Goal: Task Accomplishment & Management: Complete application form

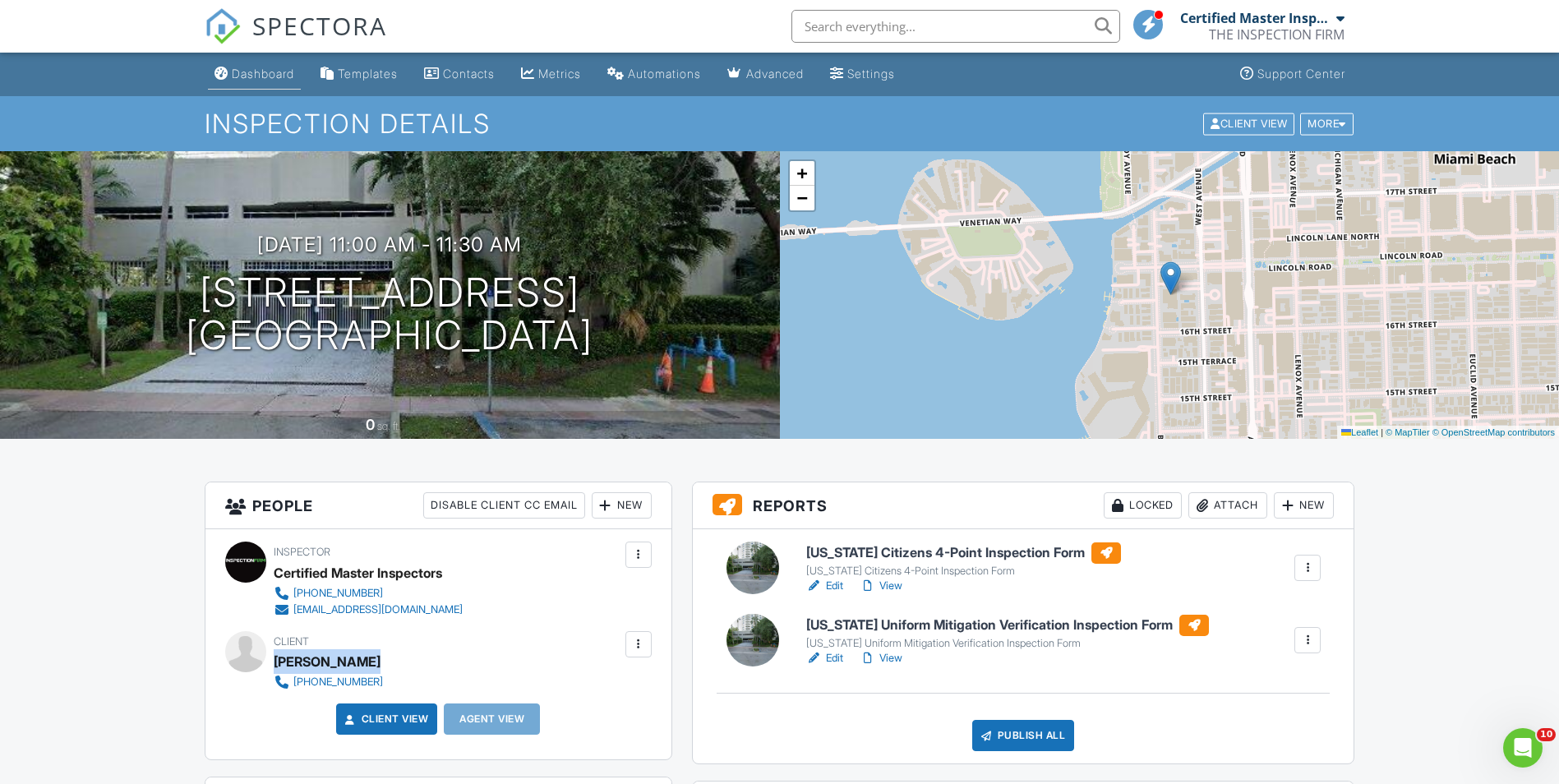
click at [261, 78] on div "Dashboard" at bounding box center [263, 73] width 62 height 14
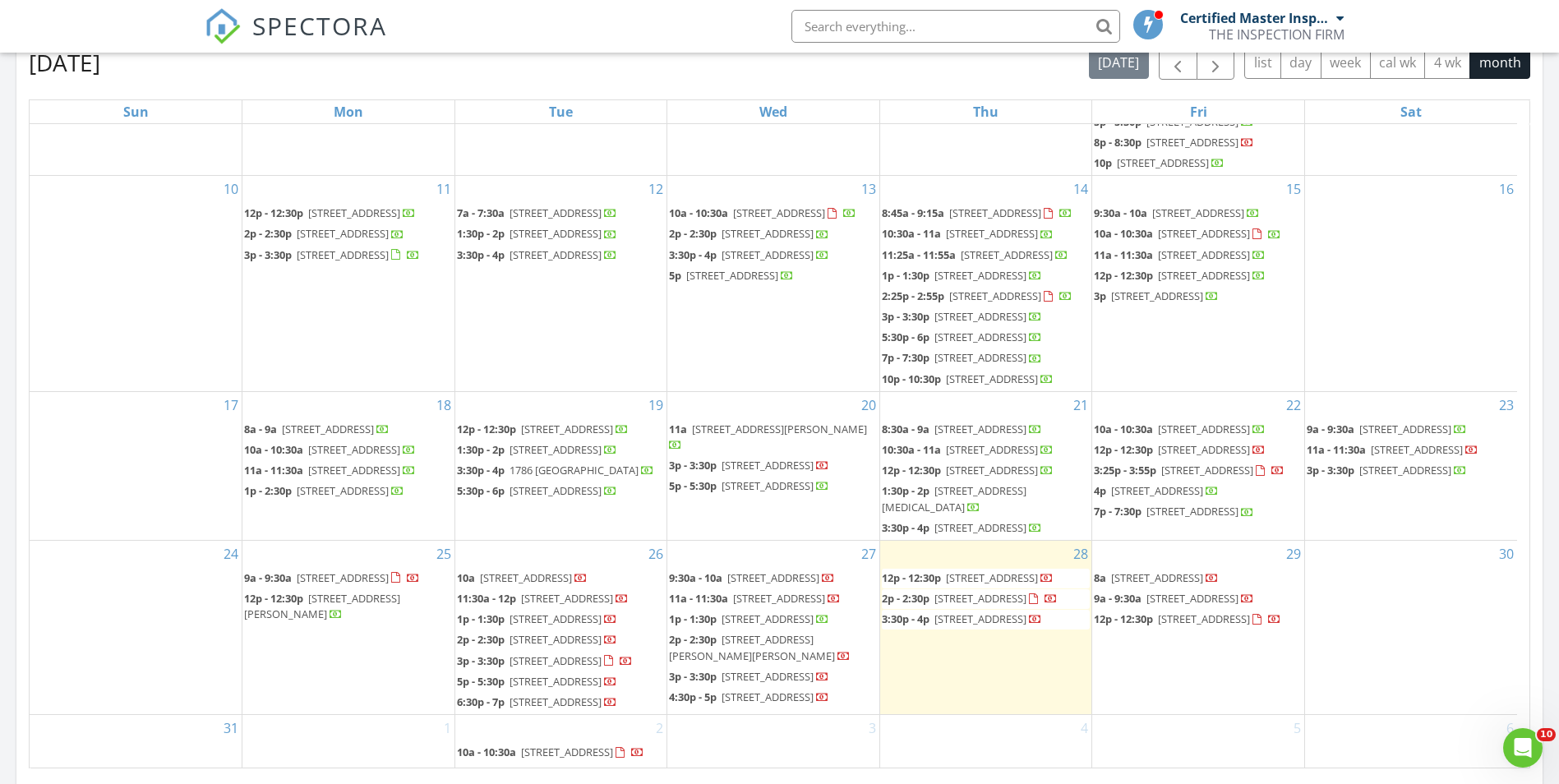
scroll to position [845, 0]
click at [940, 465] on body "SPECTORA Certified Master Inspectors THE INSPECTION FIRM Role: Inspector Change…" at bounding box center [779, 416] width 1559 height 2312
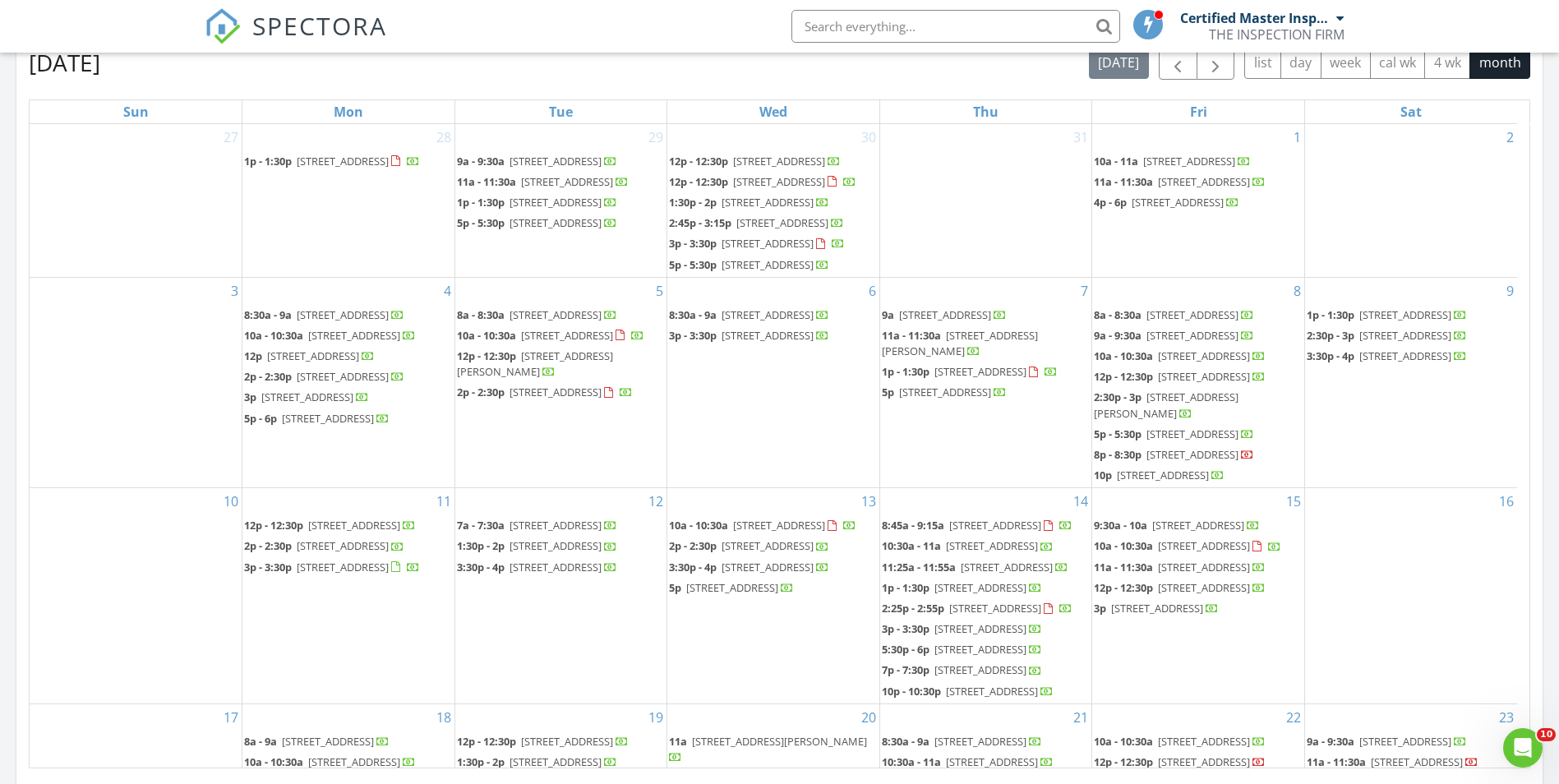
scroll to position [0, 0]
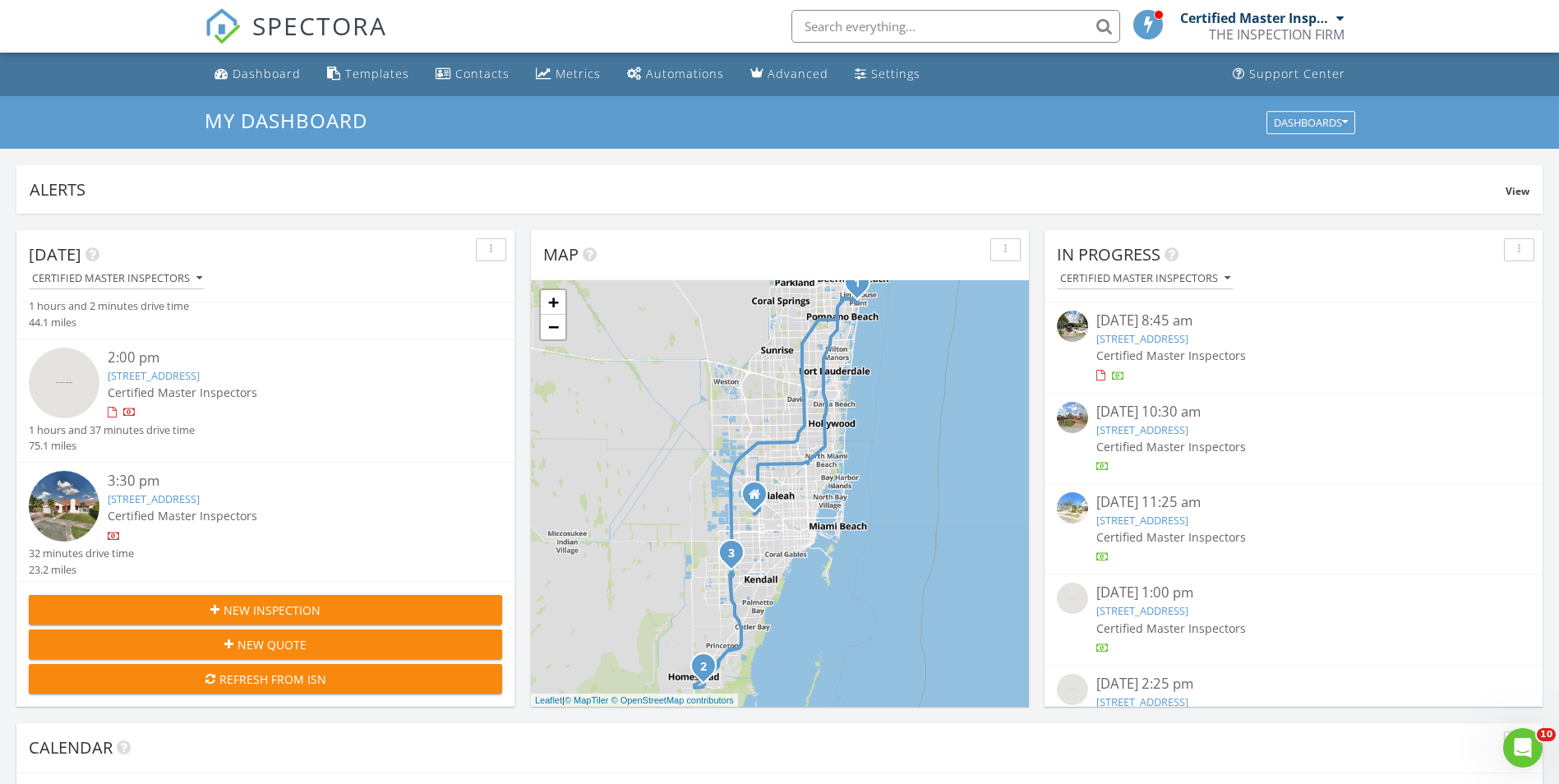
click at [310, 611] on span "New Inspection" at bounding box center [271, 610] width 97 height 18
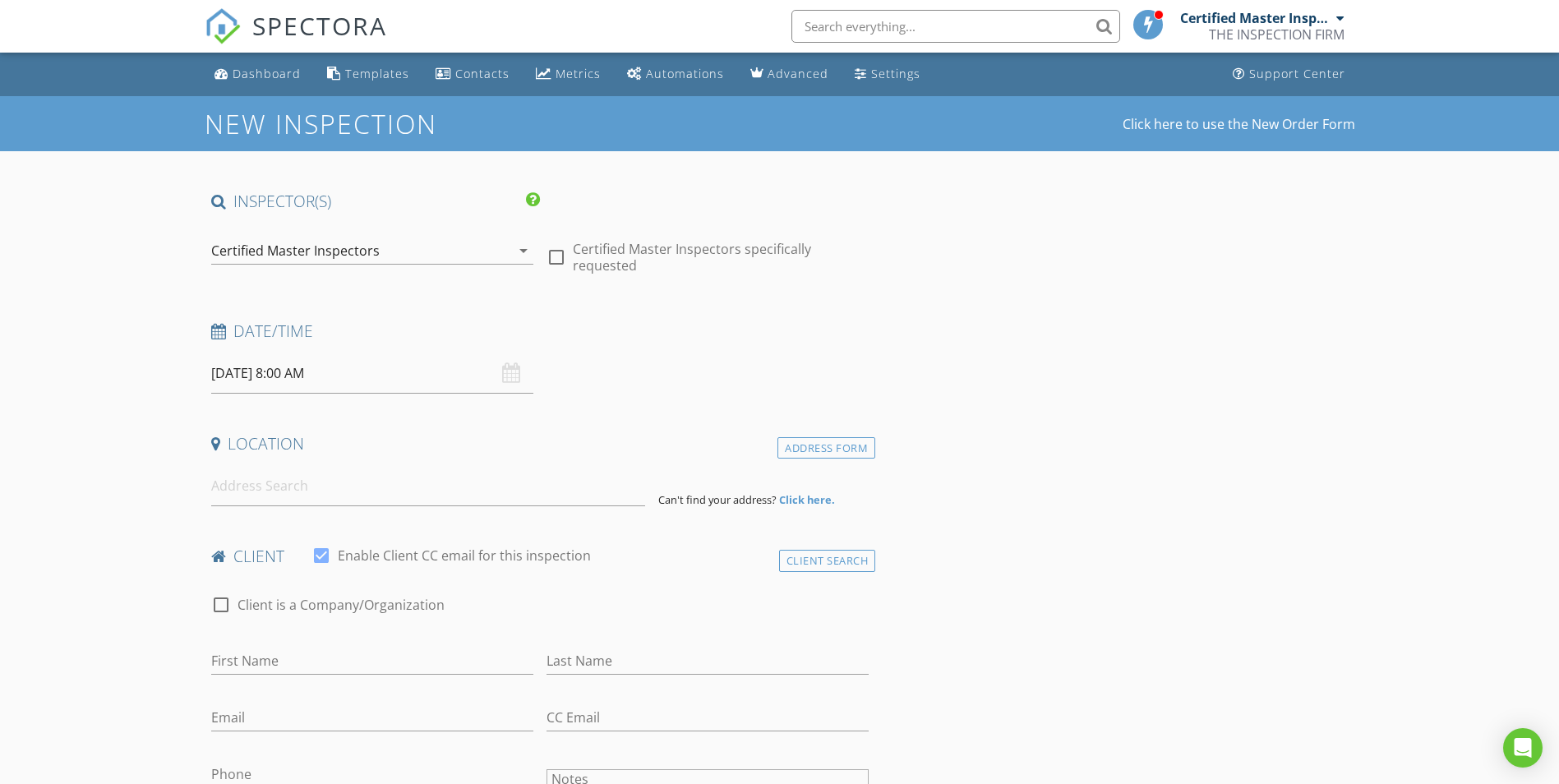
click at [339, 366] on input "[DATE] 8:00 AM" at bounding box center [371, 374] width 322 height 40
select select "8"
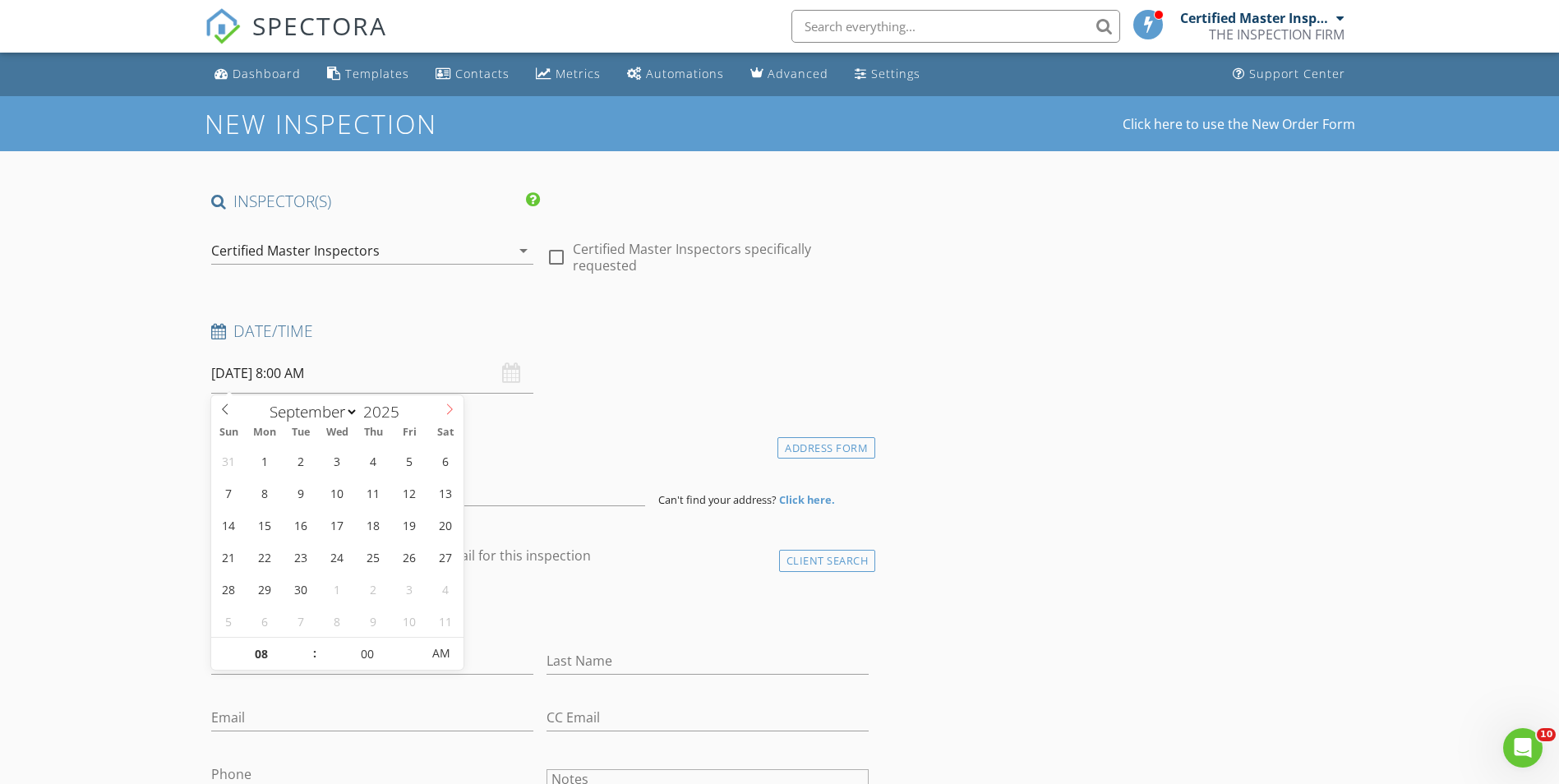
click at [446, 409] on icon at bounding box center [450, 409] width 12 height 12
type input "09/04/2025 9:00 AM"
type input "09"
click at [303, 645] on span at bounding box center [307, 646] width 12 height 17
type input "09/04/2025 10:00 AM"
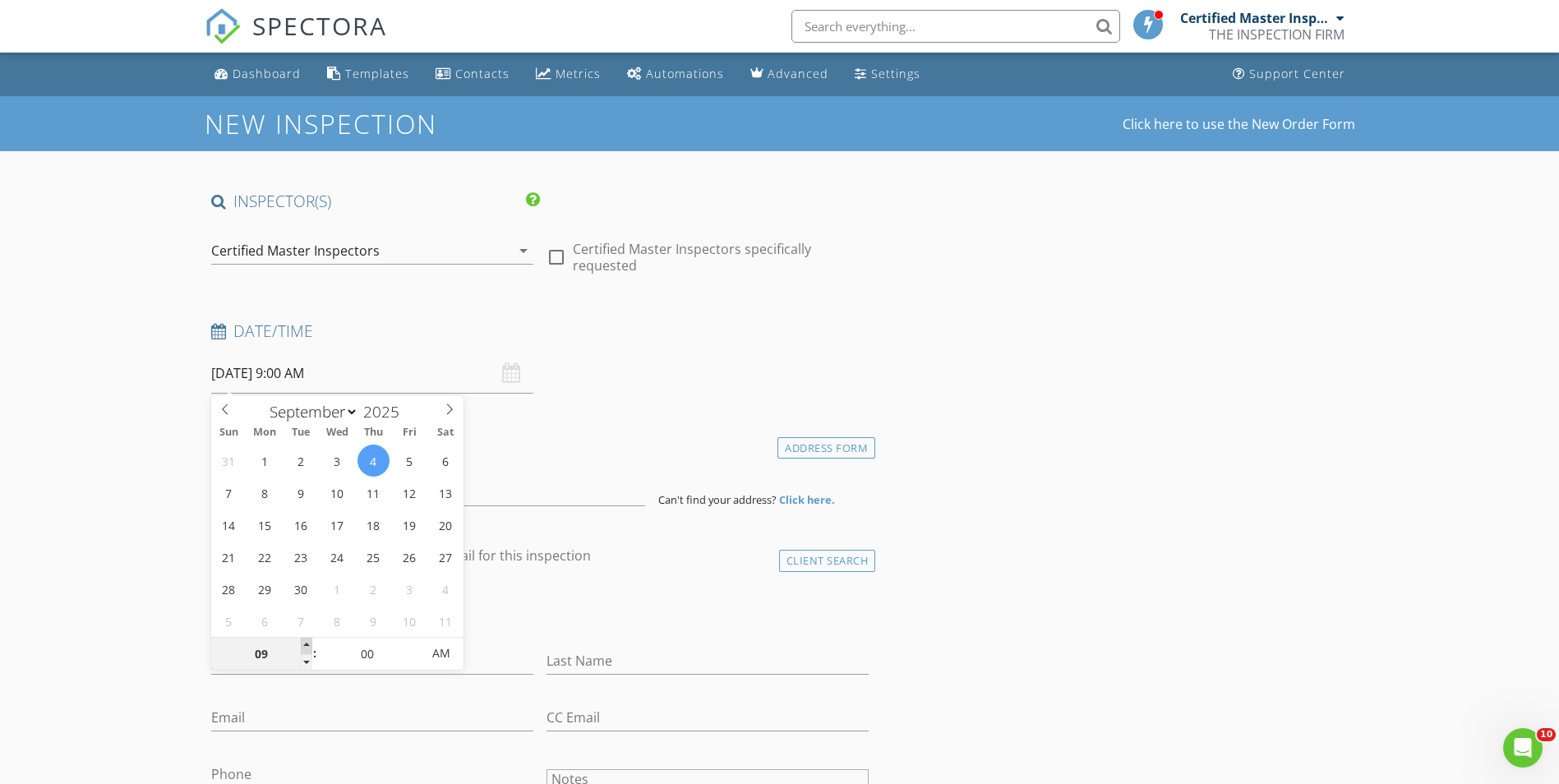
type input "10"
click at [303, 645] on span at bounding box center [307, 646] width 12 height 17
type input "09/04/2025 11:00 AM"
type input "11"
click at [303, 645] on span at bounding box center [307, 646] width 12 height 17
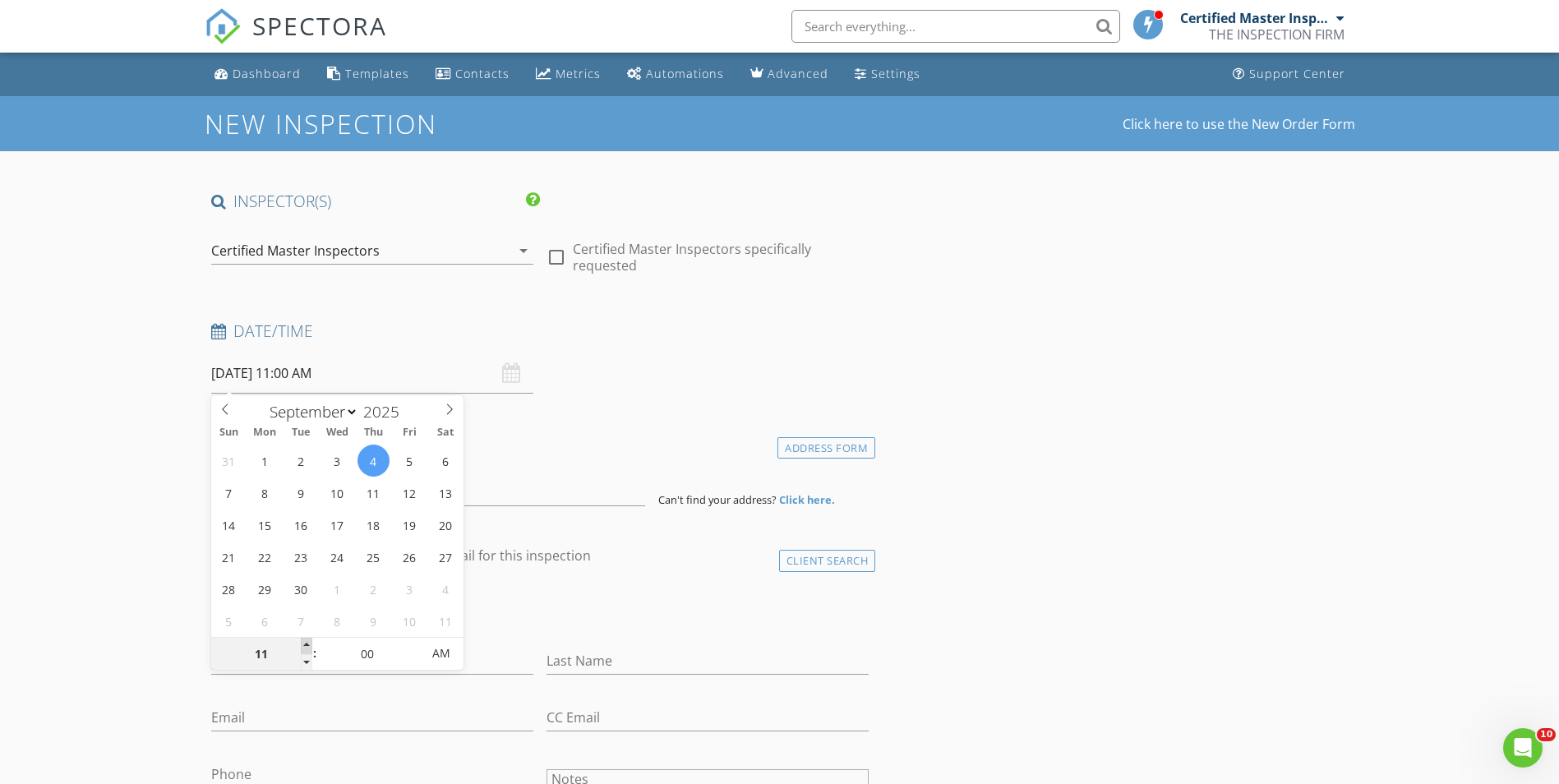
type input "09/04/2025 12:00 PM"
type input "12"
click at [303, 645] on span at bounding box center [307, 646] width 12 height 17
type input "09/04/2025 1:00 PM"
type input "01"
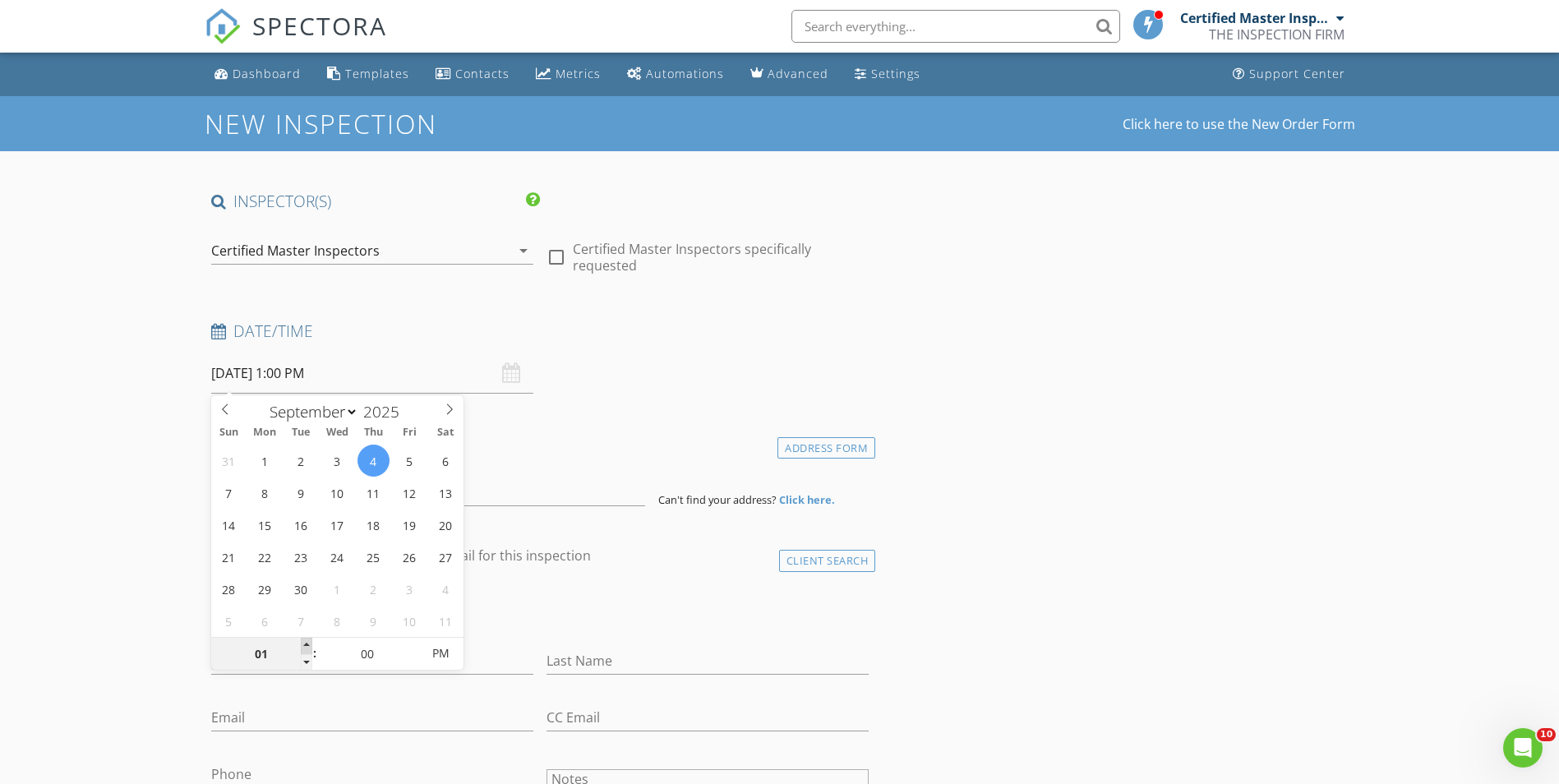
click at [303, 645] on span at bounding box center [307, 646] width 12 height 17
type input "09/04/2025 2:00 PM"
type input "02"
click at [303, 645] on span at bounding box center [307, 646] width 12 height 17
type input "09/04/2025 3:00 PM"
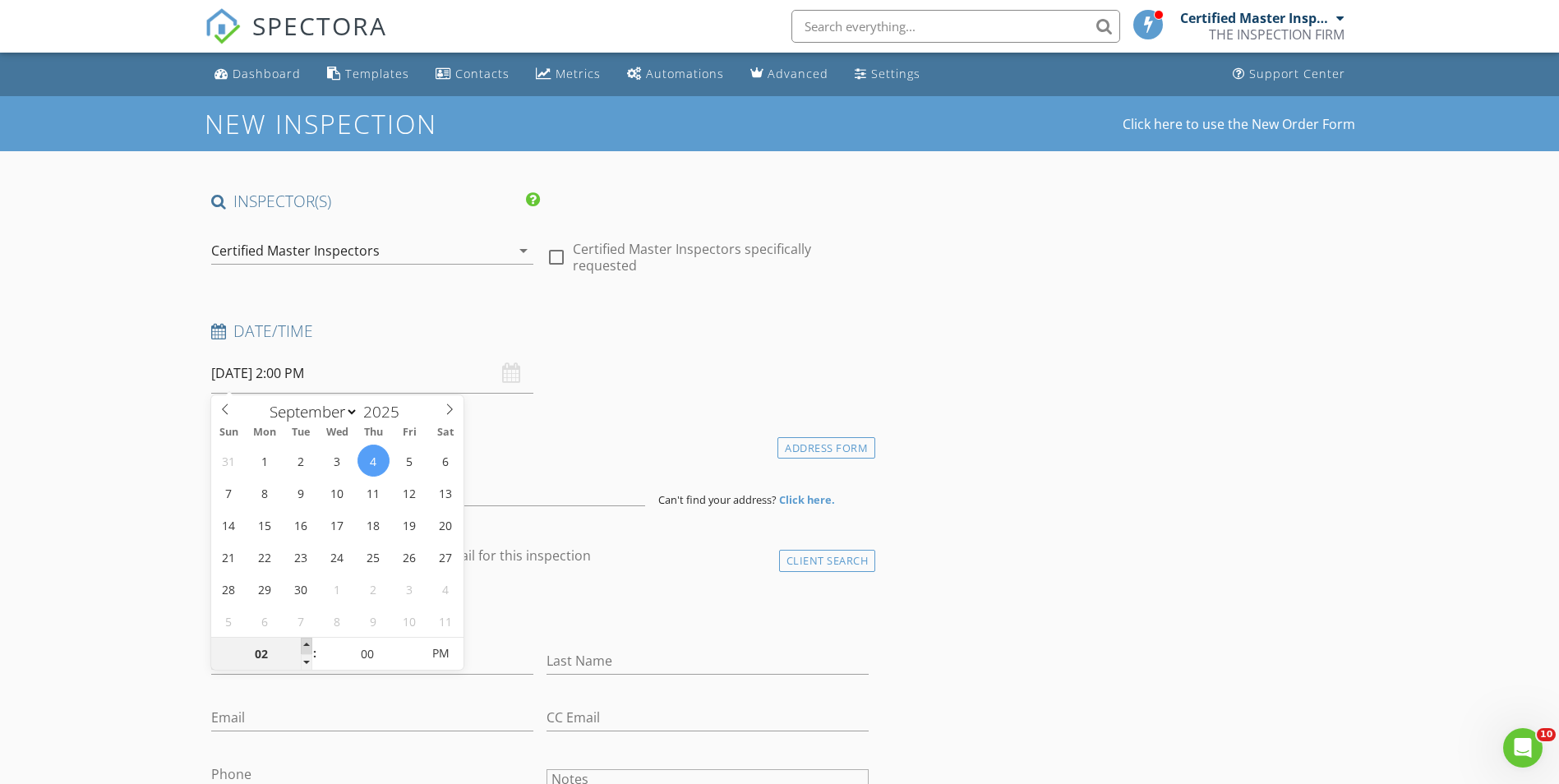
type input "03"
click at [303, 645] on span at bounding box center [307, 646] width 12 height 17
type input "09/04/2025 4:00 PM"
type input "04"
click at [303, 645] on span at bounding box center [307, 646] width 12 height 17
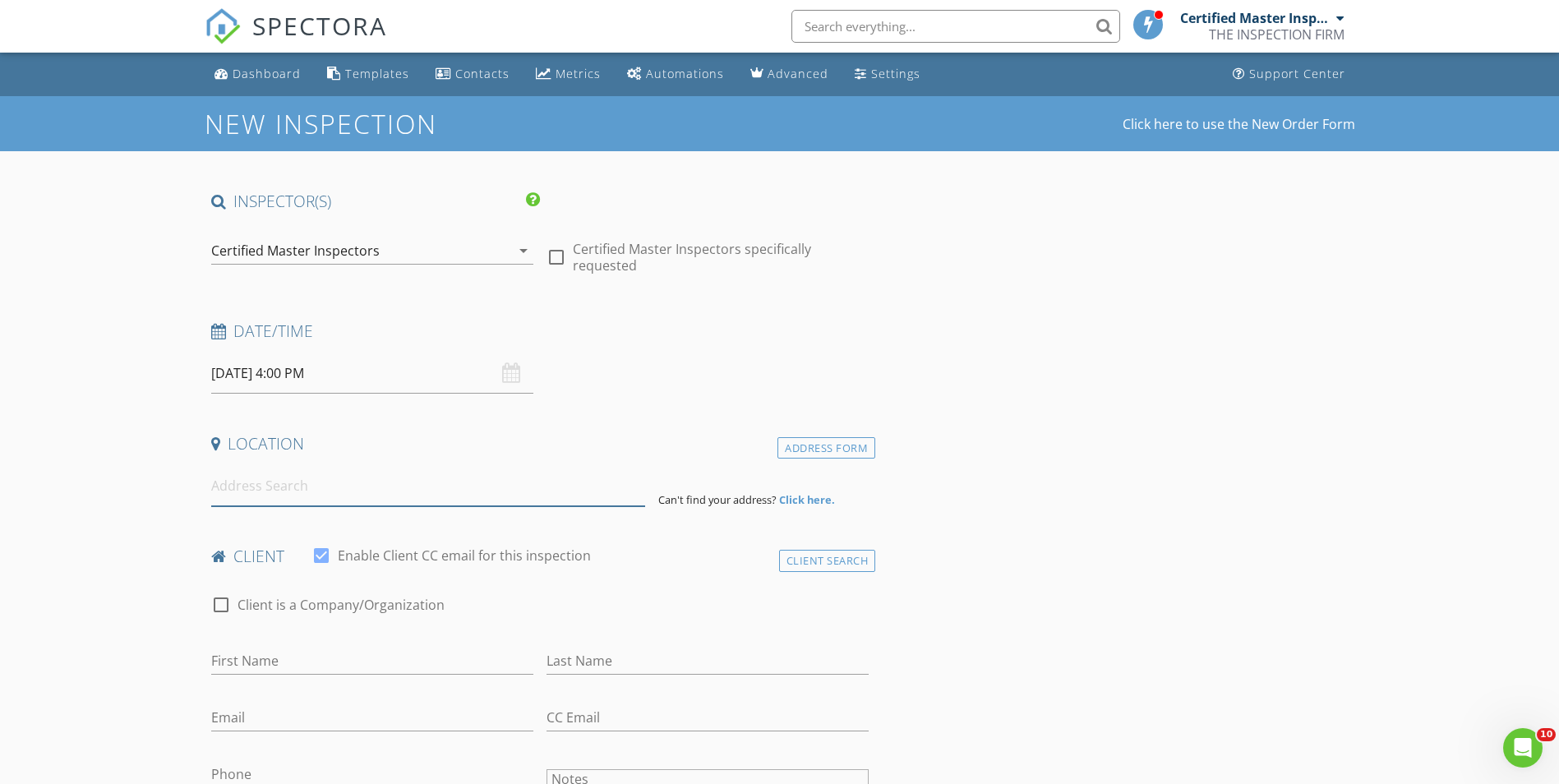
click at [577, 466] on input at bounding box center [428, 486] width 434 height 40
paste input "GEORGINA AGUAS"
type input "GEORGINA AGUAS"
click at [318, 493] on input at bounding box center [428, 486] width 434 height 40
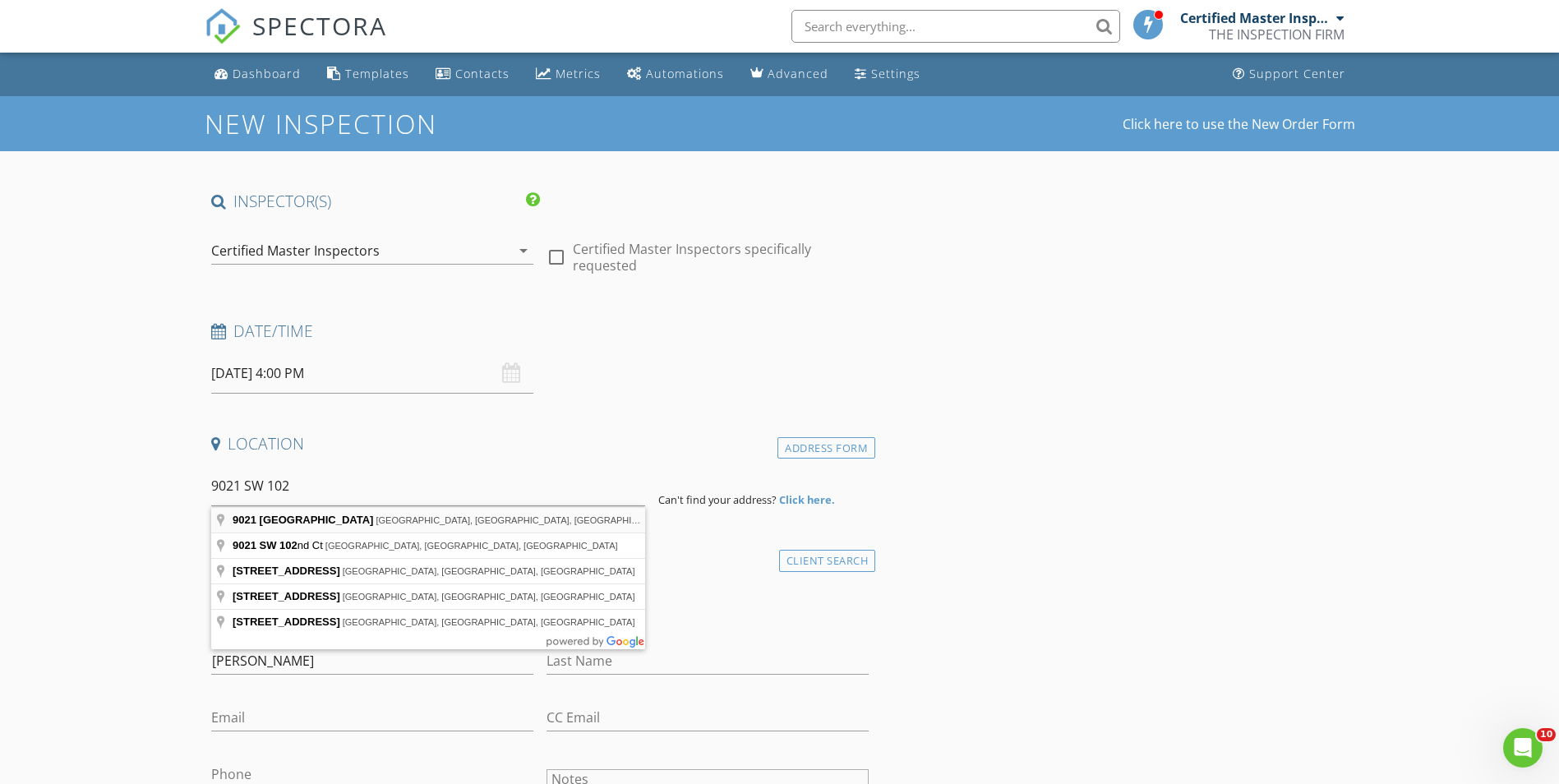
type input "9021 Southwest 102nd Street, Miami, FL, USA"
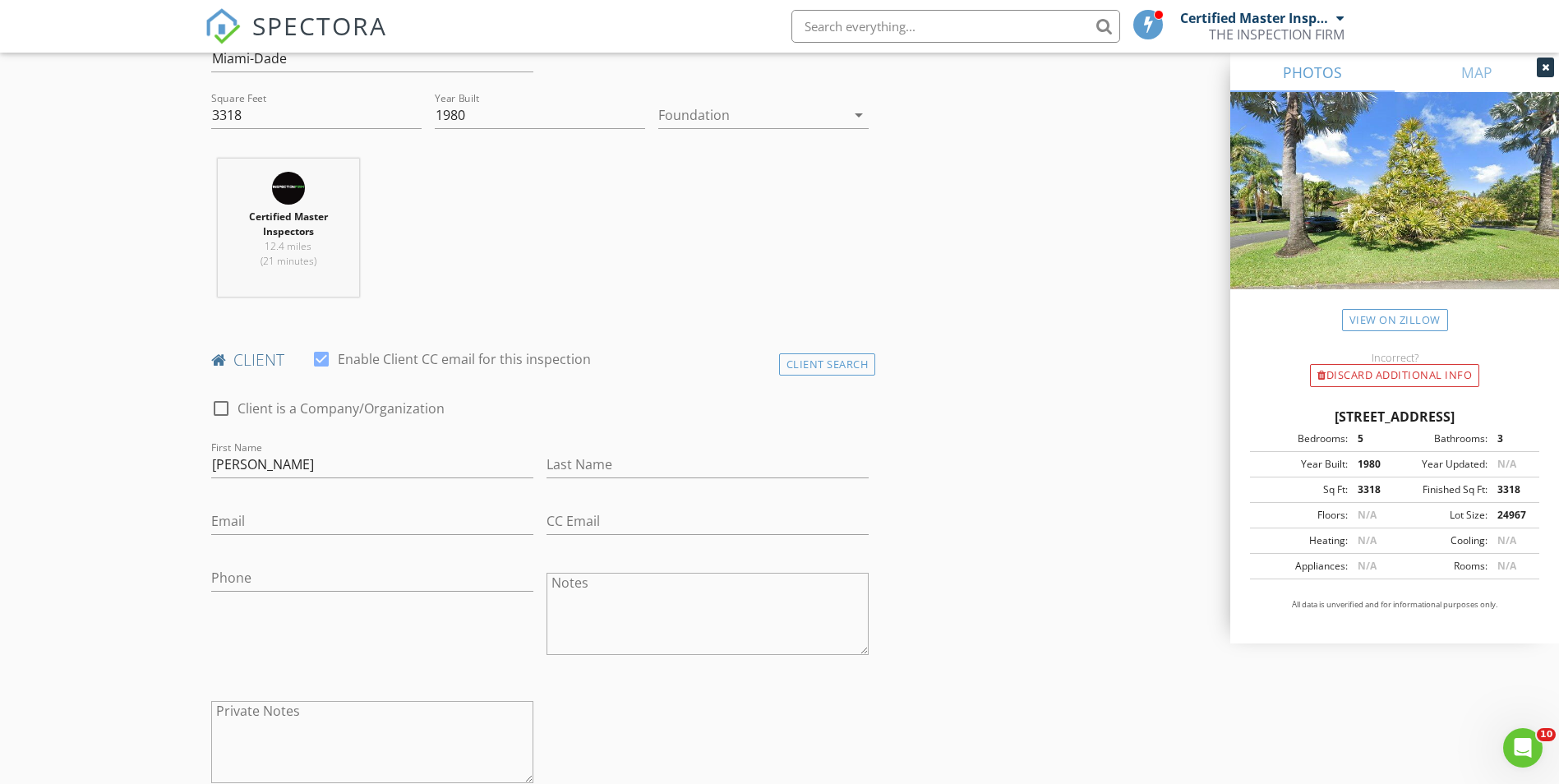
scroll to position [576, 0]
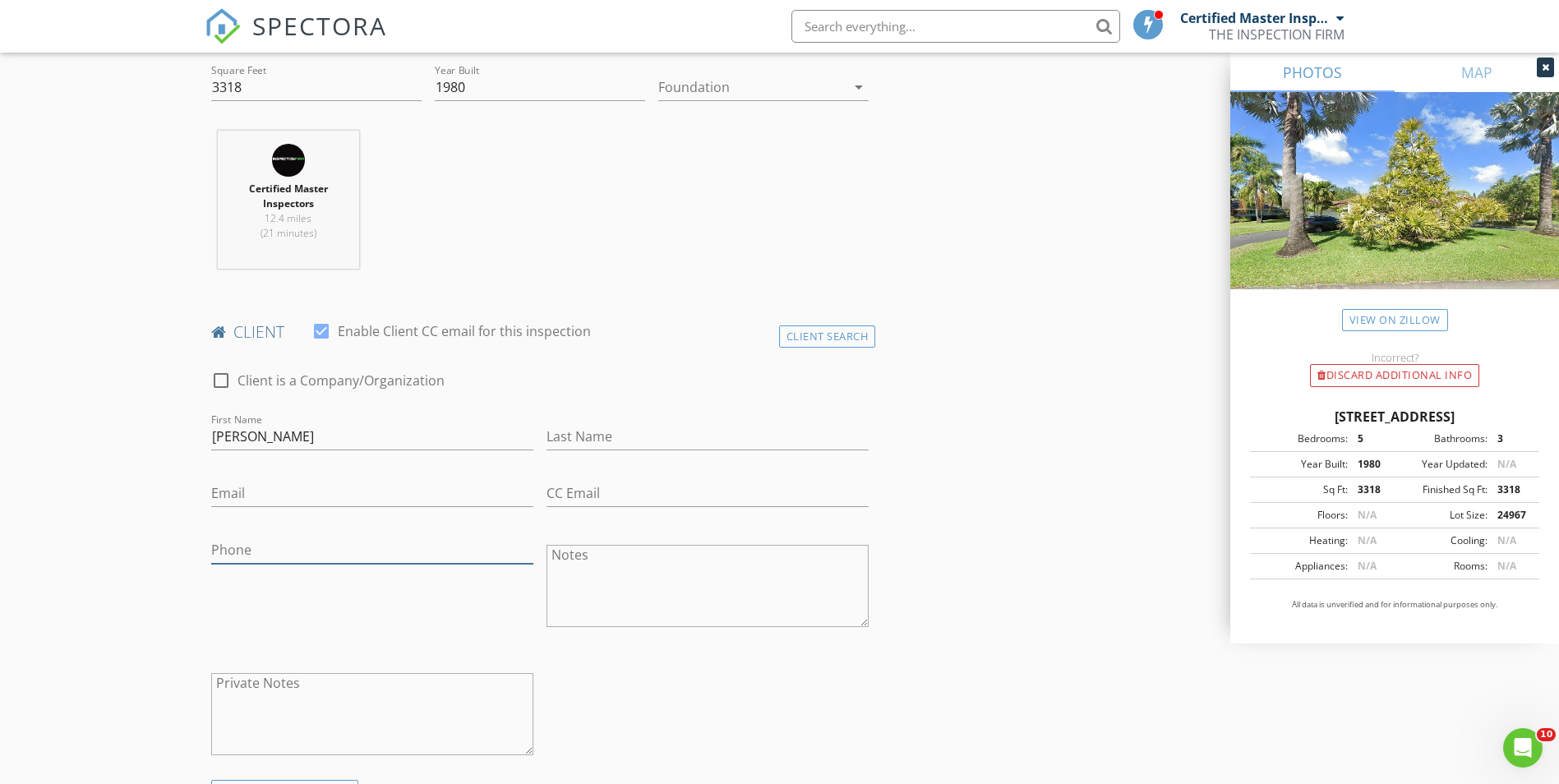
click at [350, 546] on input "Phone" at bounding box center [371, 550] width 322 height 27
type input "E"
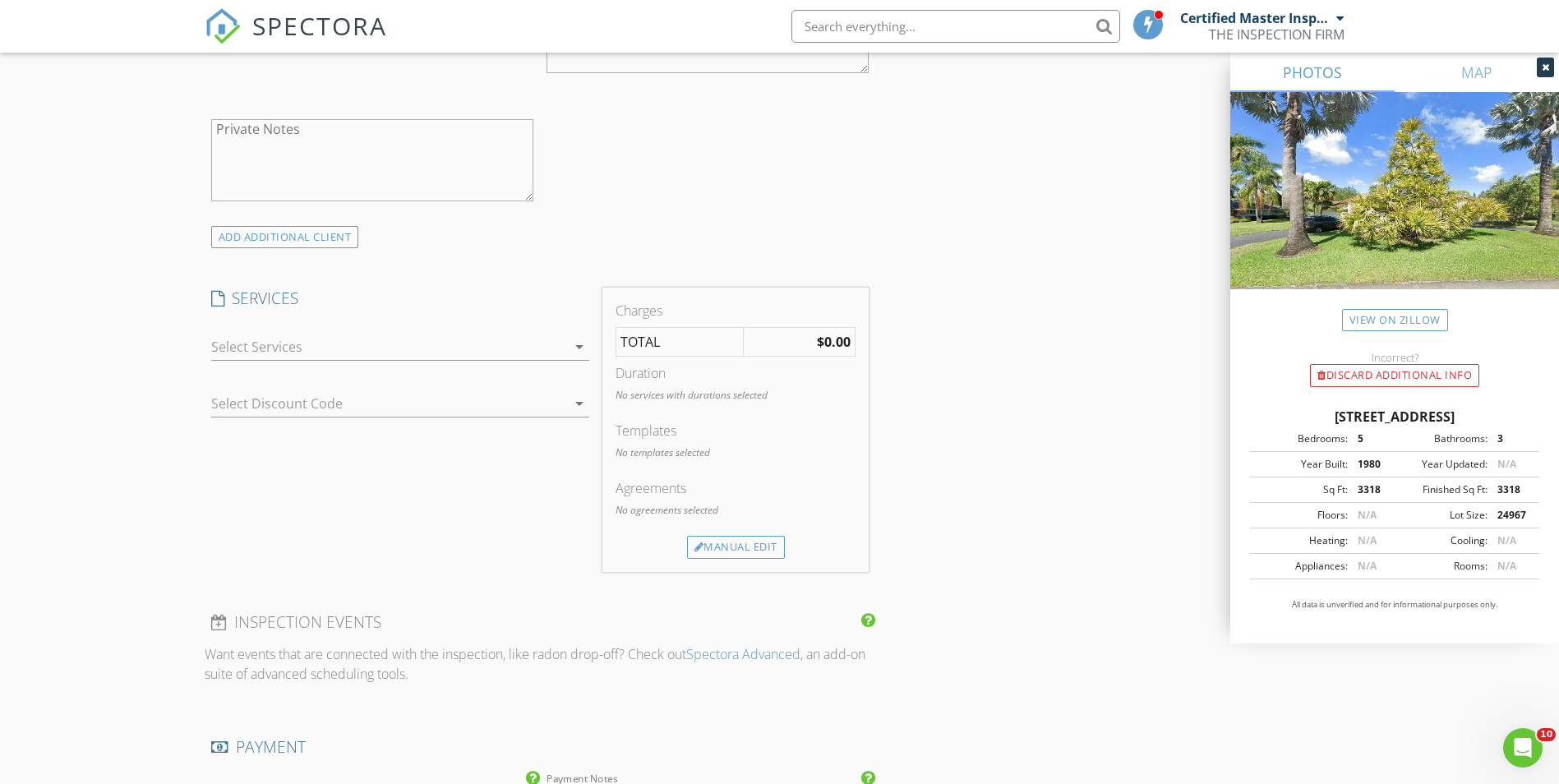
scroll to position [1150, 0]
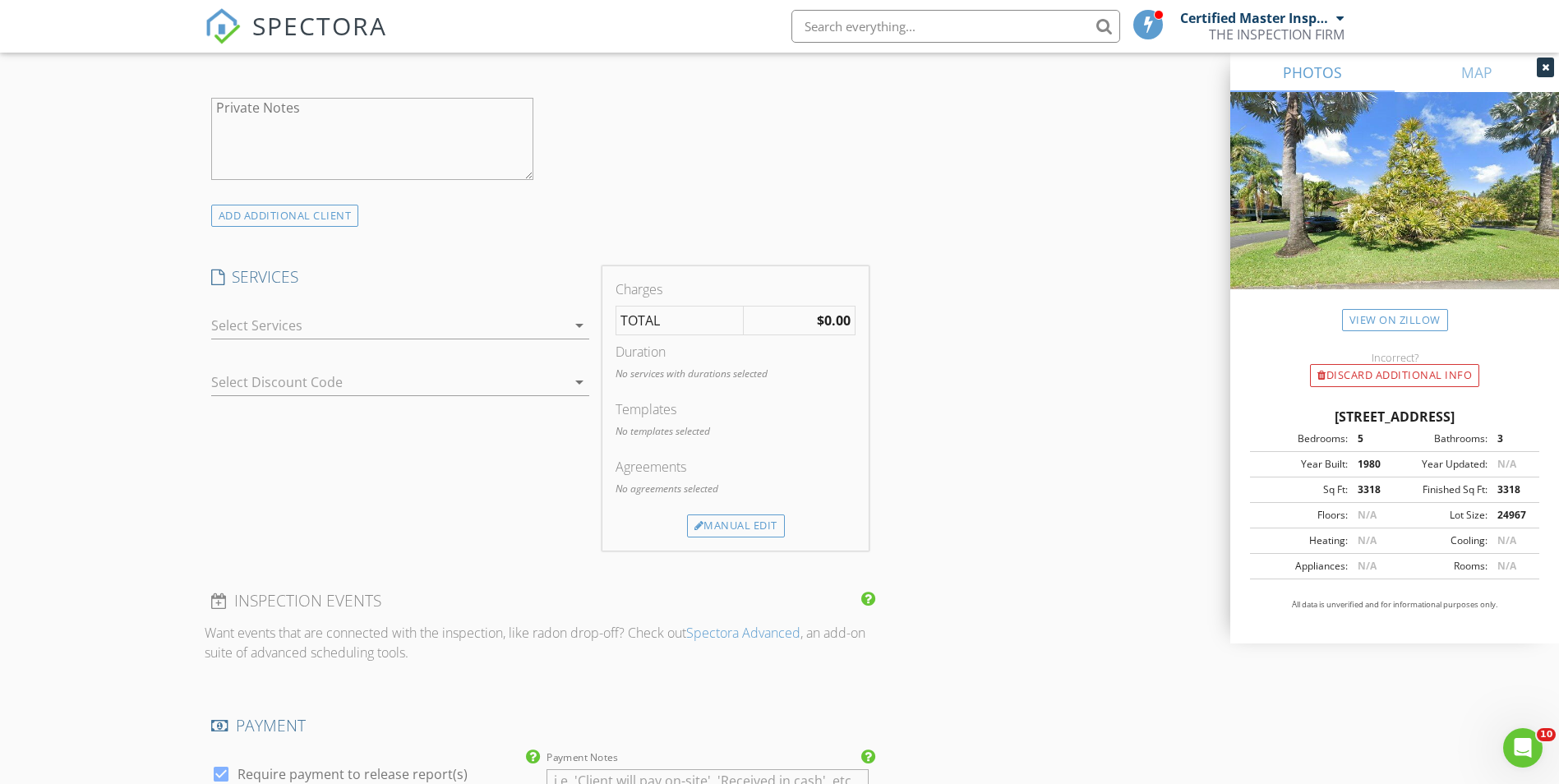
type input "GORGINA MOM"
click at [356, 329] on div at bounding box center [388, 325] width 355 height 26
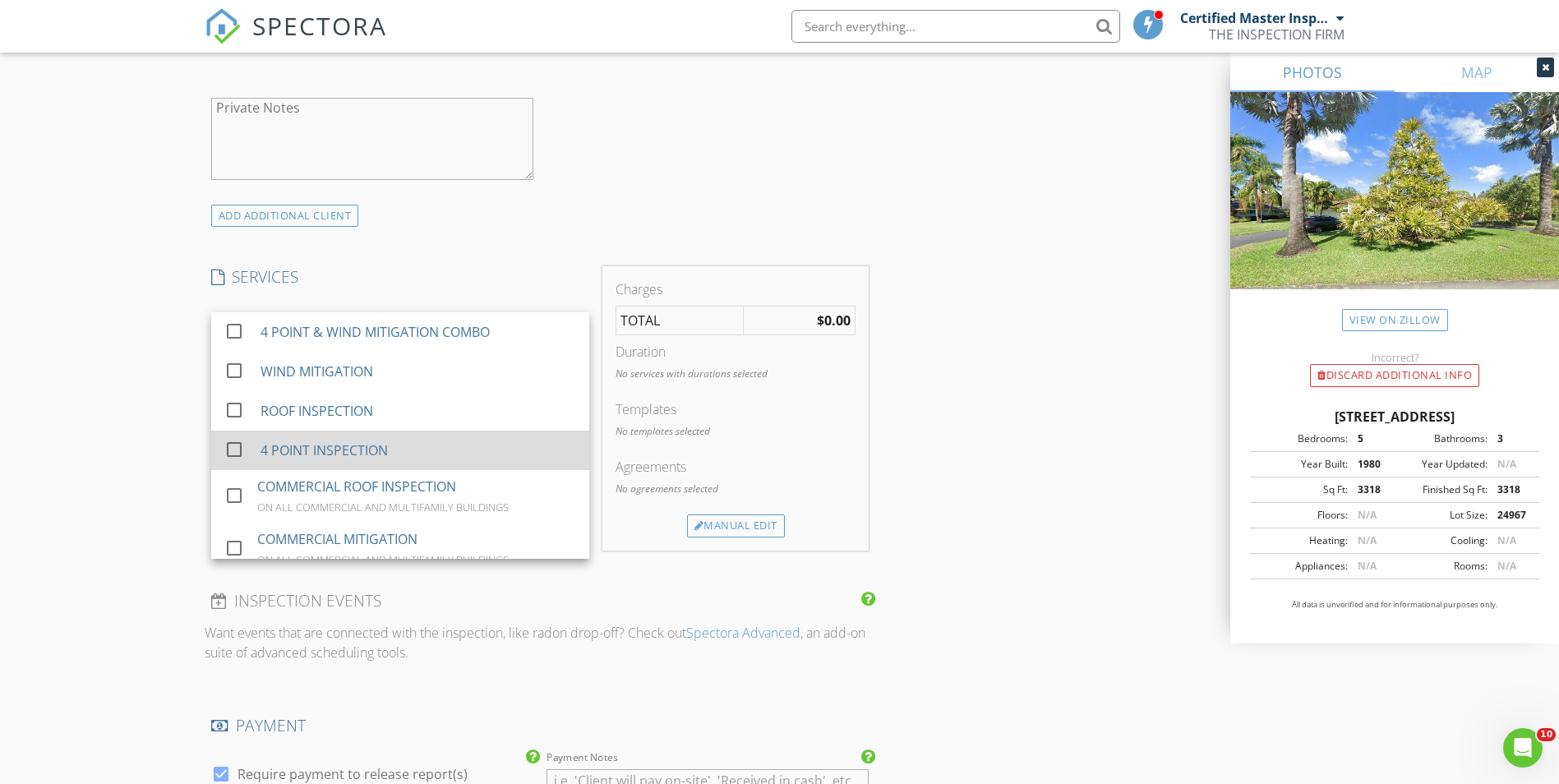
click at [324, 442] on div "4 POINT INSPECTION" at bounding box center [324, 450] width 128 height 19
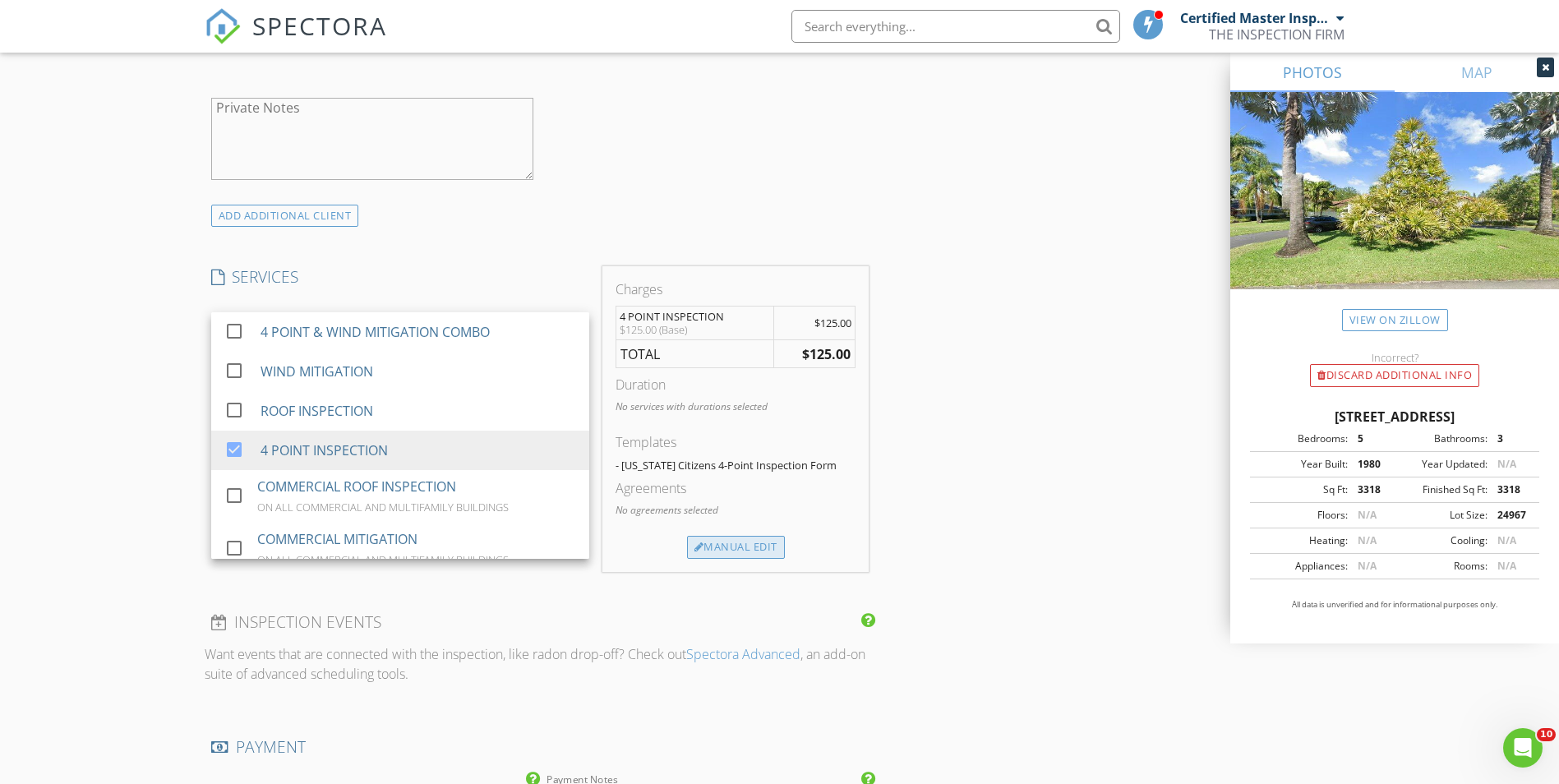
click at [753, 543] on div "Manual Edit" at bounding box center [736, 547] width 97 height 23
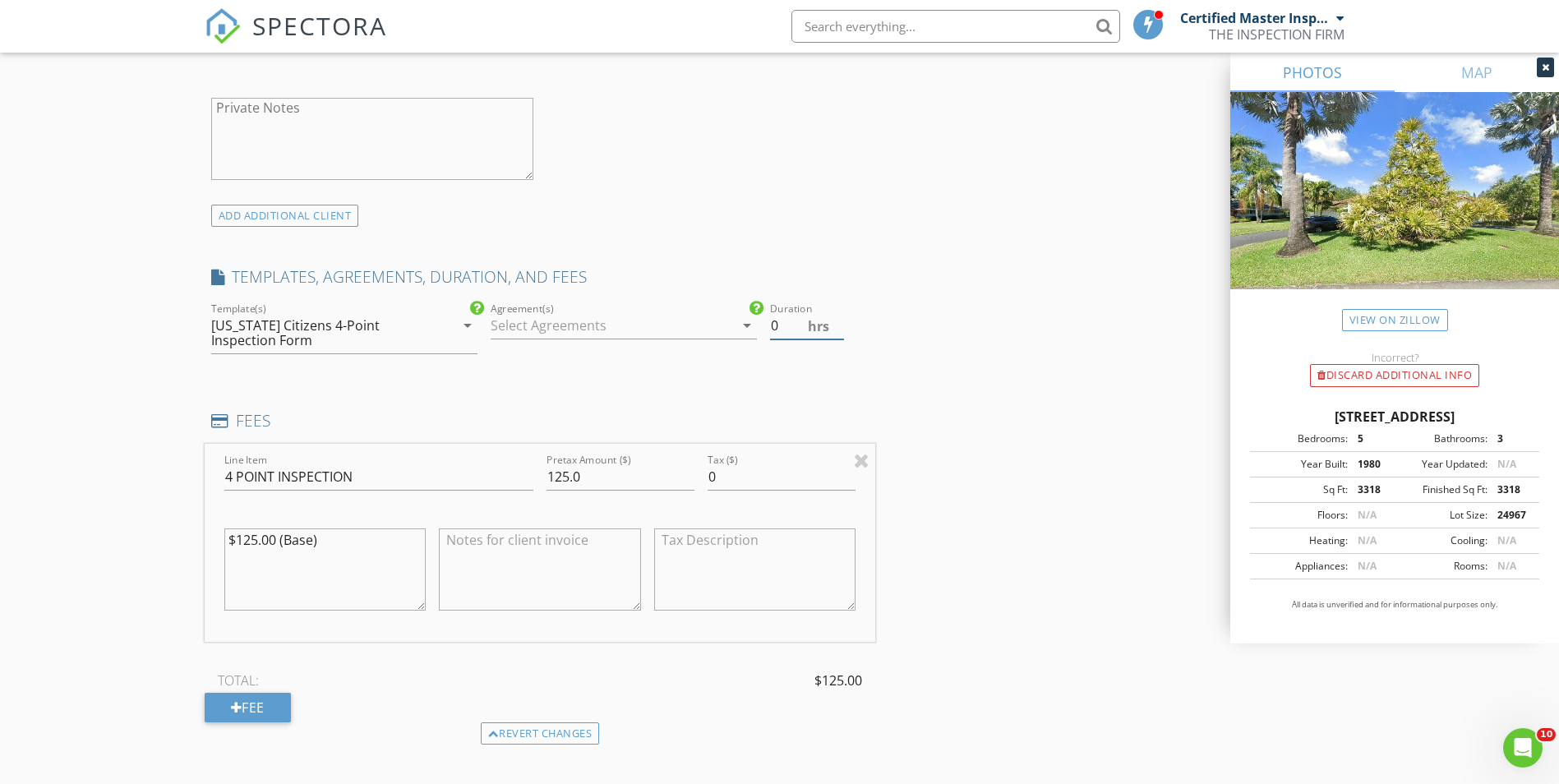
click at [792, 328] on input "0" at bounding box center [807, 326] width 74 height 27
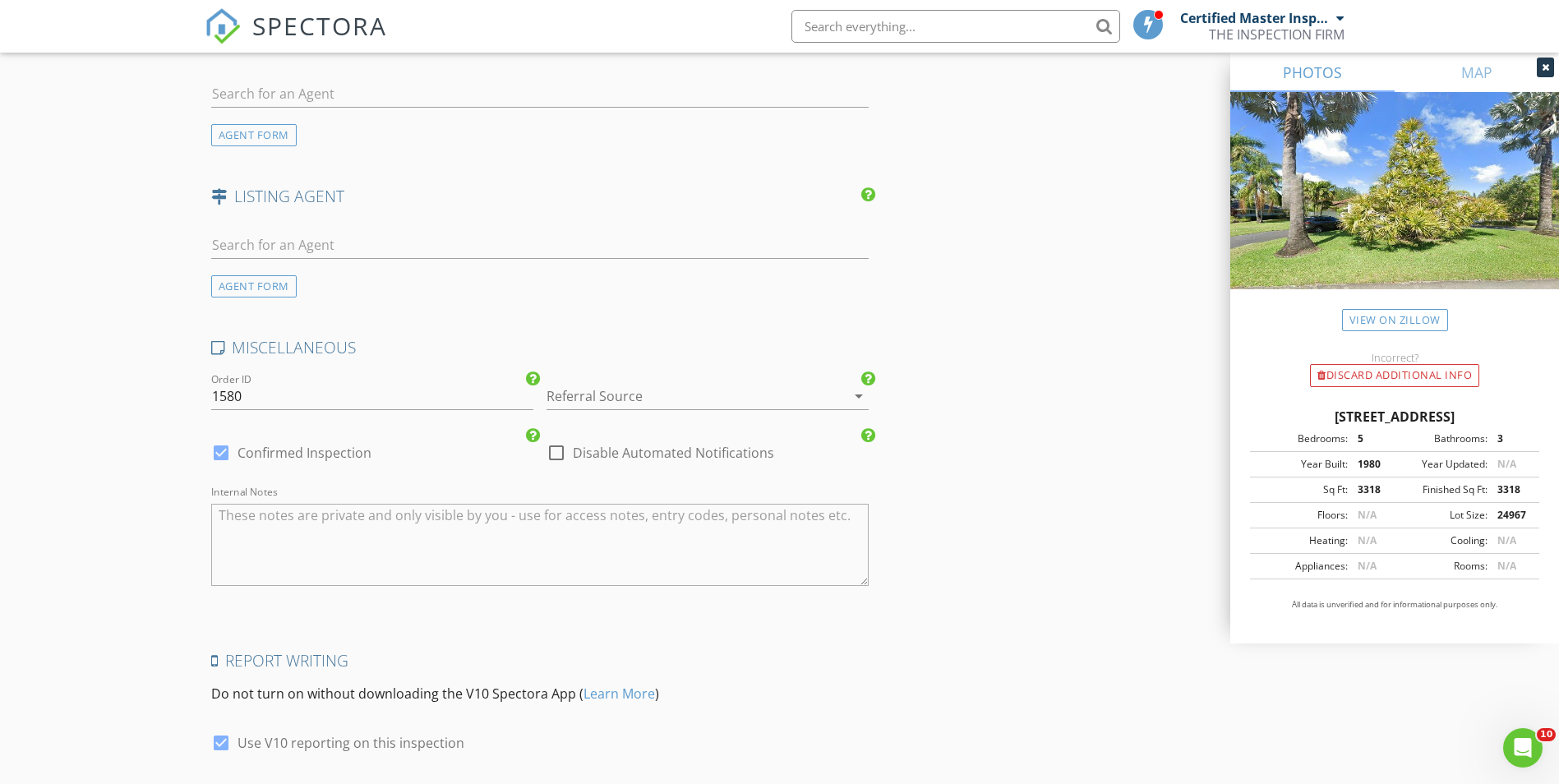
scroll to position [2350, 0]
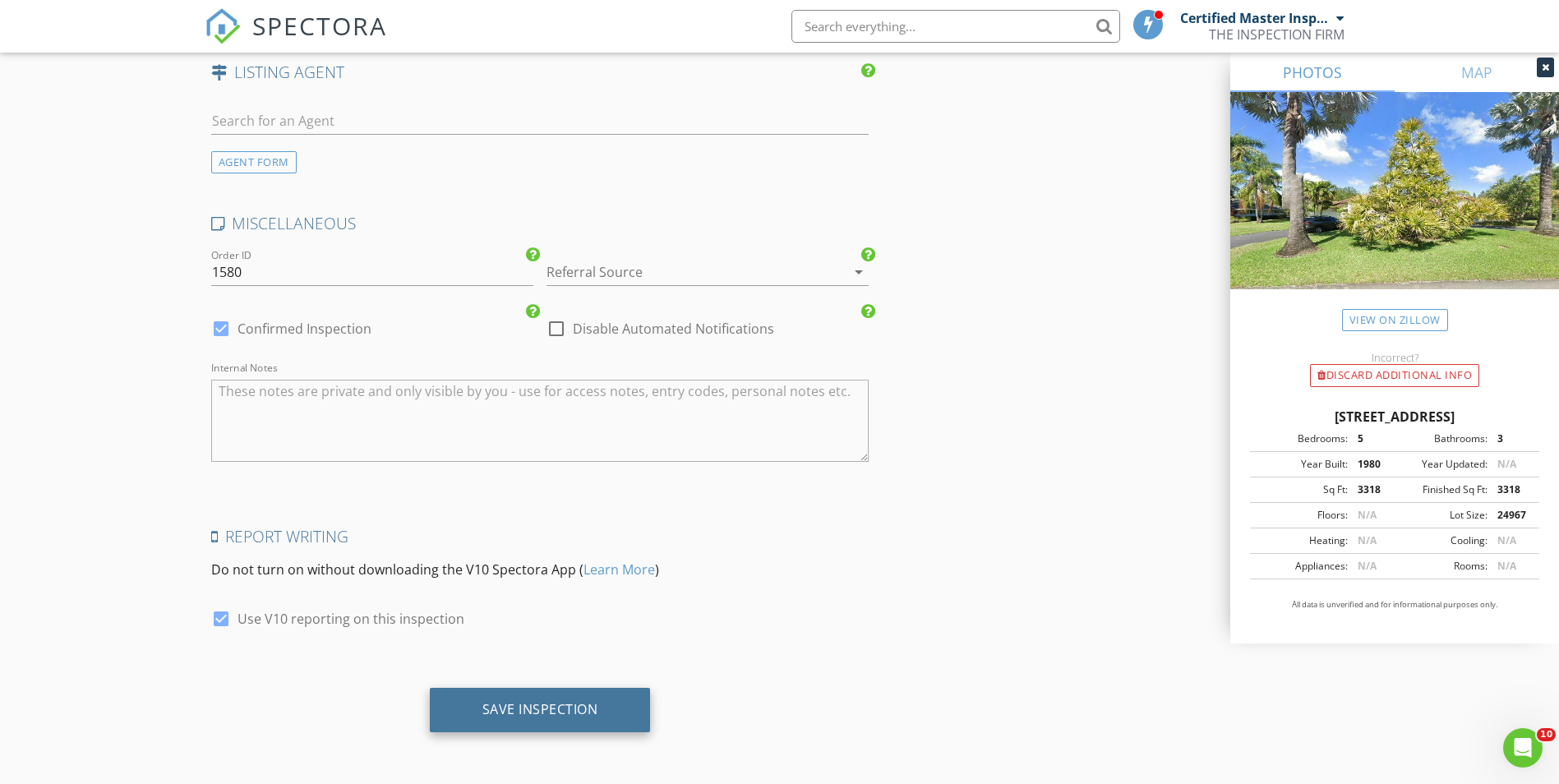
type input ".5"
click at [599, 702] on div "Save Inspection" at bounding box center [540, 710] width 221 height 45
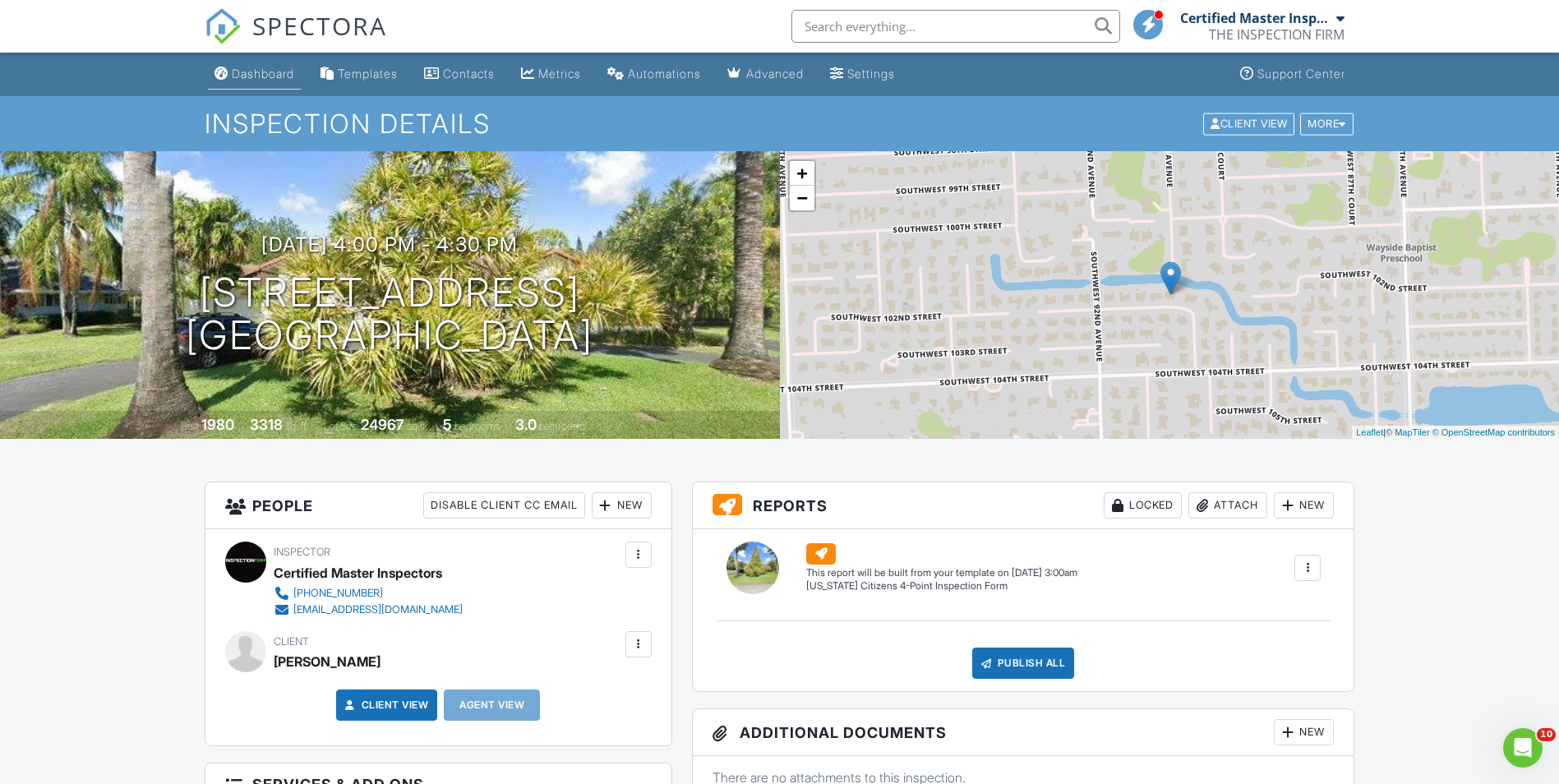
click at [252, 66] on link "Dashboard" at bounding box center [254, 74] width 93 height 30
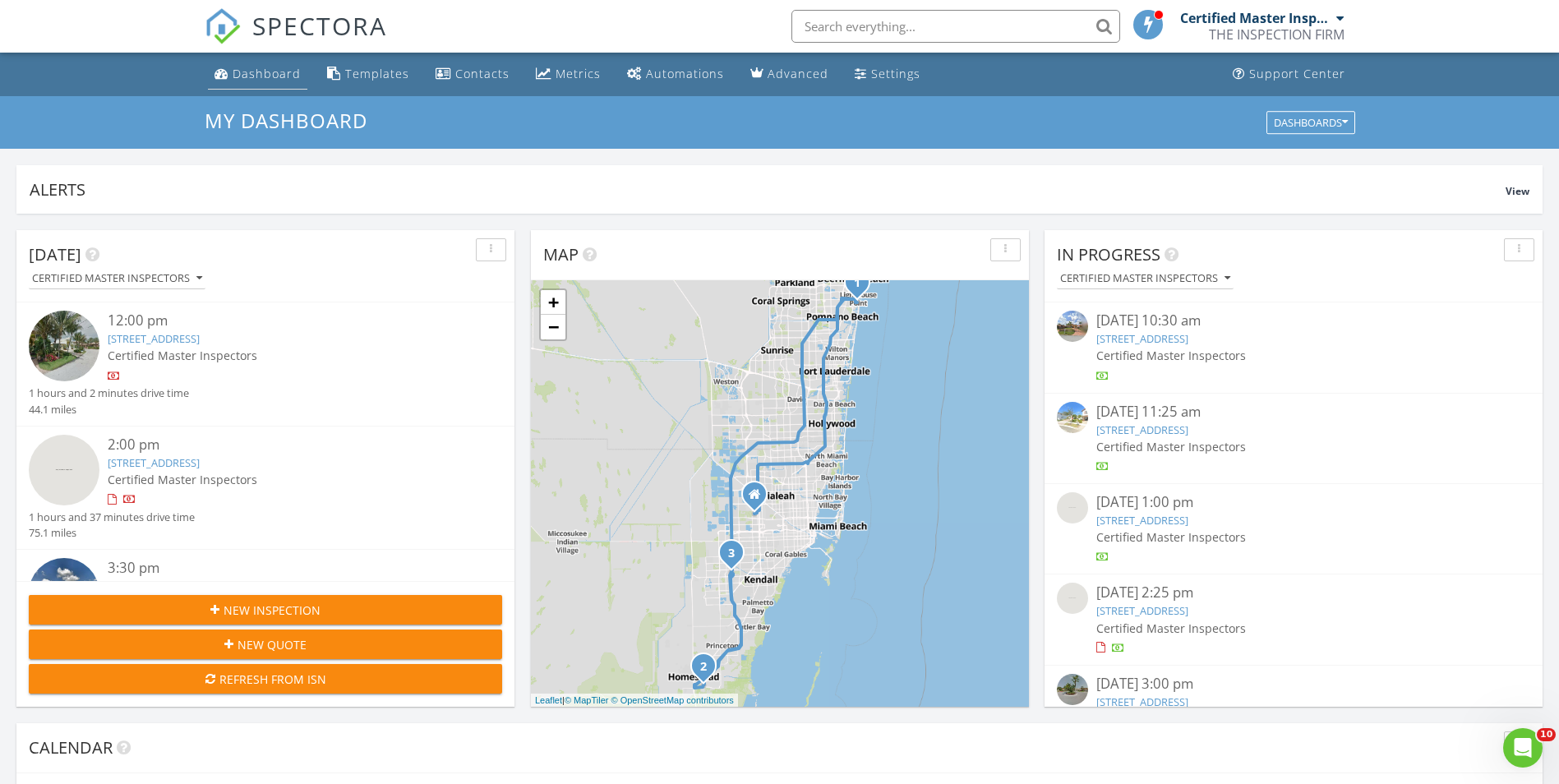
click at [264, 85] on link "Dashboard" at bounding box center [257, 74] width 99 height 30
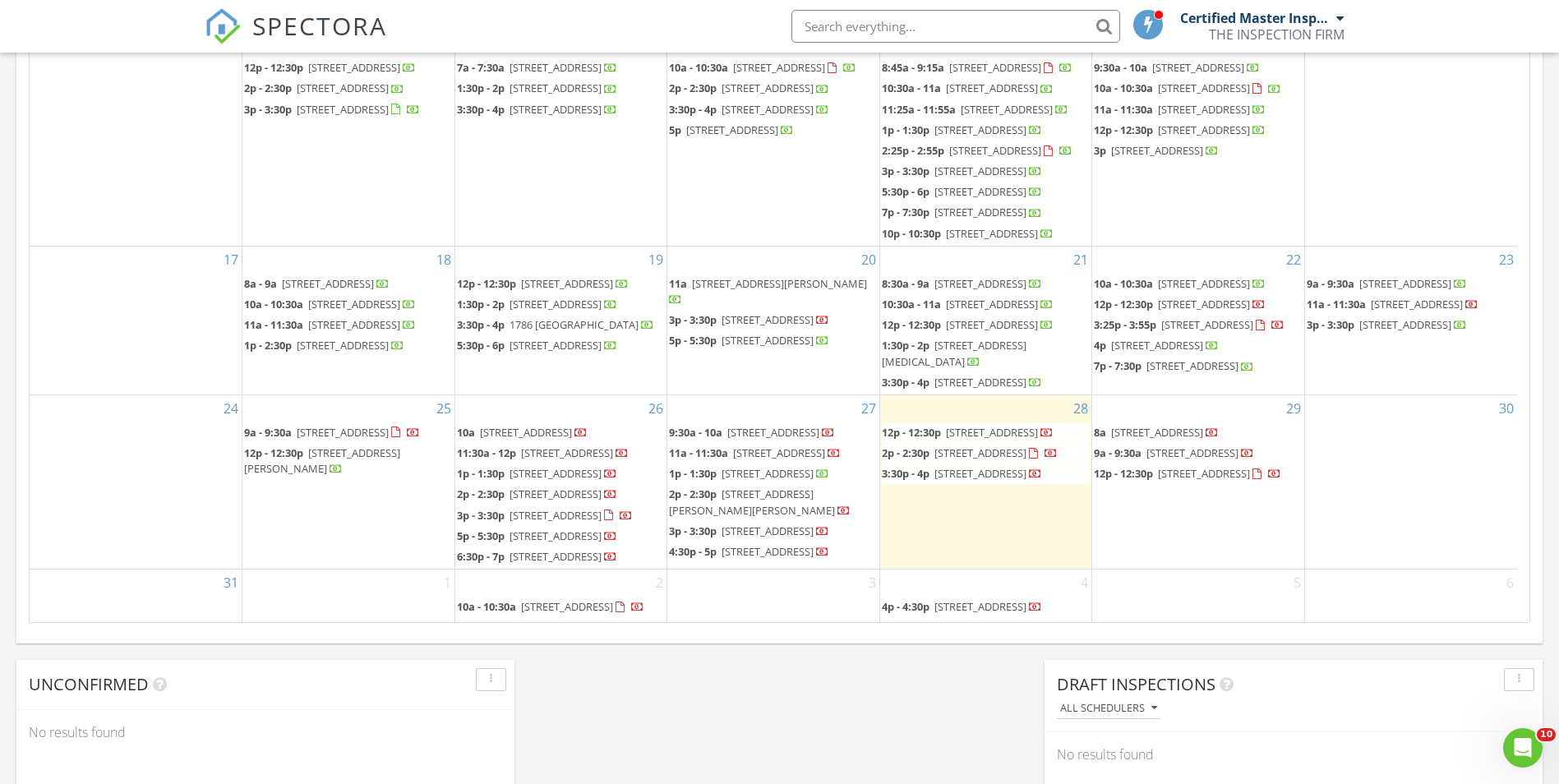
scroll to position [904, 0]
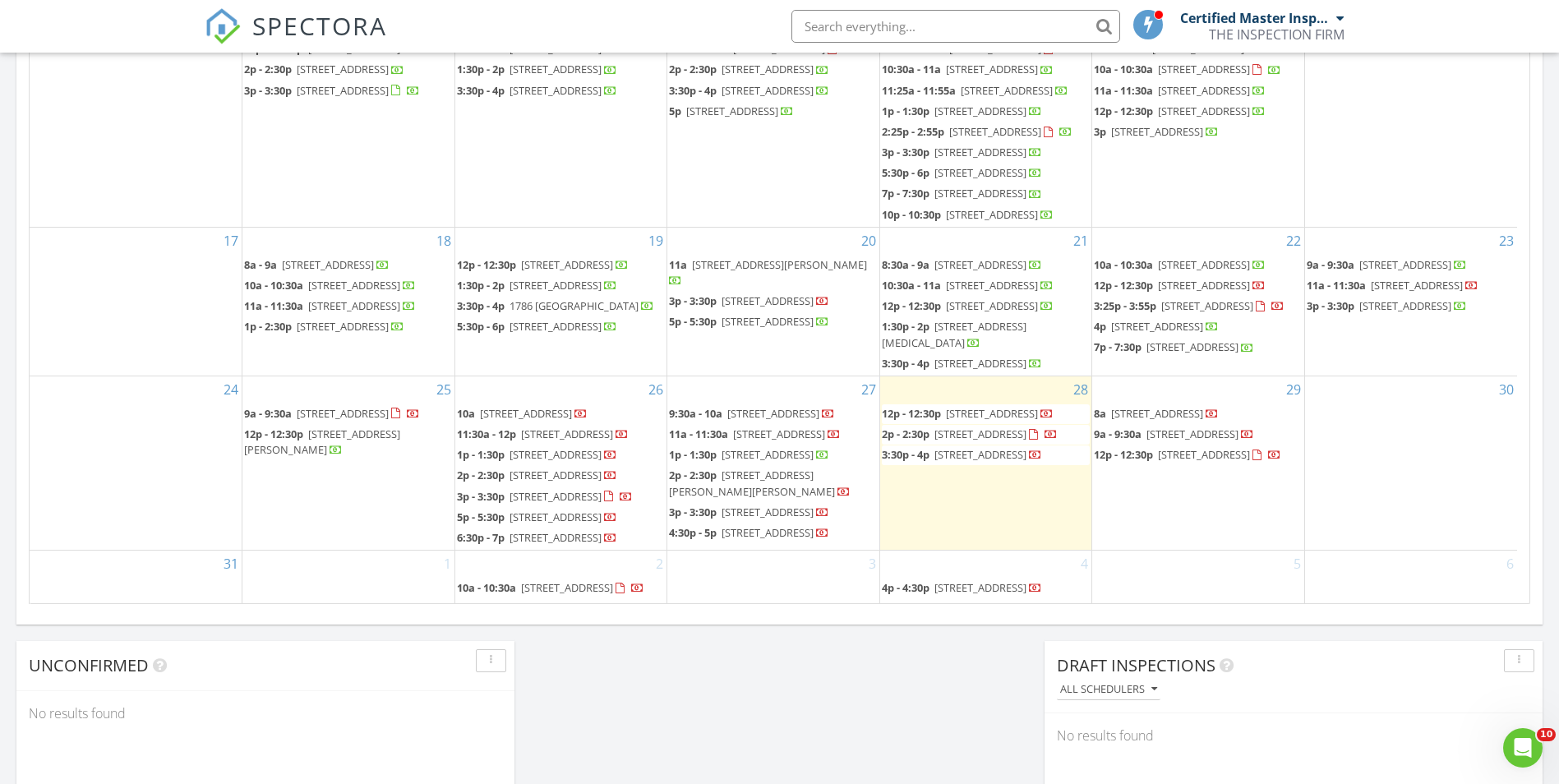
click at [1040, 408] on div at bounding box center [1047, 415] width 13 height 13
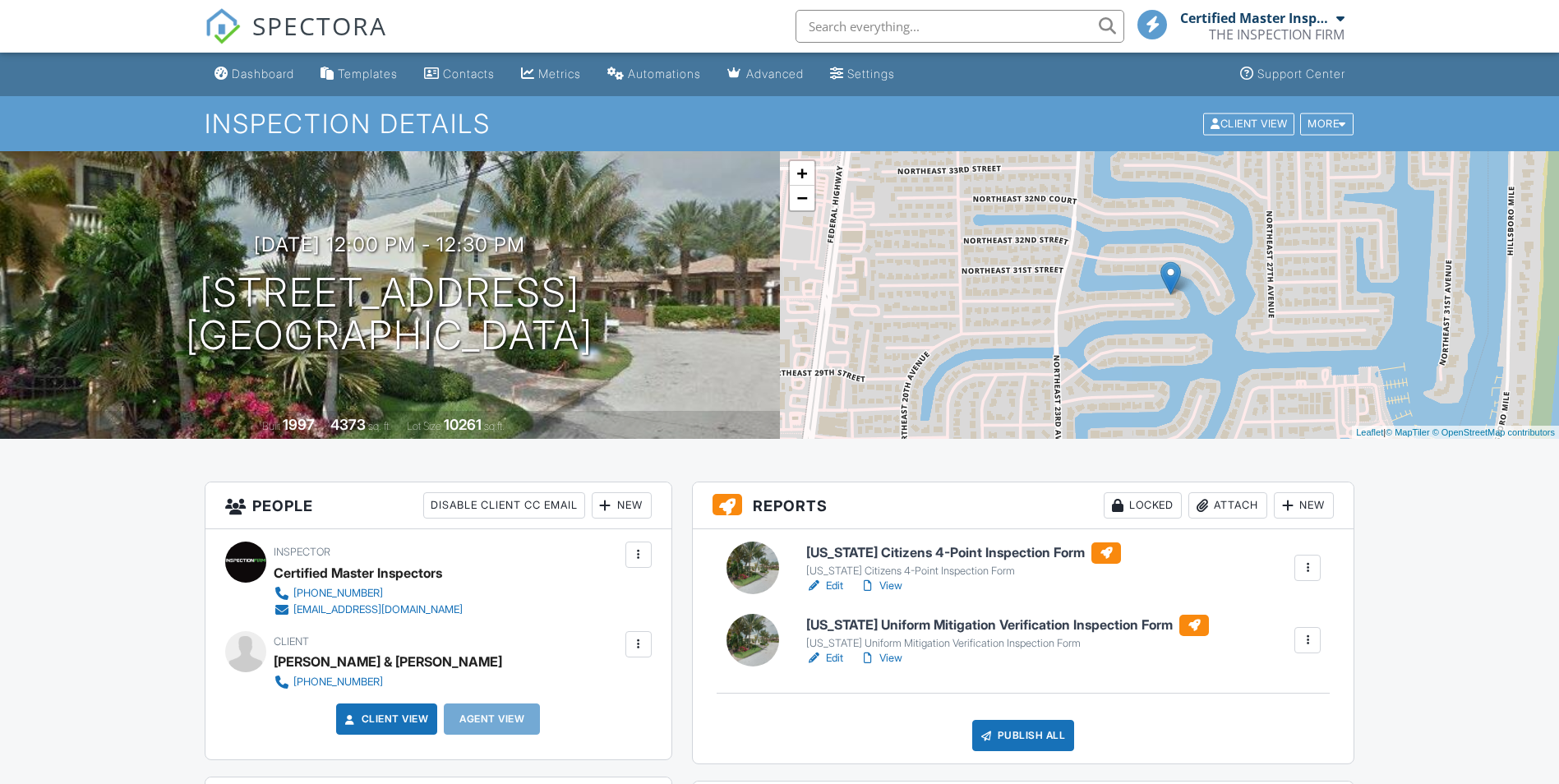
click at [389, 650] on div "LABOV, DANIEL & JENNIFER HINK" at bounding box center [388, 661] width 229 height 24
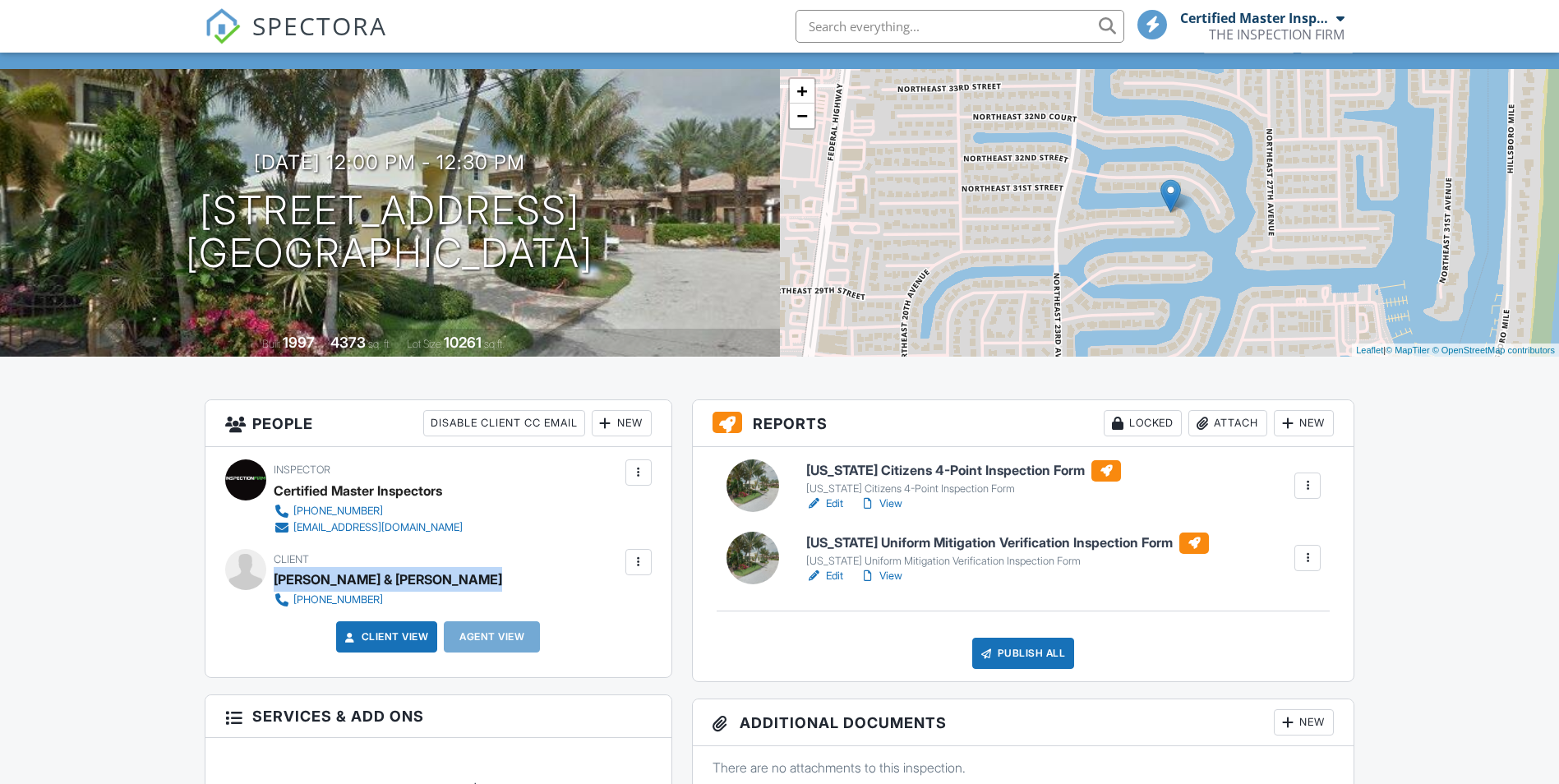
drag, startPoint x: 0, startPoint y: 0, endPoint x: 389, endPoint y: 576, distance: 695.1
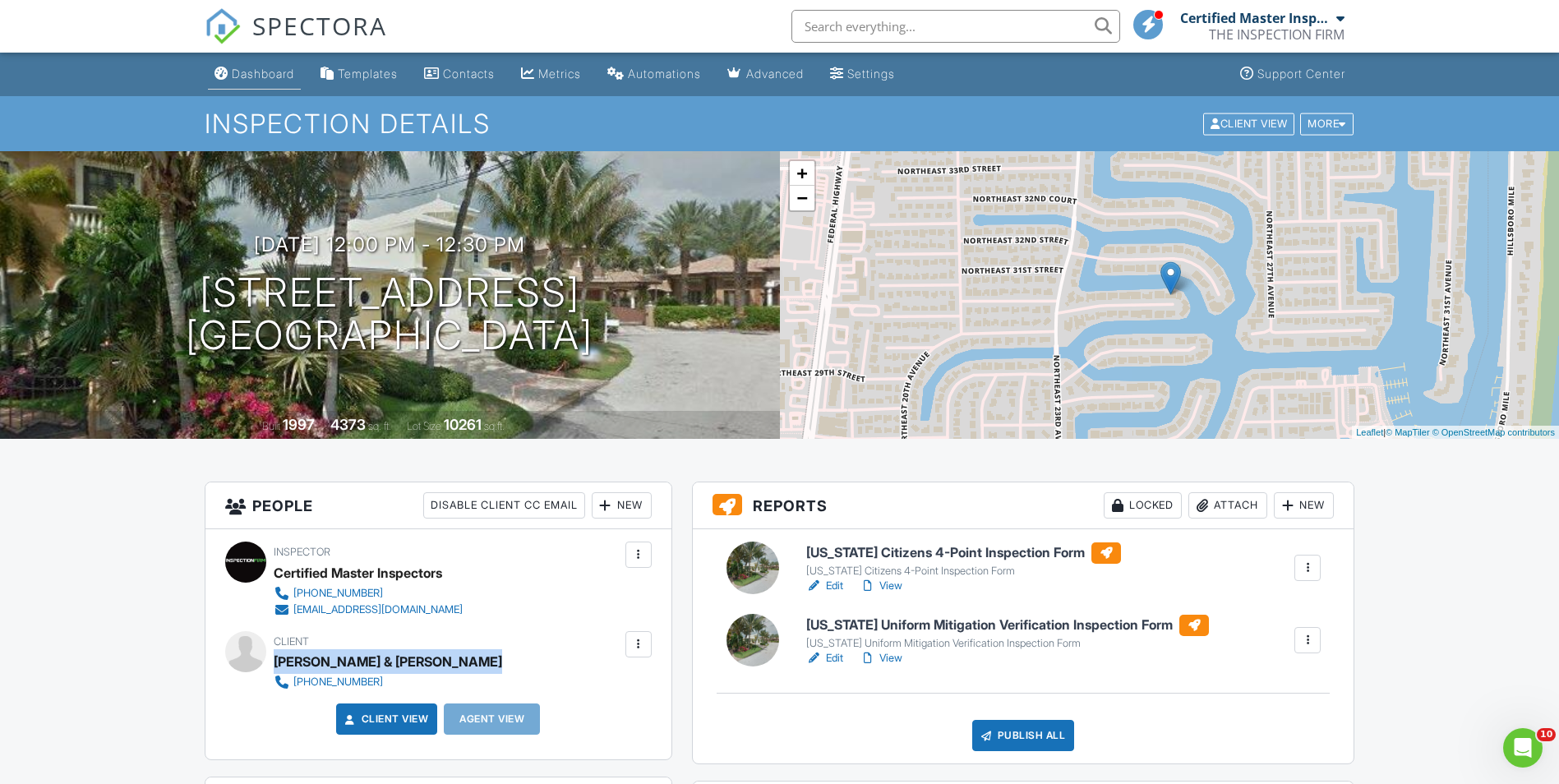
click at [274, 87] on link "Dashboard" at bounding box center [254, 74] width 93 height 30
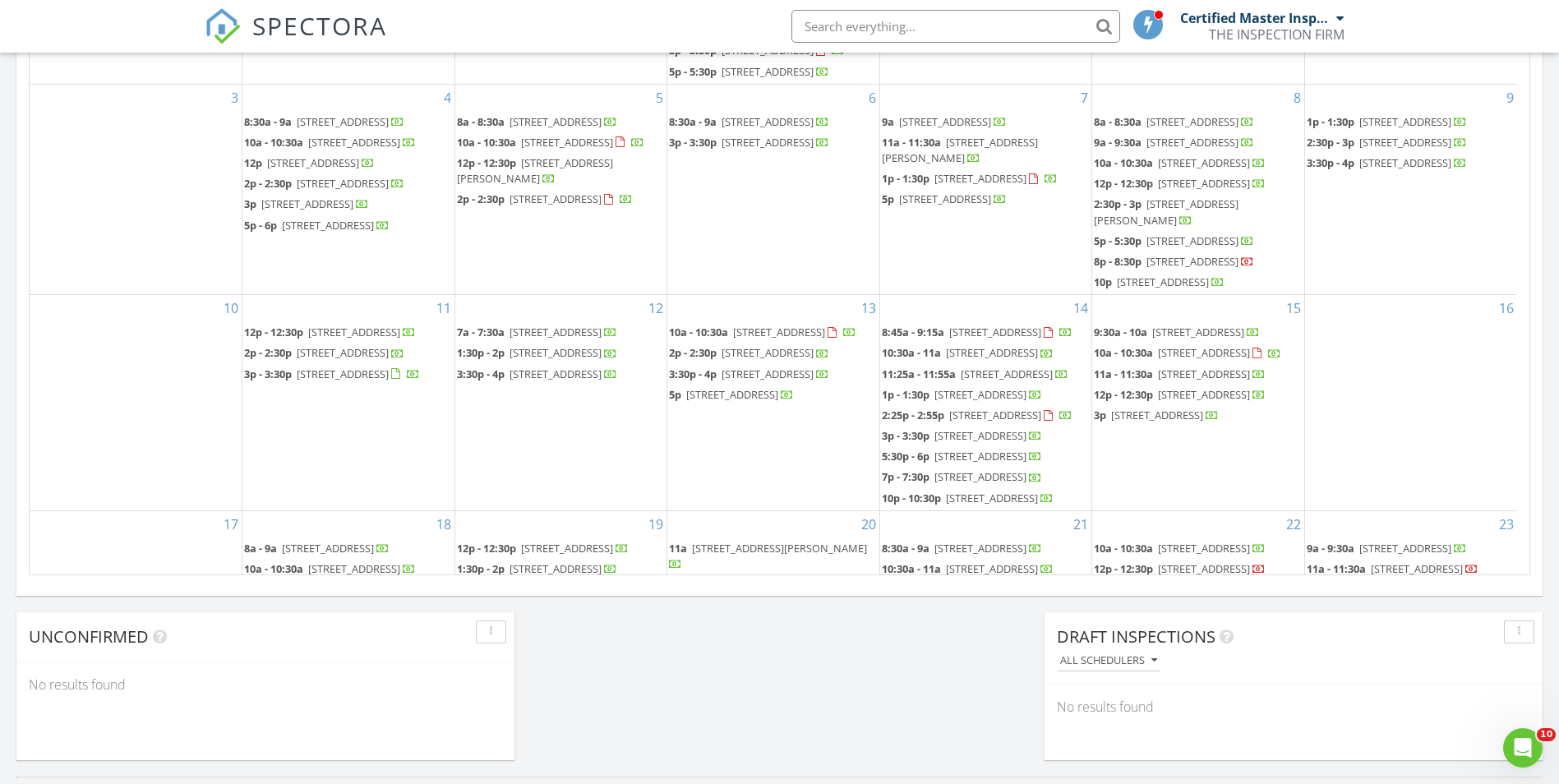
scroll to position [471, 0]
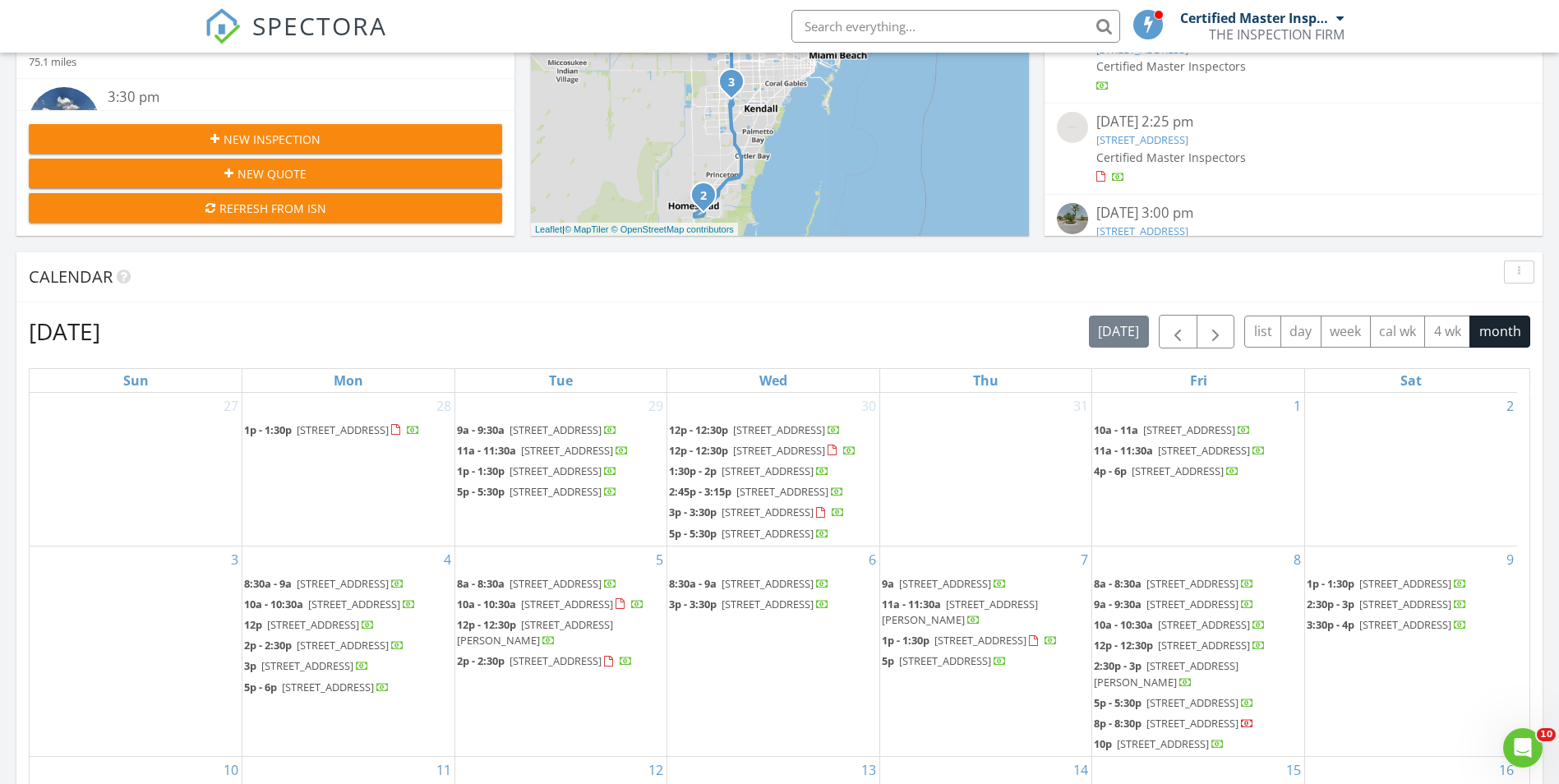
click at [250, 137] on span "New Inspection" at bounding box center [271, 139] width 97 height 18
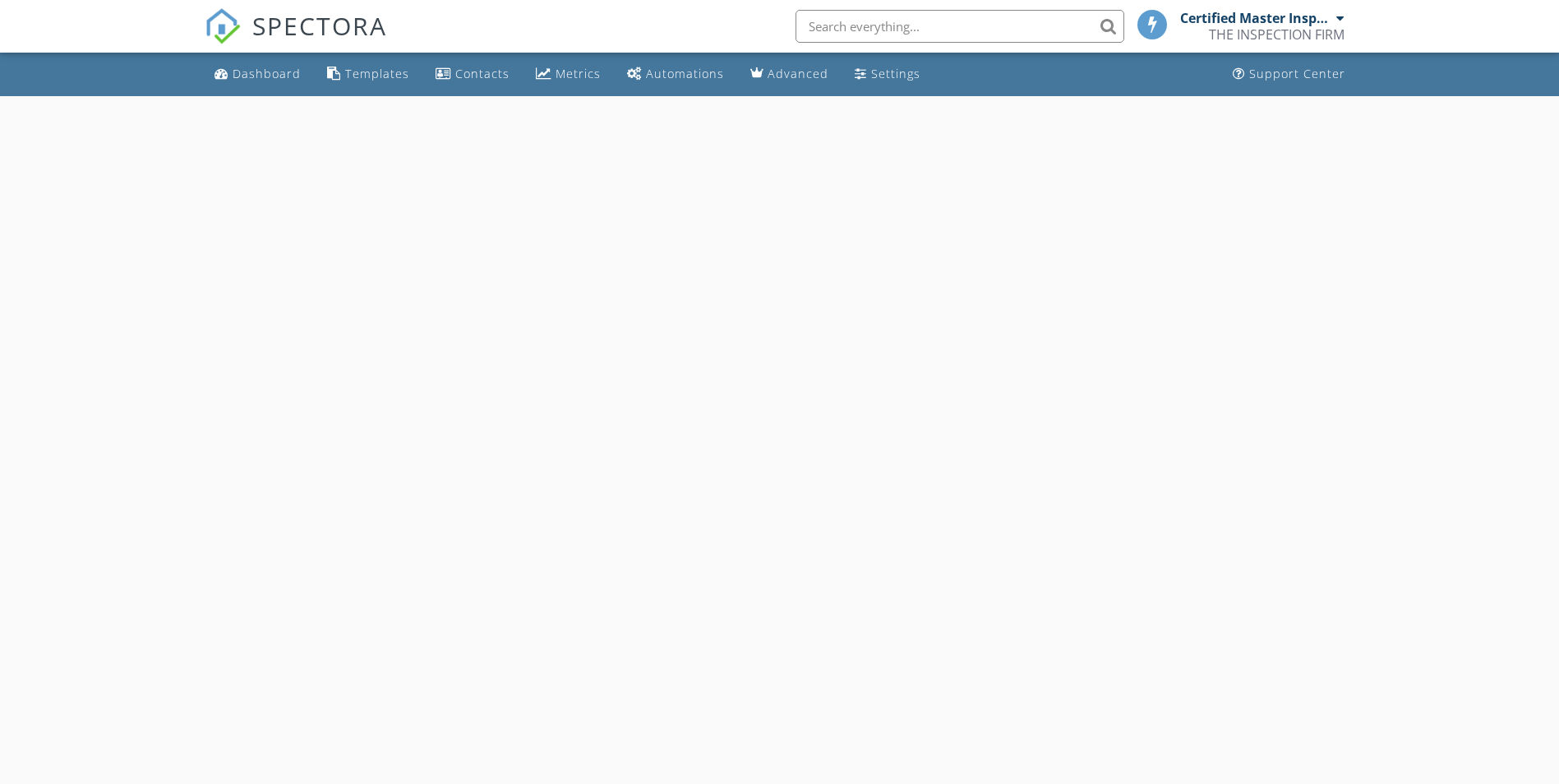
select select "7"
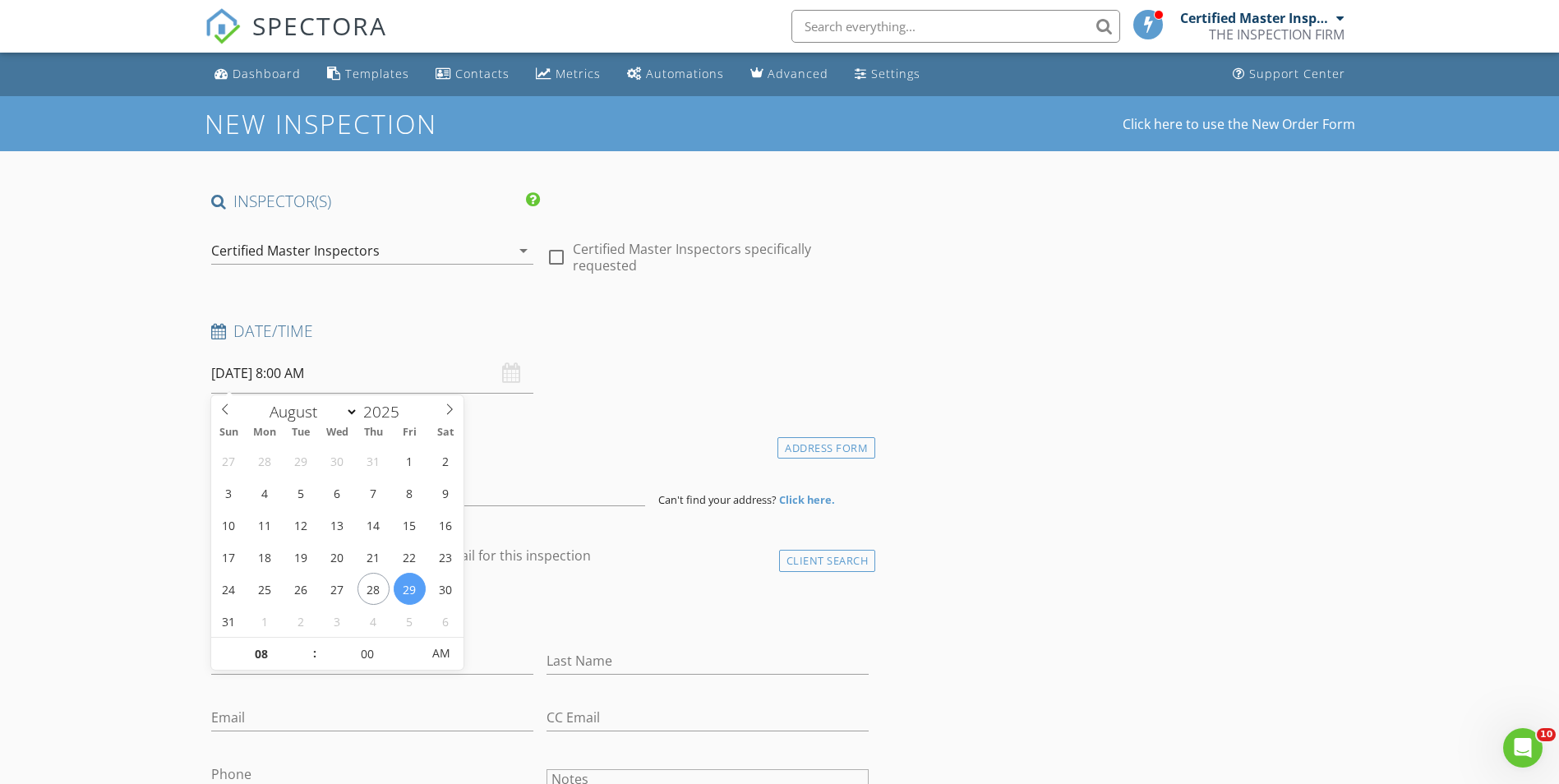
click at [335, 380] on input "[DATE] 8:00 AM" at bounding box center [371, 374] width 322 height 40
type input "09"
type input "08/29/2025 9:00 AM"
click at [302, 647] on span at bounding box center [307, 646] width 12 height 17
type input "10"
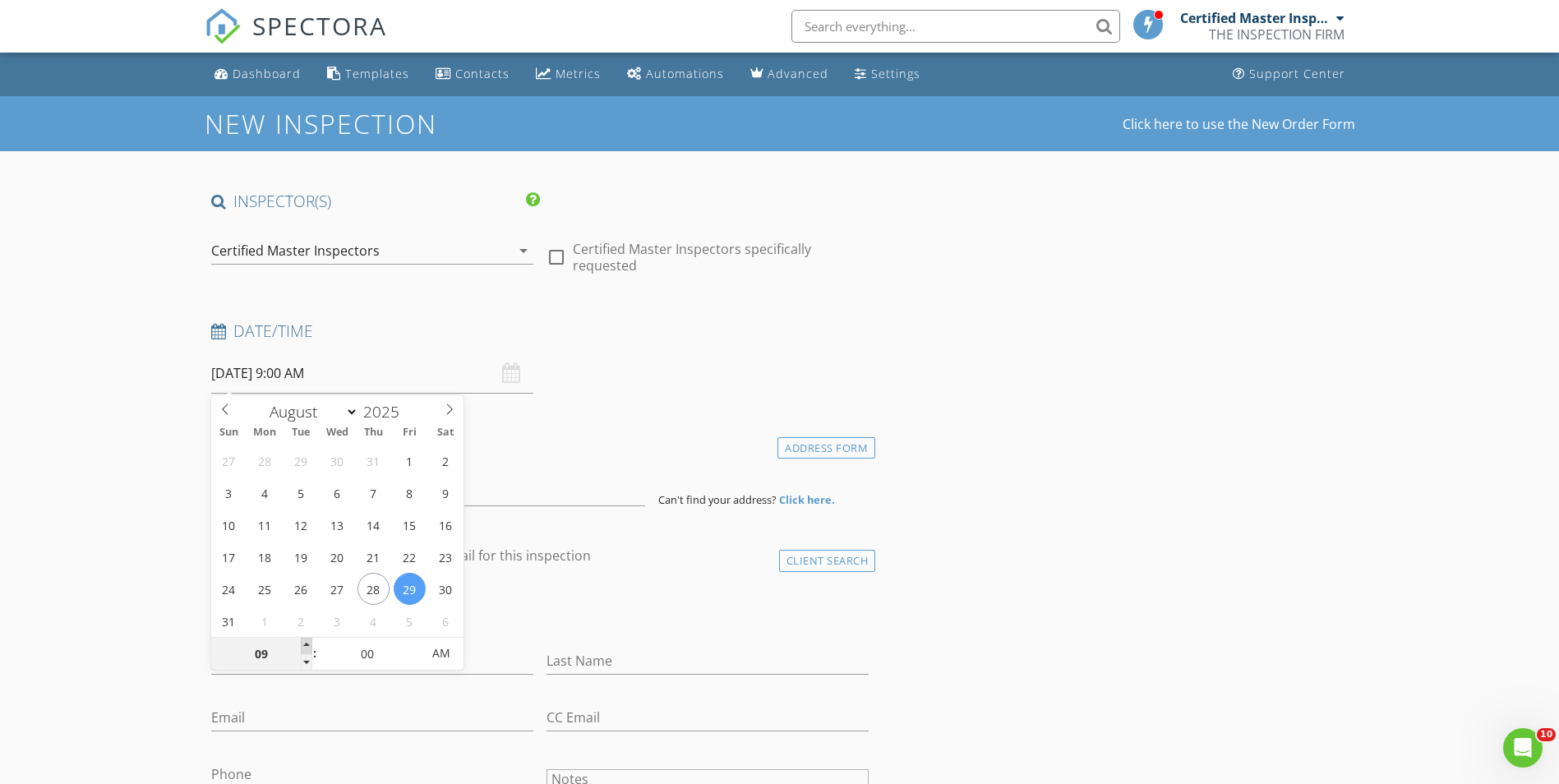
type input "08/29/2025 10:00 AM"
click at [302, 647] on span at bounding box center [307, 646] width 12 height 17
type input "11"
type input "08/29/2025 11:00 AM"
click at [302, 647] on span at bounding box center [307, 646] width 12 height 17
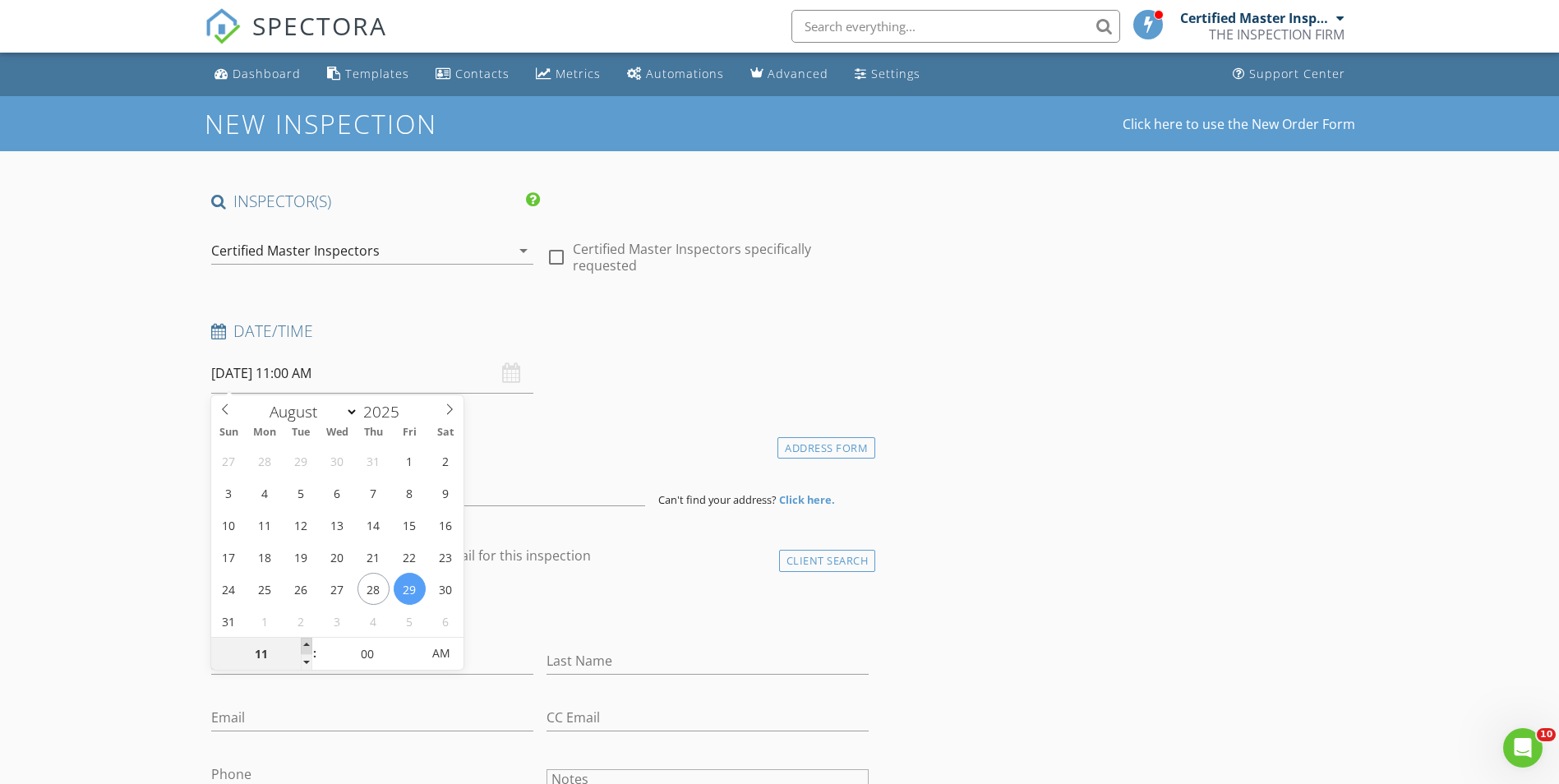
type input "12"
type input "08/29/2025 12:00 PM"
click at [302, 647] on span at bounding box center [307, 646] width 12 height 17
type input "01"
type input "08/29/2025 1:00 PM"
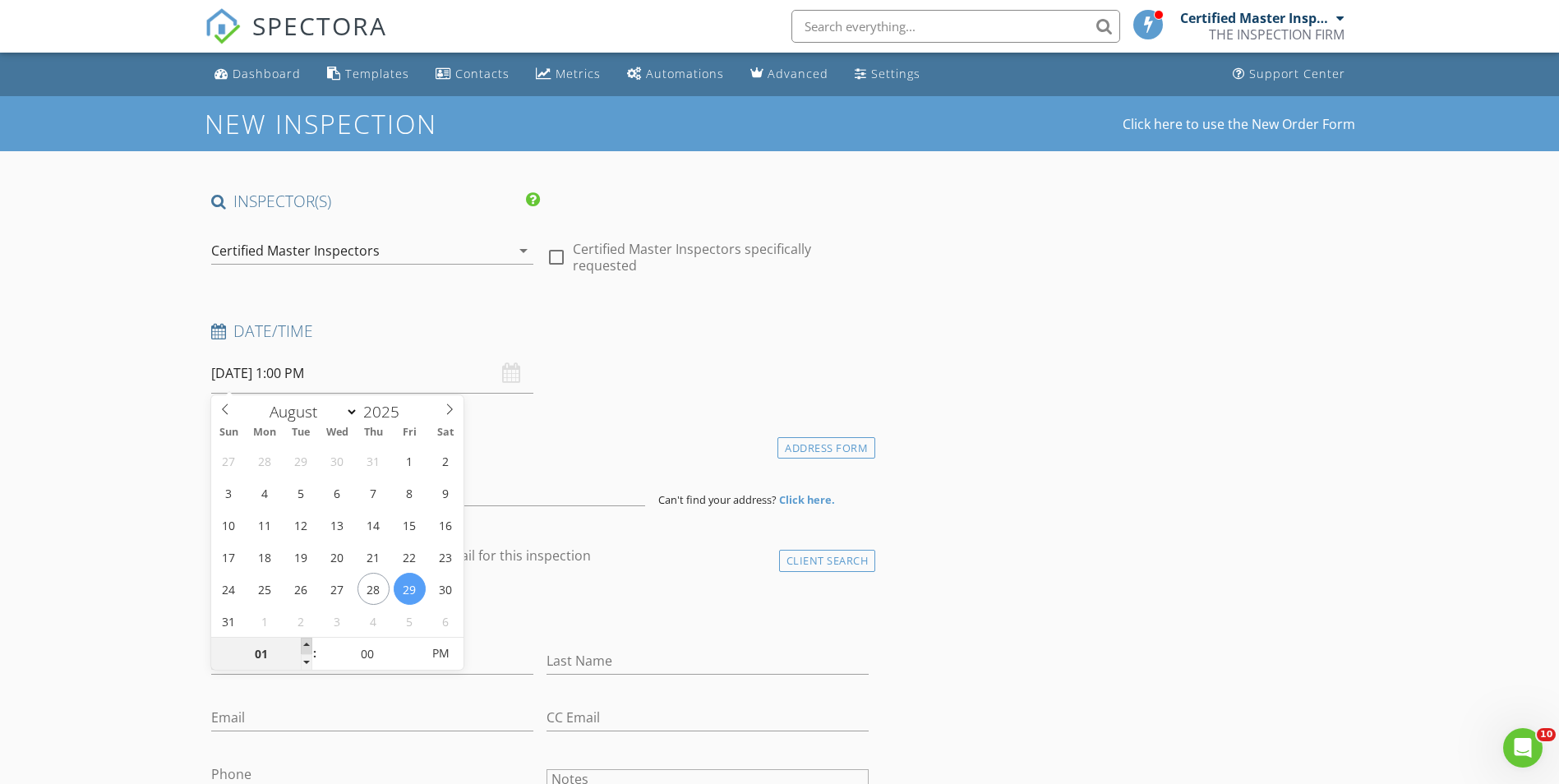
click at [302, 647] on span at bounding box center [307, 646] width 12 height 17
type input "02"
type input "08/29/2025 2:00 PM"
click at [302, 647] on span at bounding box center [307, 646] width 12 height 17
type input "03"
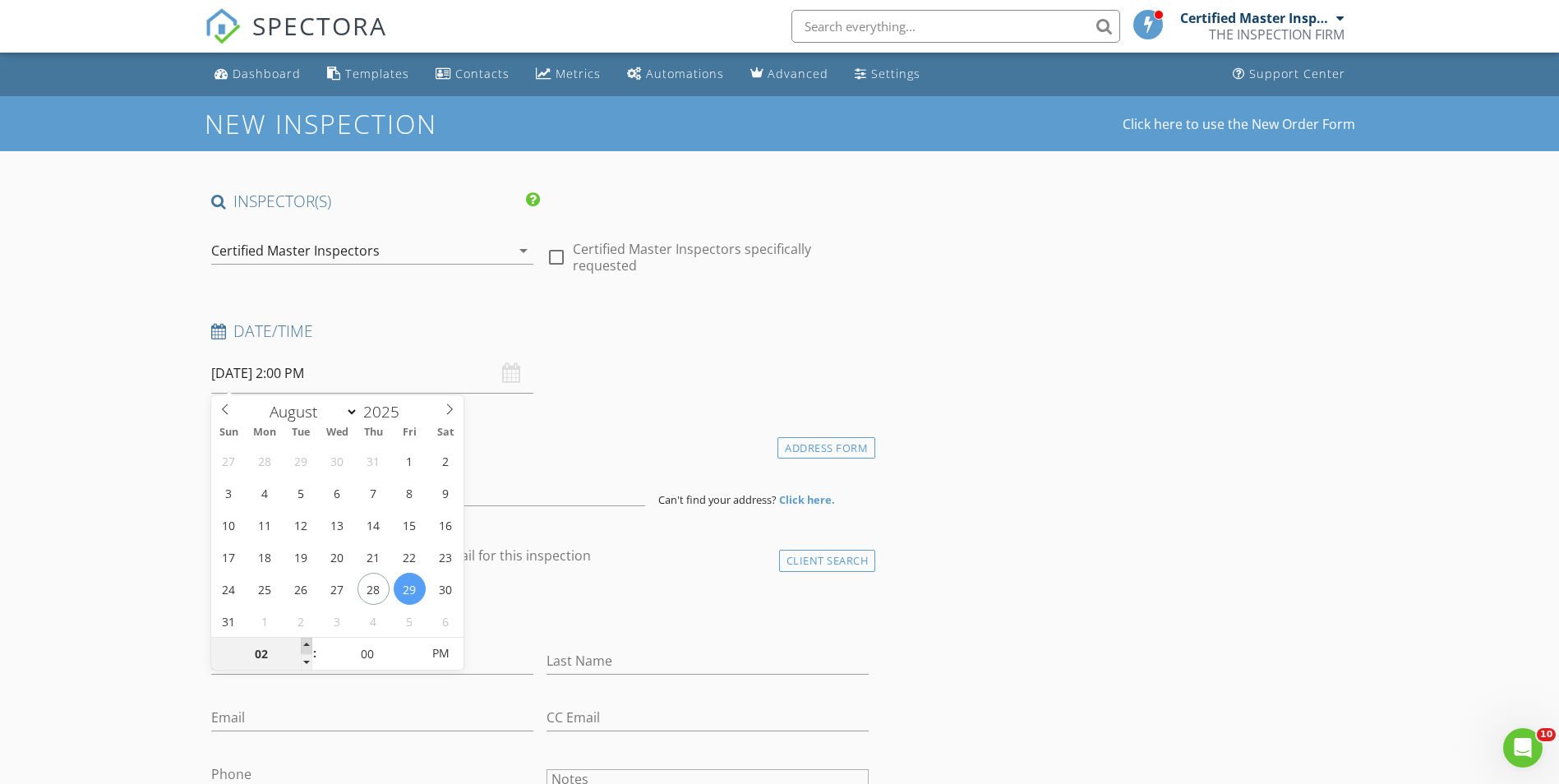
type input "08/29/2025 3:00 PM"
click at [302, 647] on span at bounding box center [307, 646] width 12 height 17
type input "04"
type input "08/29/2025 4:00 PM"
click at [302, 647] on span at bounding box center [307, 646] width 12 height 17
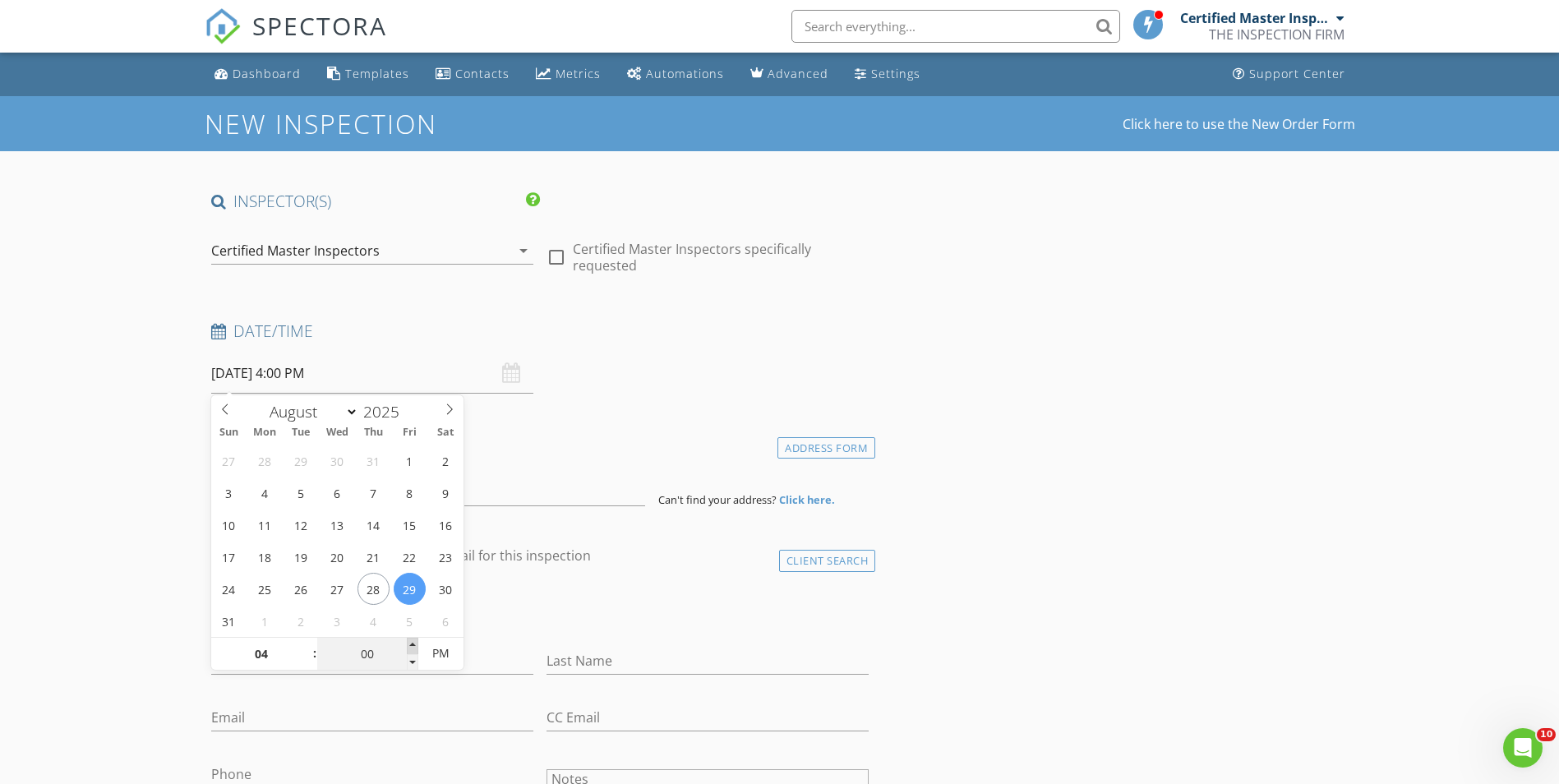
type input "05"
type input "08/29/2025 4:05 PM"
click at [409, 644] on span at bounding box center [413, 646] width 12 height 17
type input "10"
type input "08/29/2025 4:10 PM"
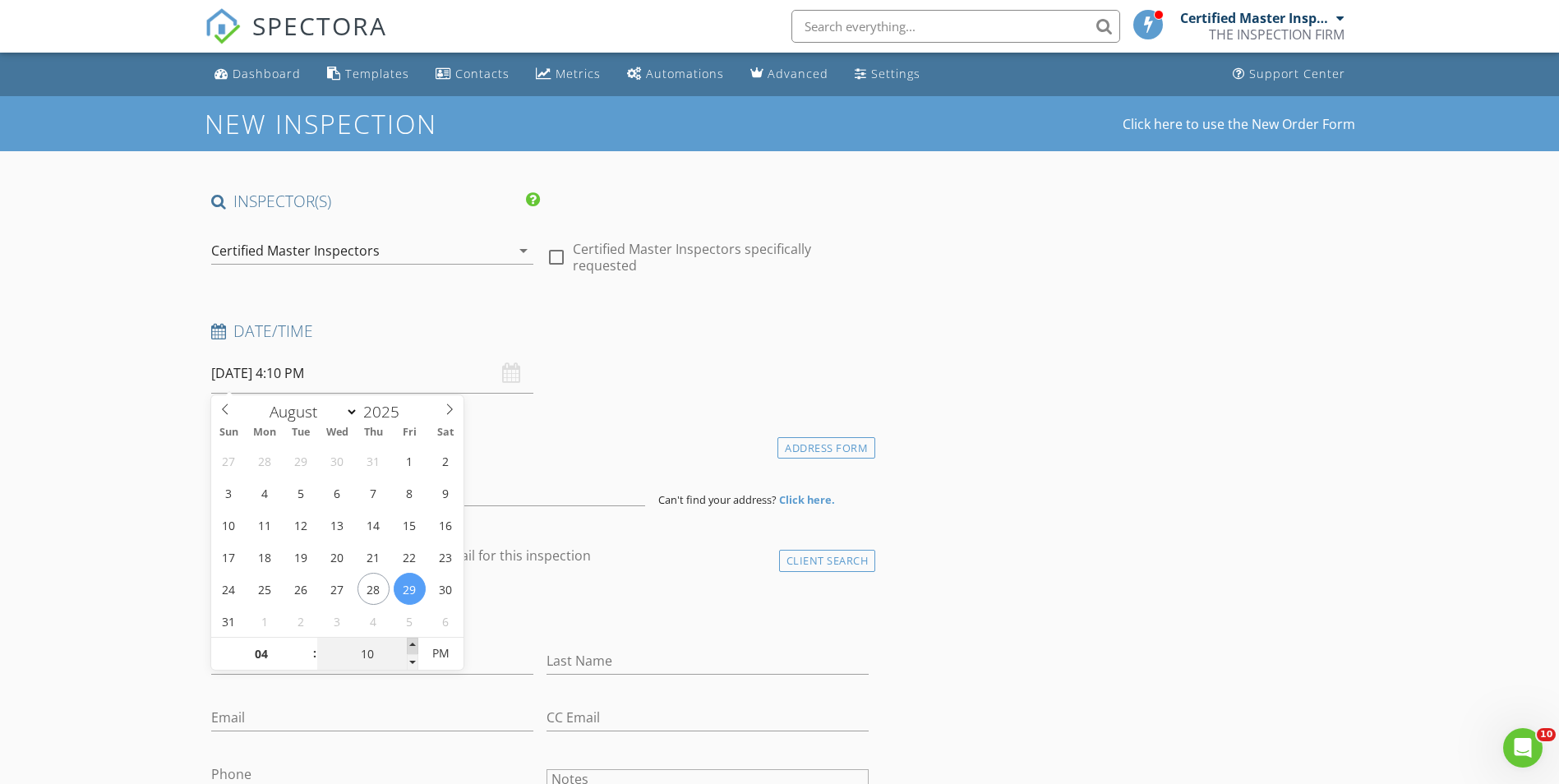
click at [409, 644] on span at bounding box center [413, 646] width 12 height 17
type input "15"
type input "08/29/2025 4:15 PM"
click at [409, 644] on span at bounding box center [413, 646] width 12 height 17
type input "20"
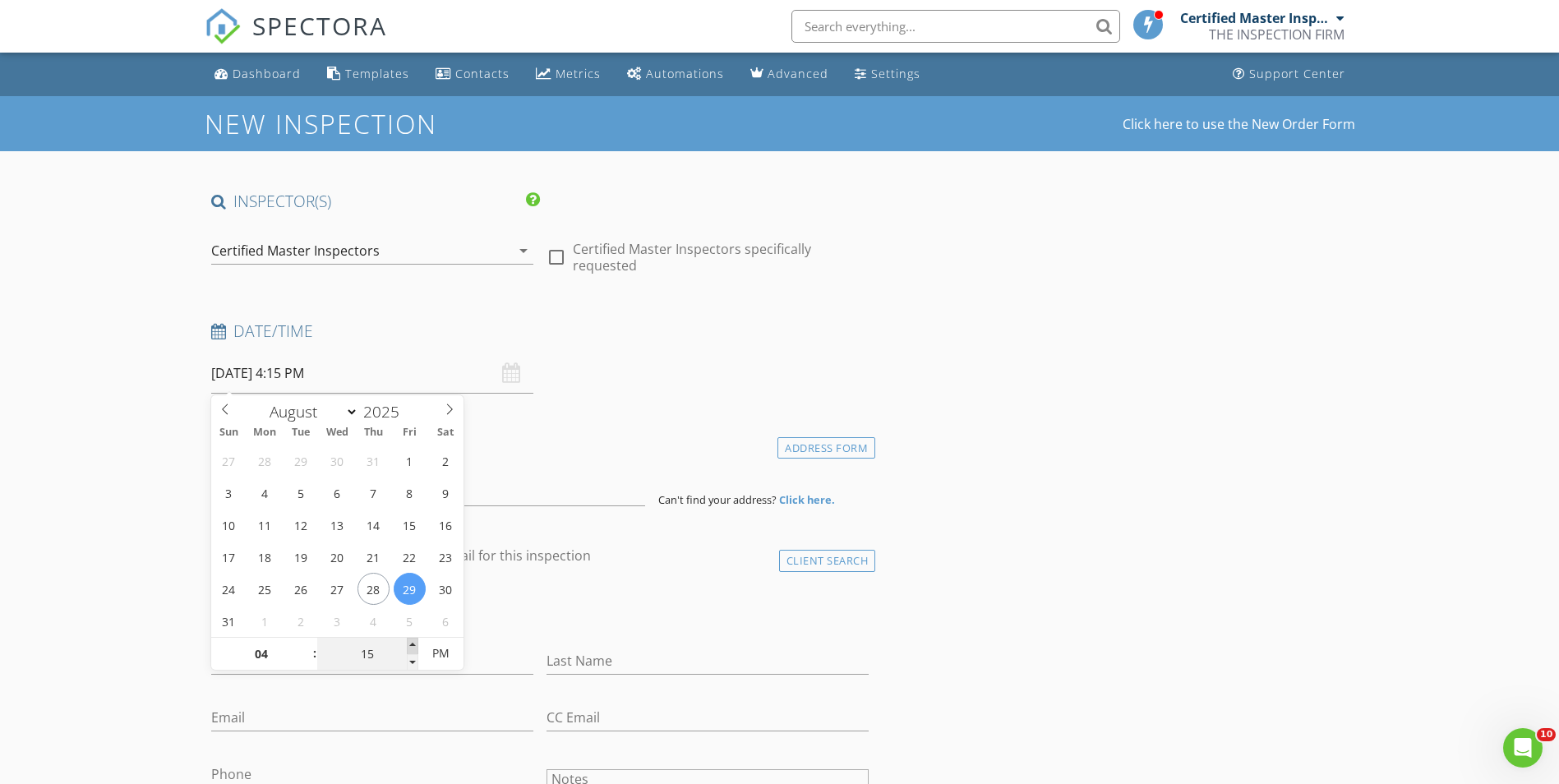
type input "08/29/2025 4:20 PM"
click at [409, 644] on span at bounding box center [413, 646] width 12 height 17
type input "25"
type input "08/29/2025 4:25 PM"
click at [409, 644] on span at bounding box center [413, 646] width 12 height 17
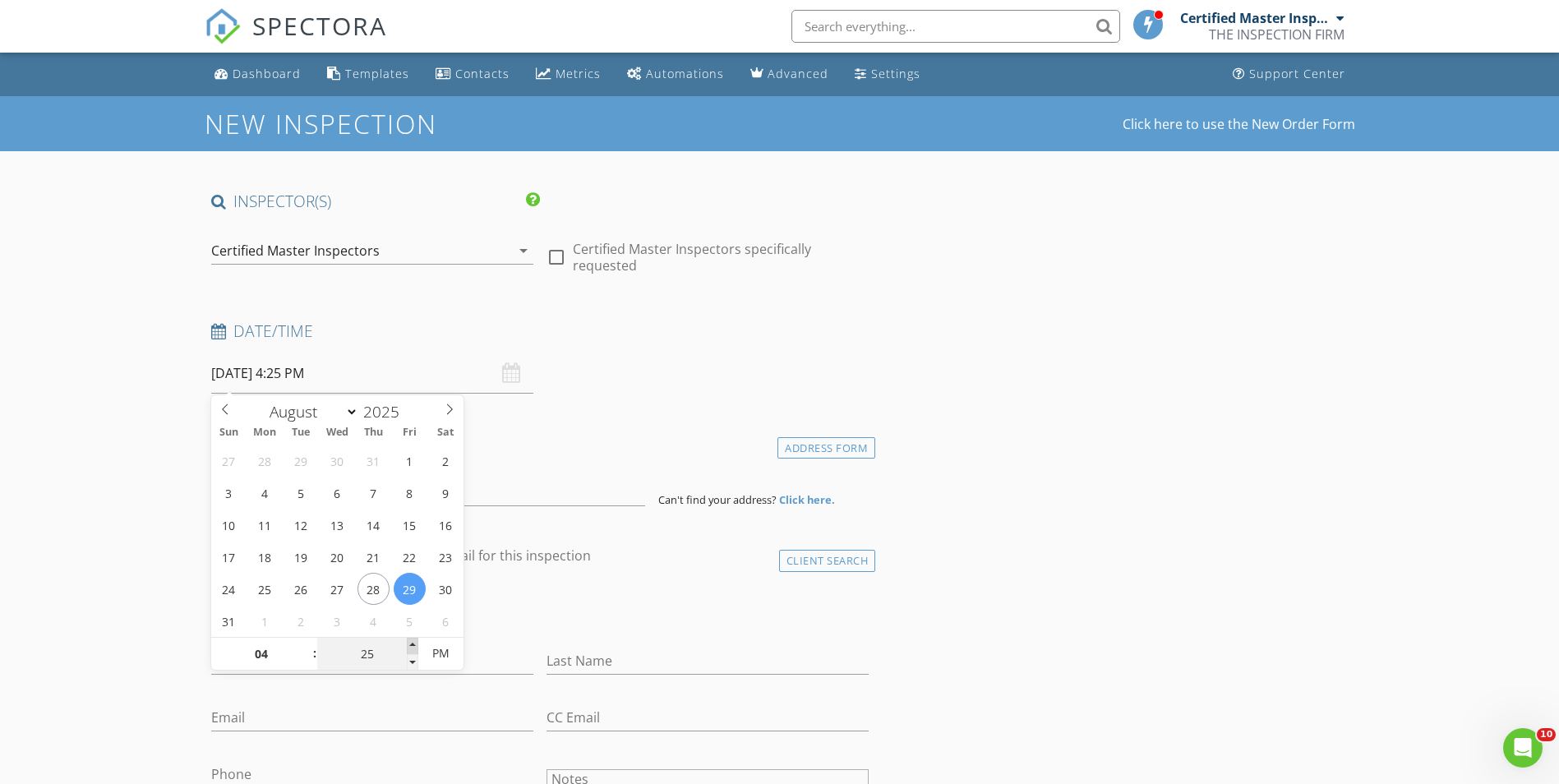
type input "30"
type input "08/29/2025 4:30 PM"
click at [409, 644] on span at bounding box center [413, 646] width 12 height 17
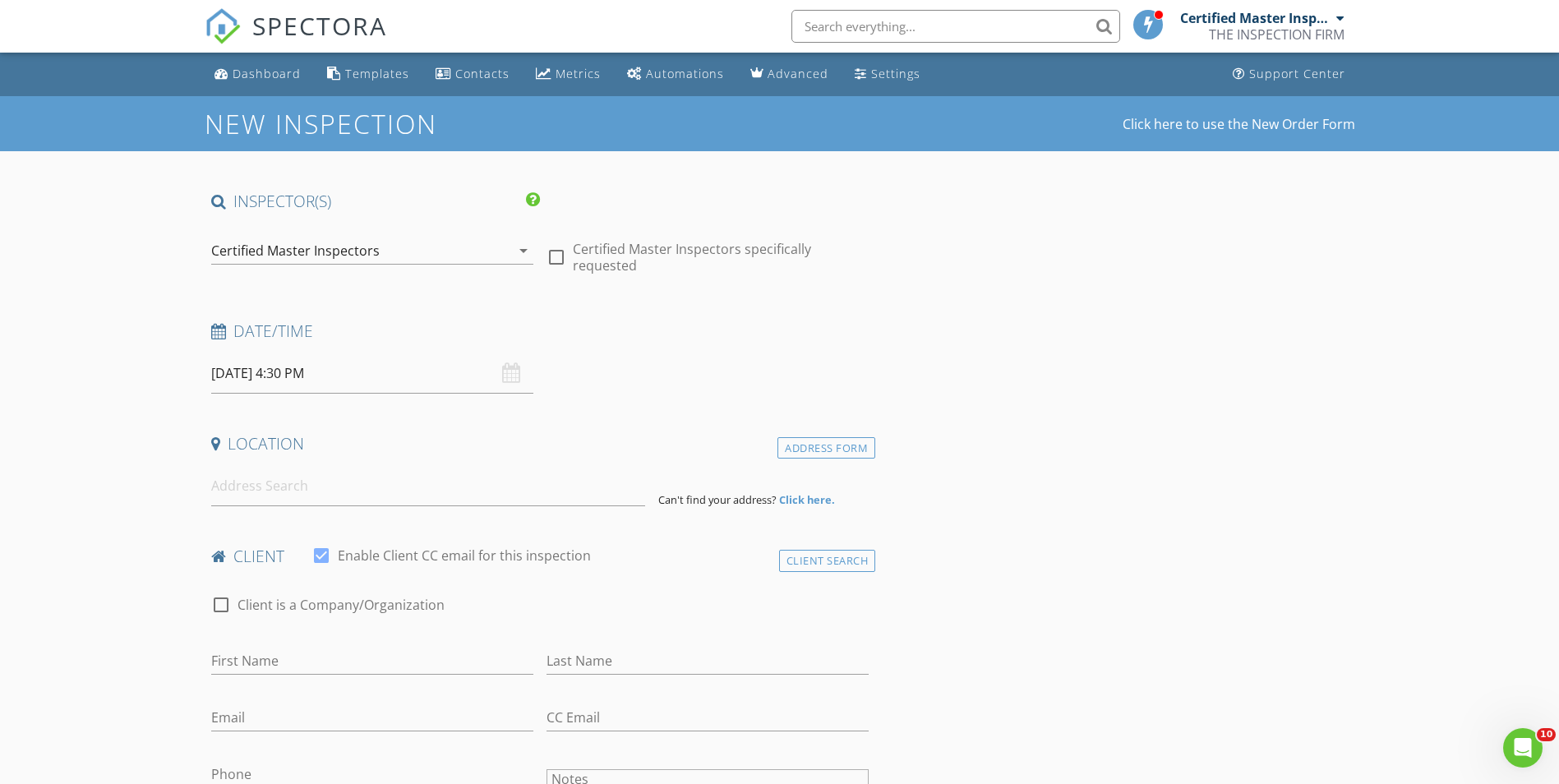
click at [595, 618] on div "check_box_outline_blank Client is a Company/Organization" at bounding box center [540, 613] width 658 height 43
paste input "EDUARDO URIVAZO"
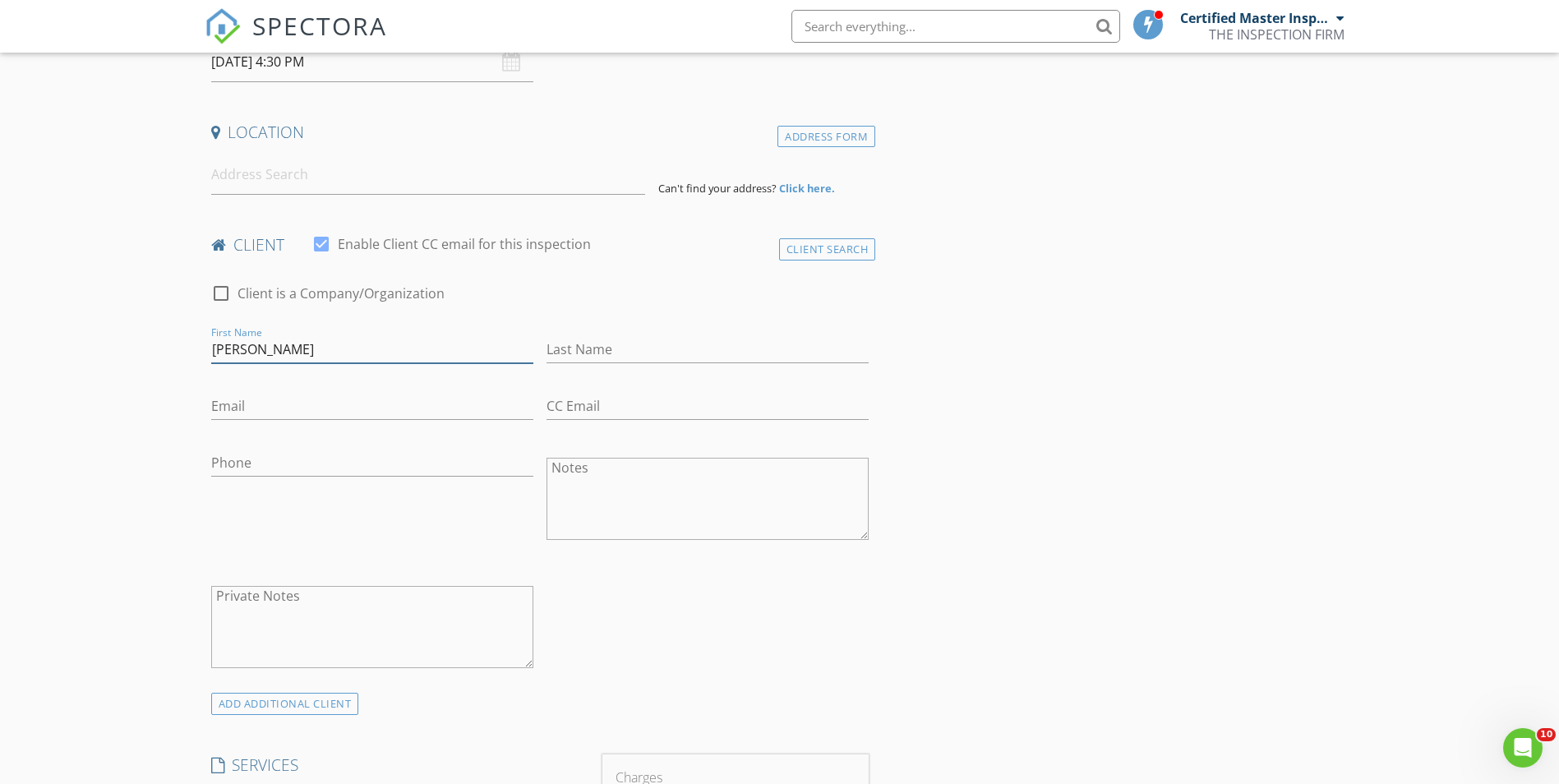
scroll to position [329, 0]
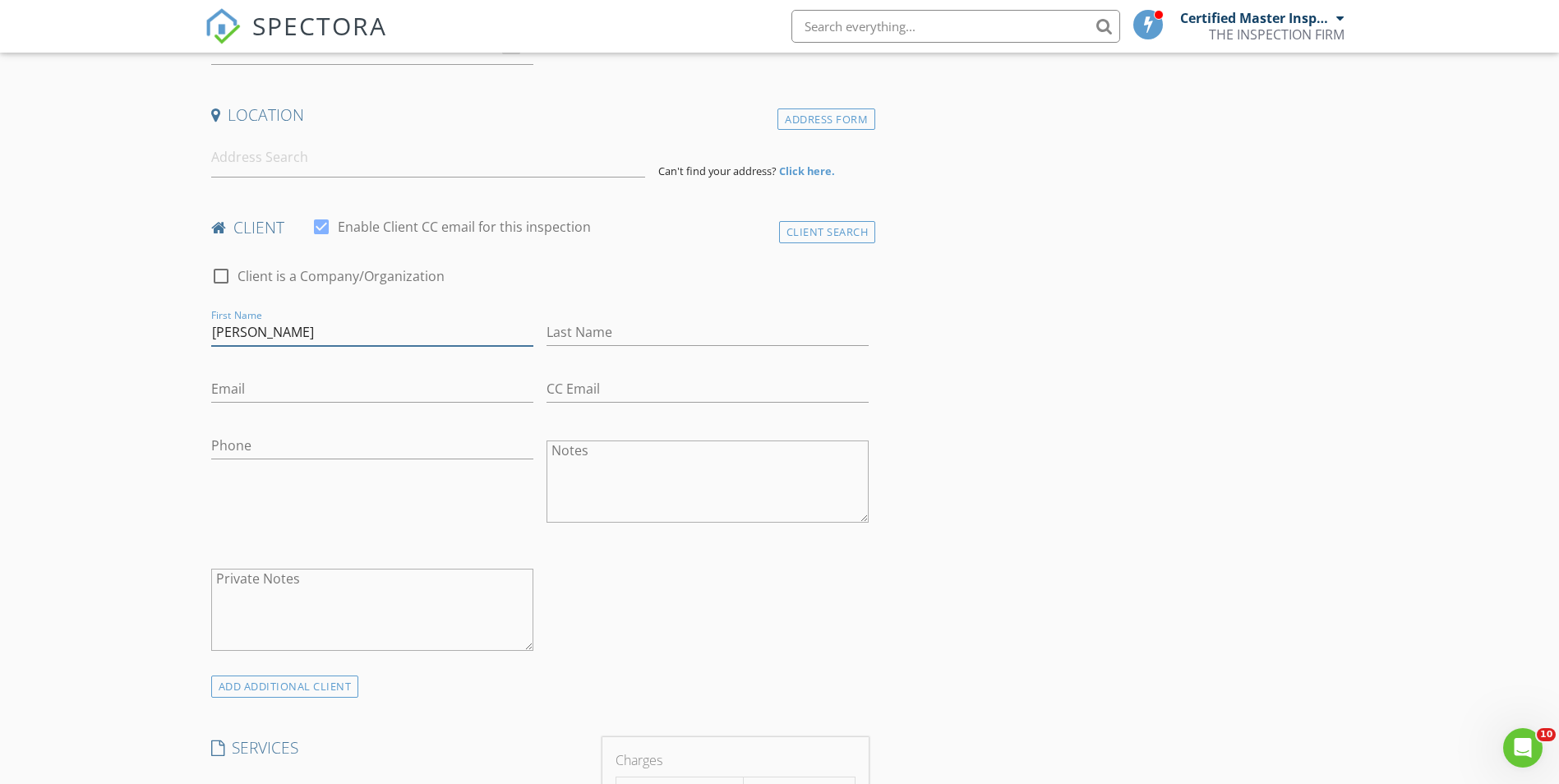
type input "EDUARDO URIVAZO"
click at [281, 450] on input "Phone" at bounding box center [371, 445] width 322 height 27
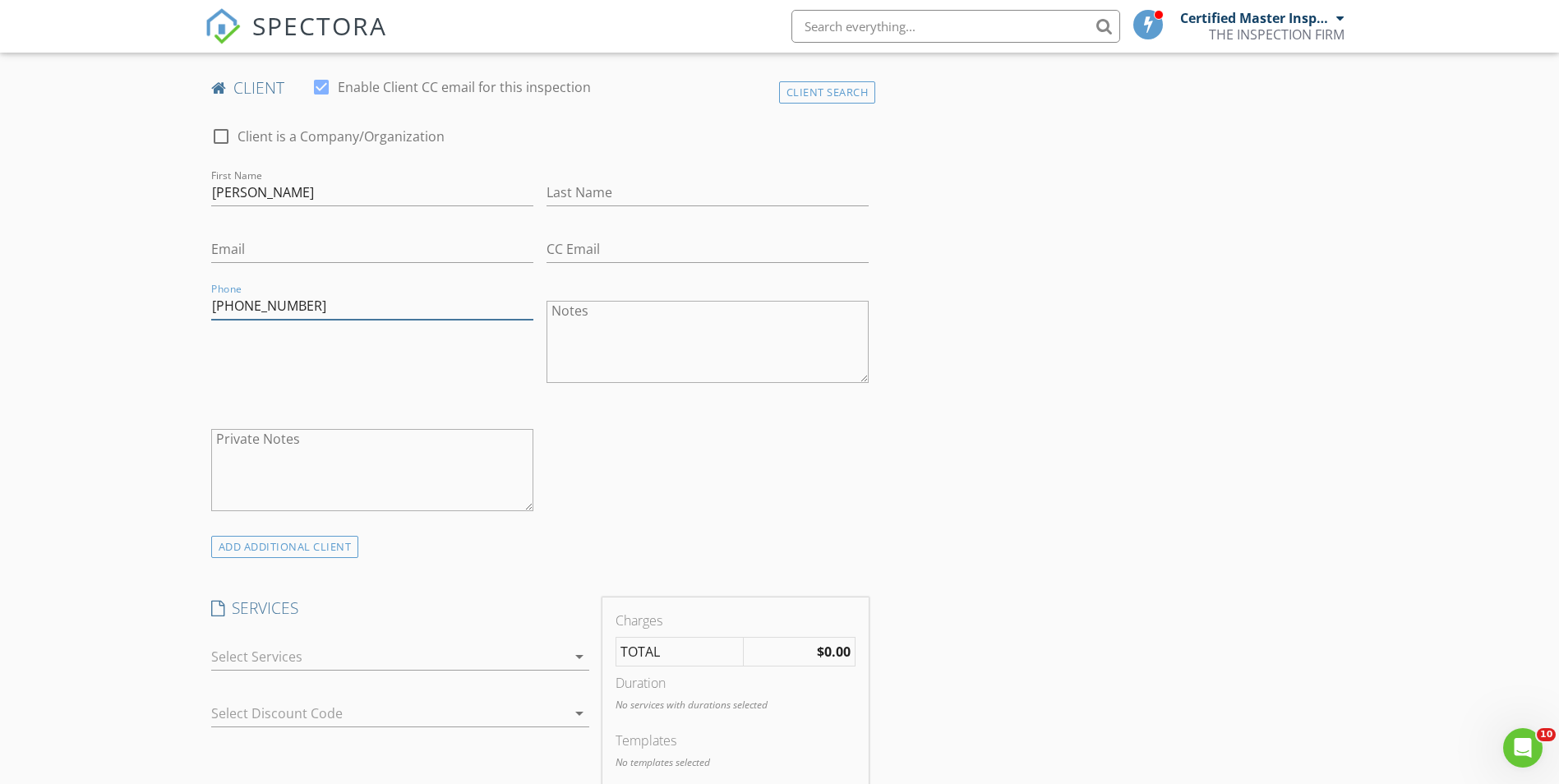
scroll to position [493, 0]
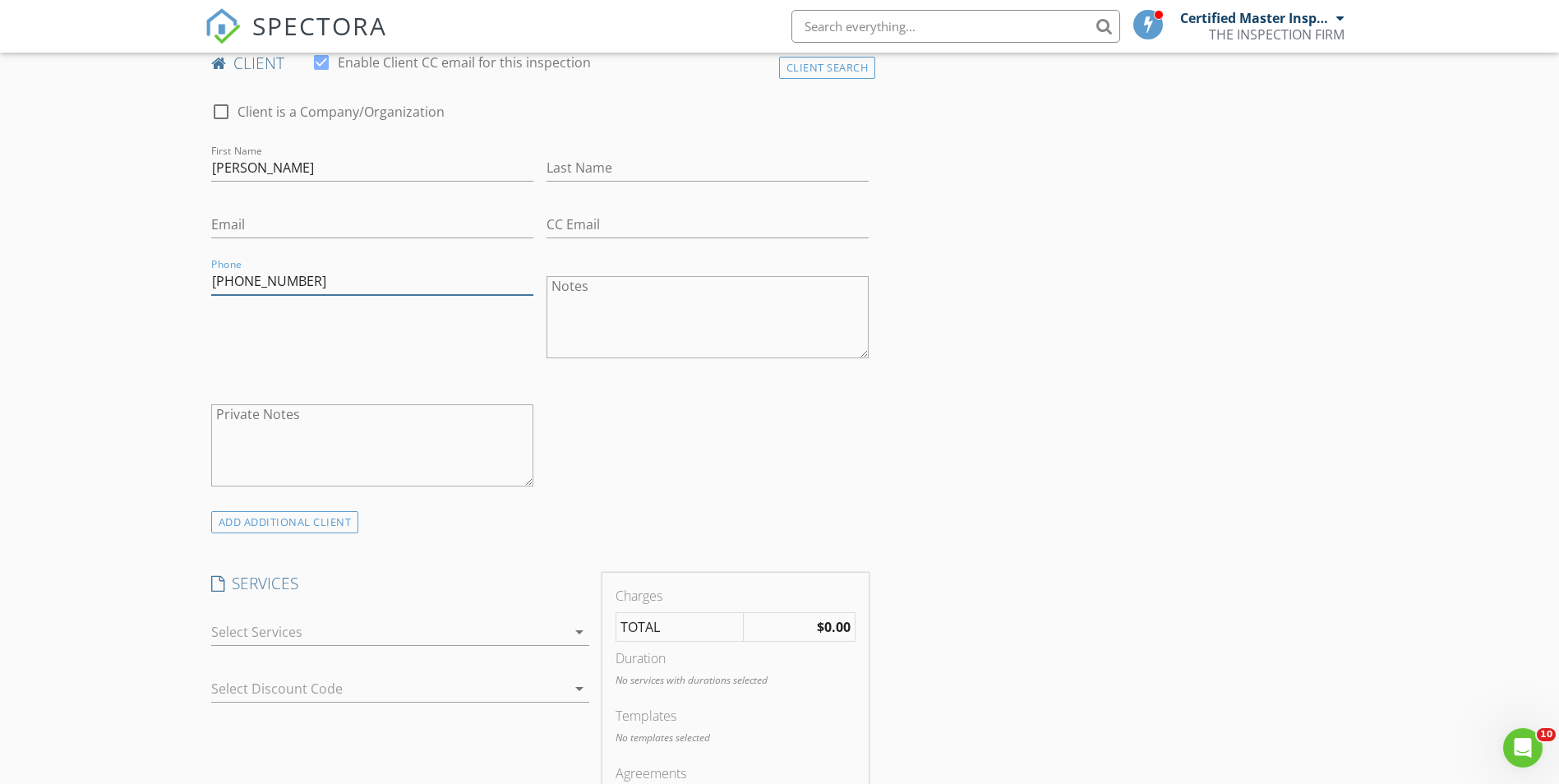
type input "305-322-6040"
click at [267, 634] on div at bounding box center [388, 631] width 355 height 26
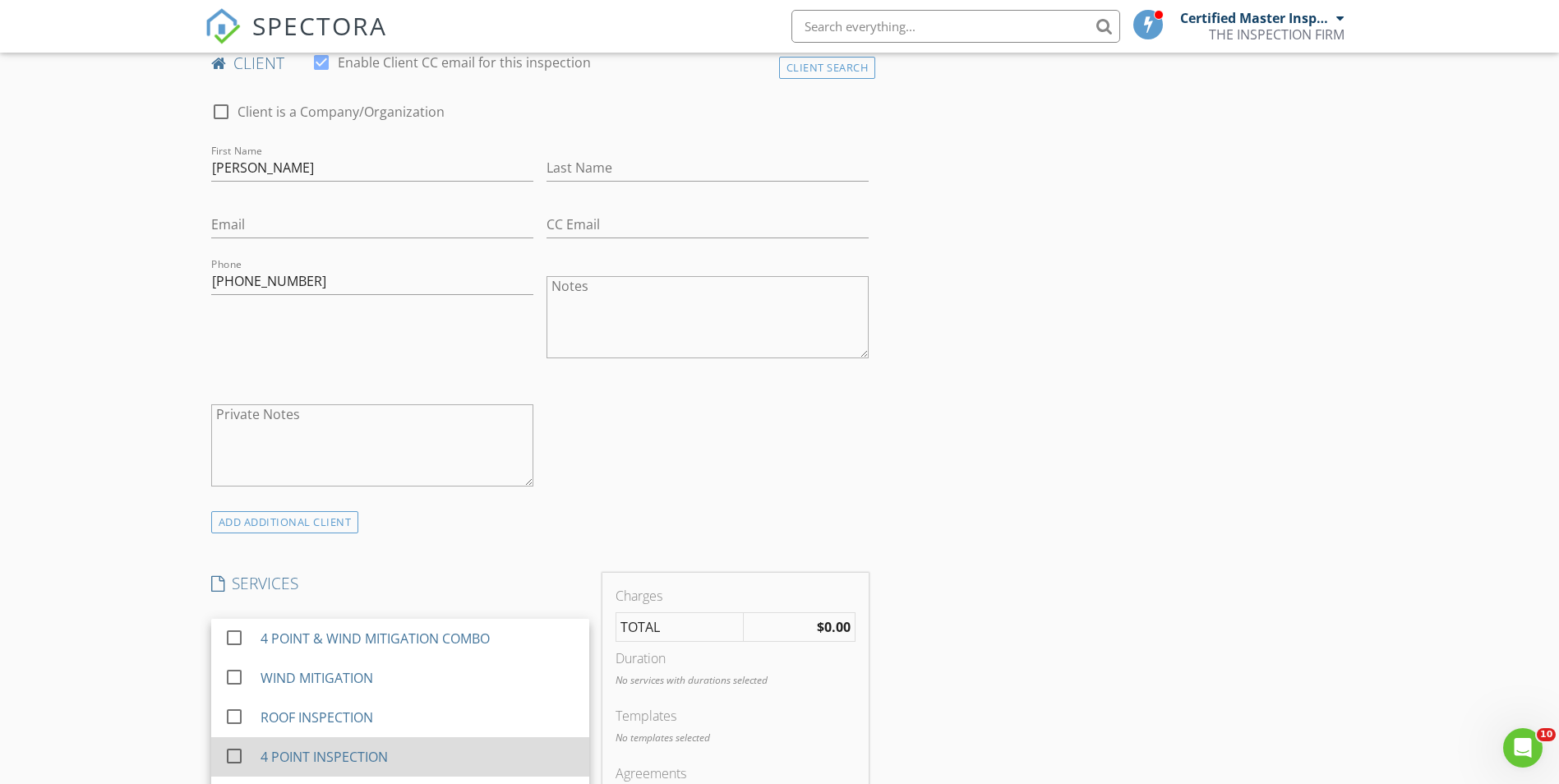
click at [253, 750] on div "check_box_outline_blank 4 POINT INSPECTION" at bounding box center [400, 757] width 352 height 37
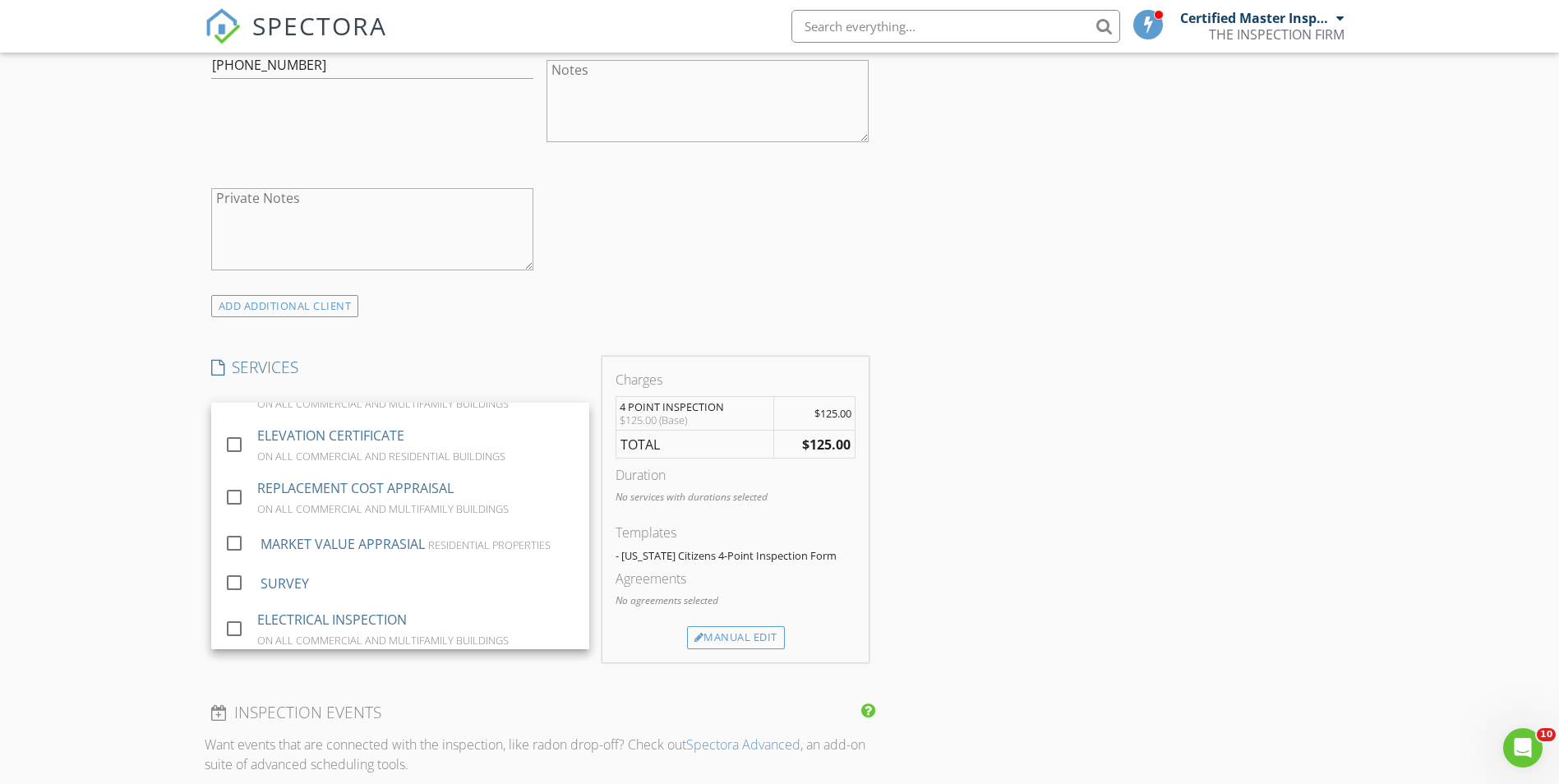
scroll to position [739, 0]
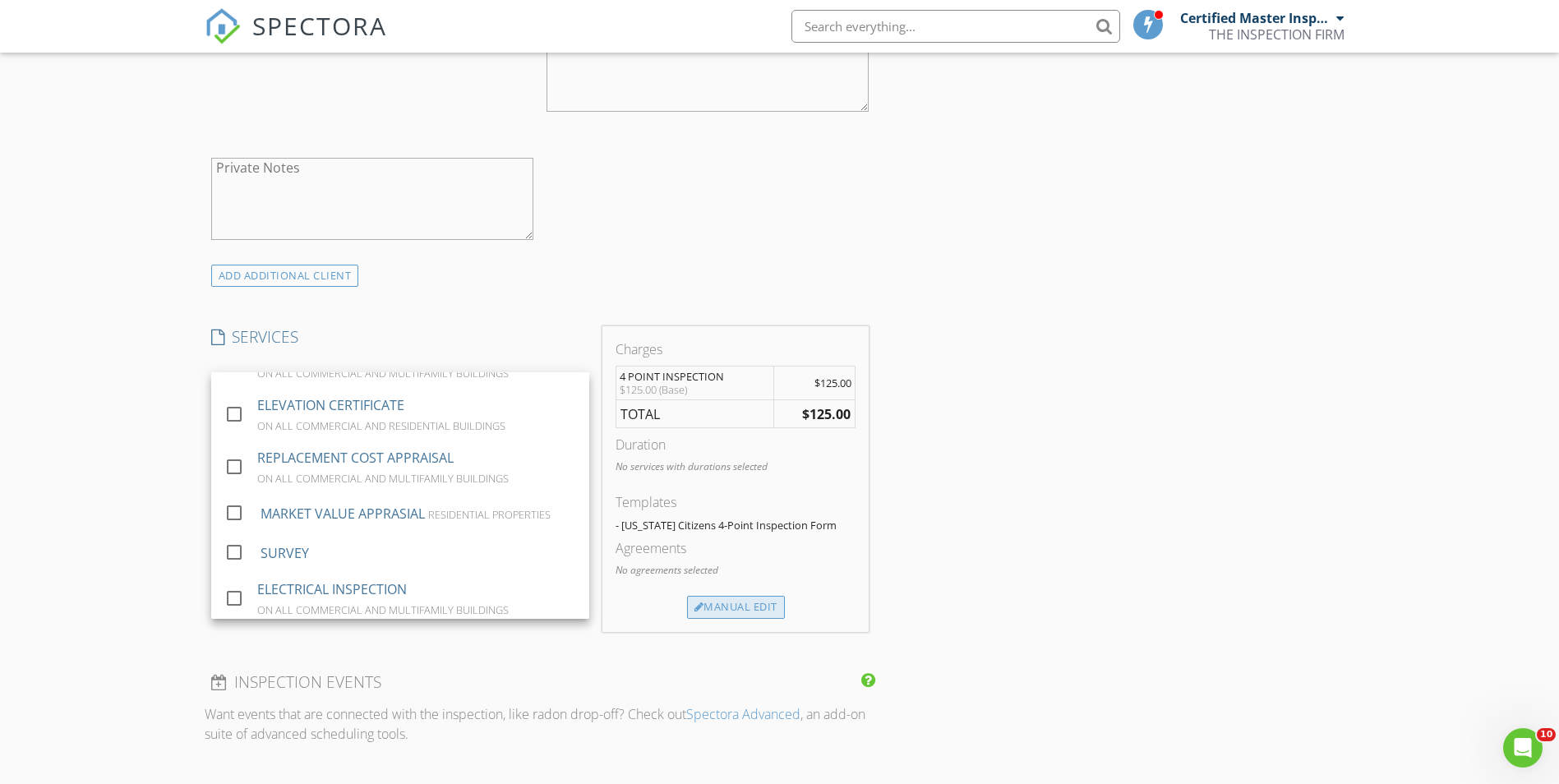
click at [736, 613] on div "Manual Edit" at bounding box center [736, 607] width 97 height 23
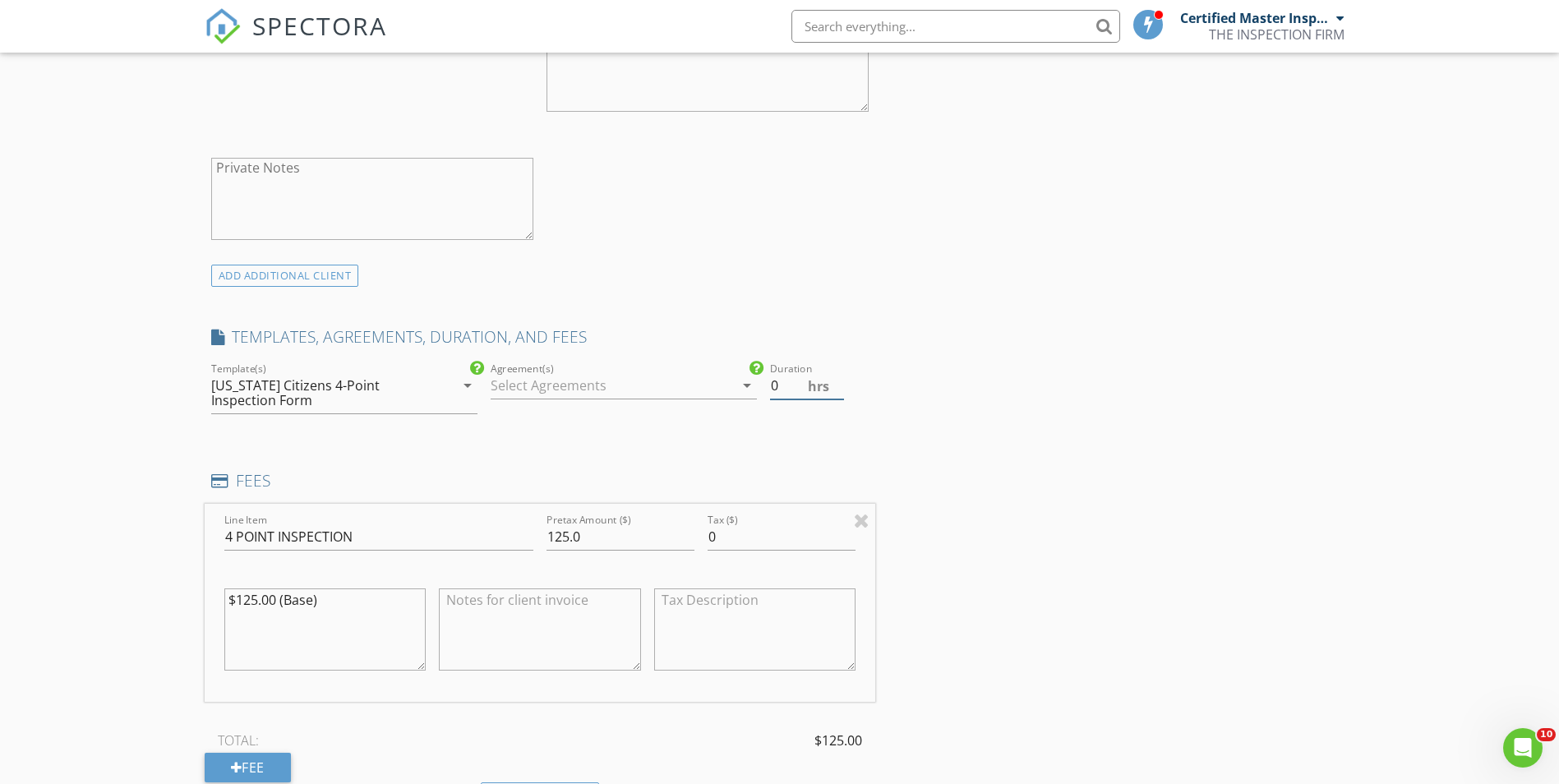
click at [790, 382] on input "0" at bounding box center [807, 386] width 74 height 27
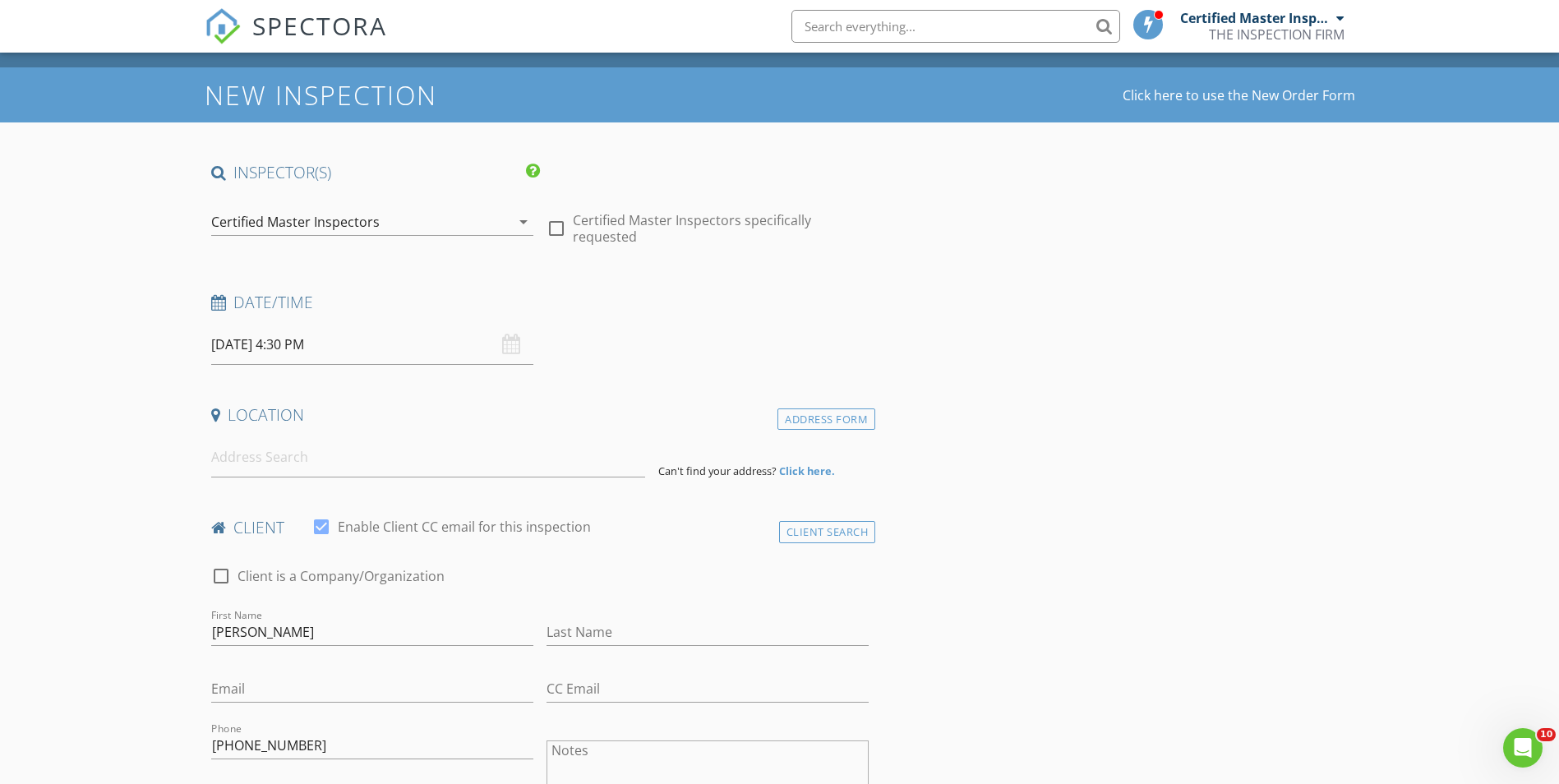
scroll to position [0, 0]
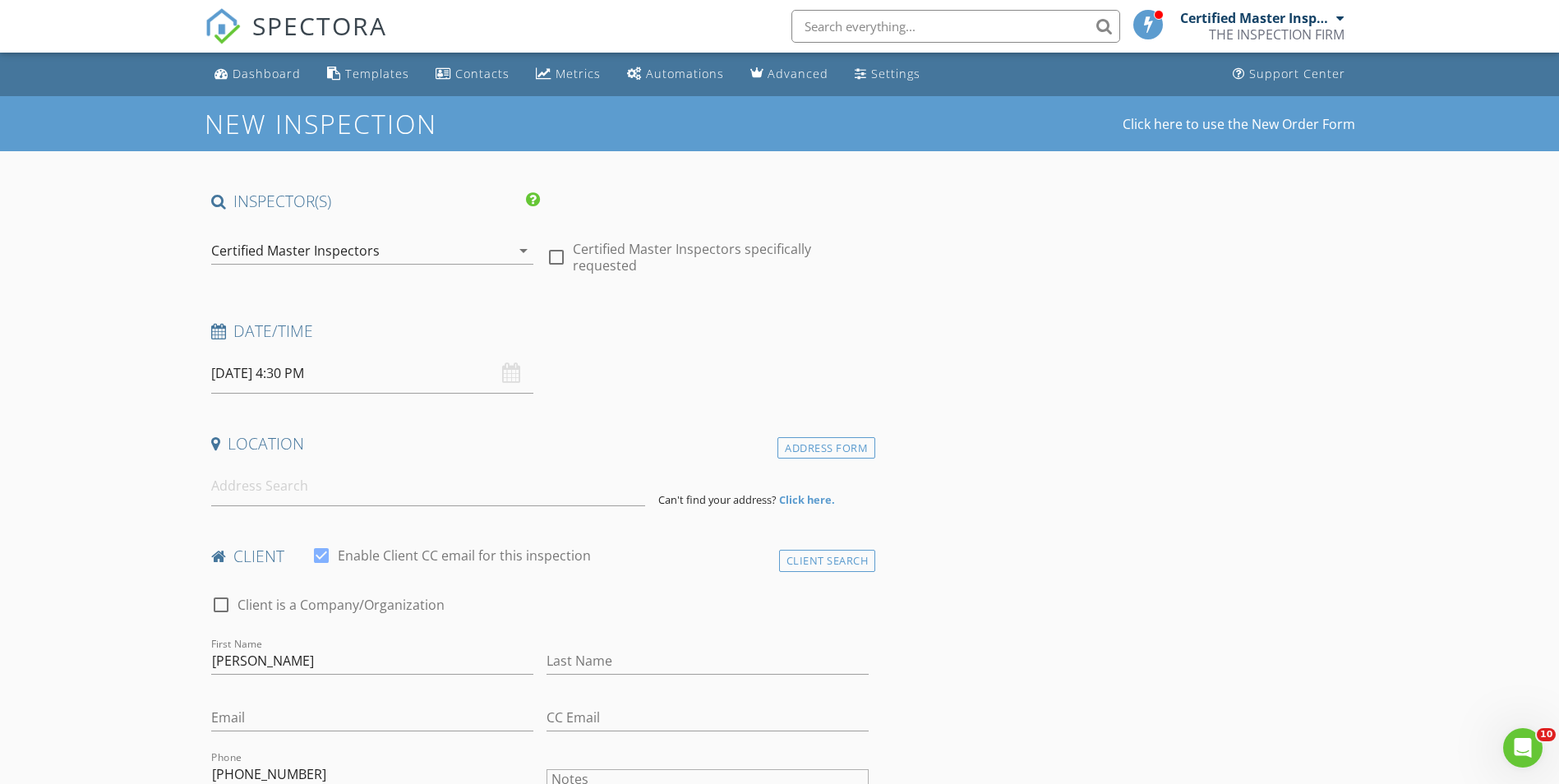
type input ".5"
paste input "2389 SW 12 ST"
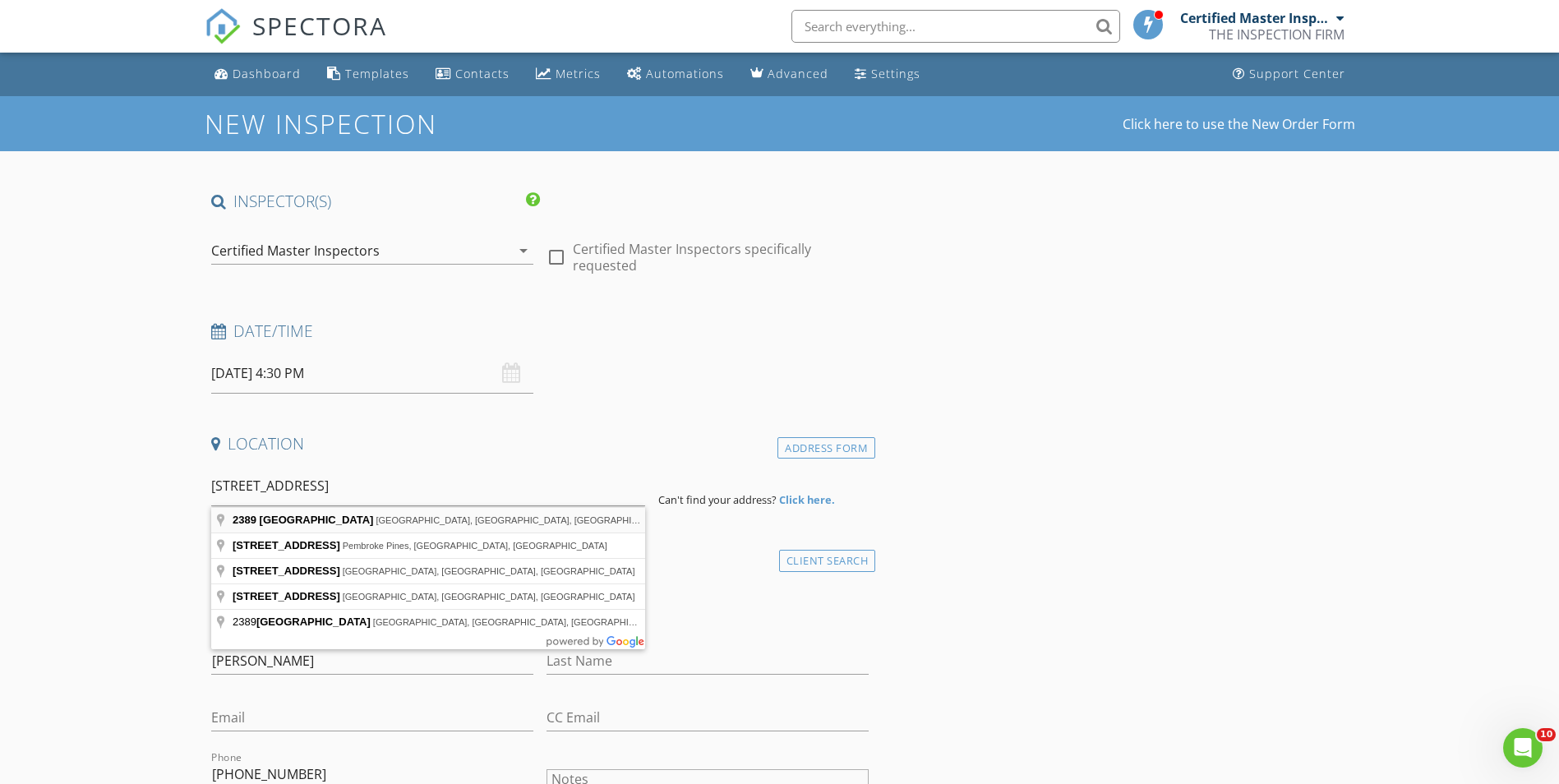
type input "2389 Southwest 12th Street, Miami, FL, USA"
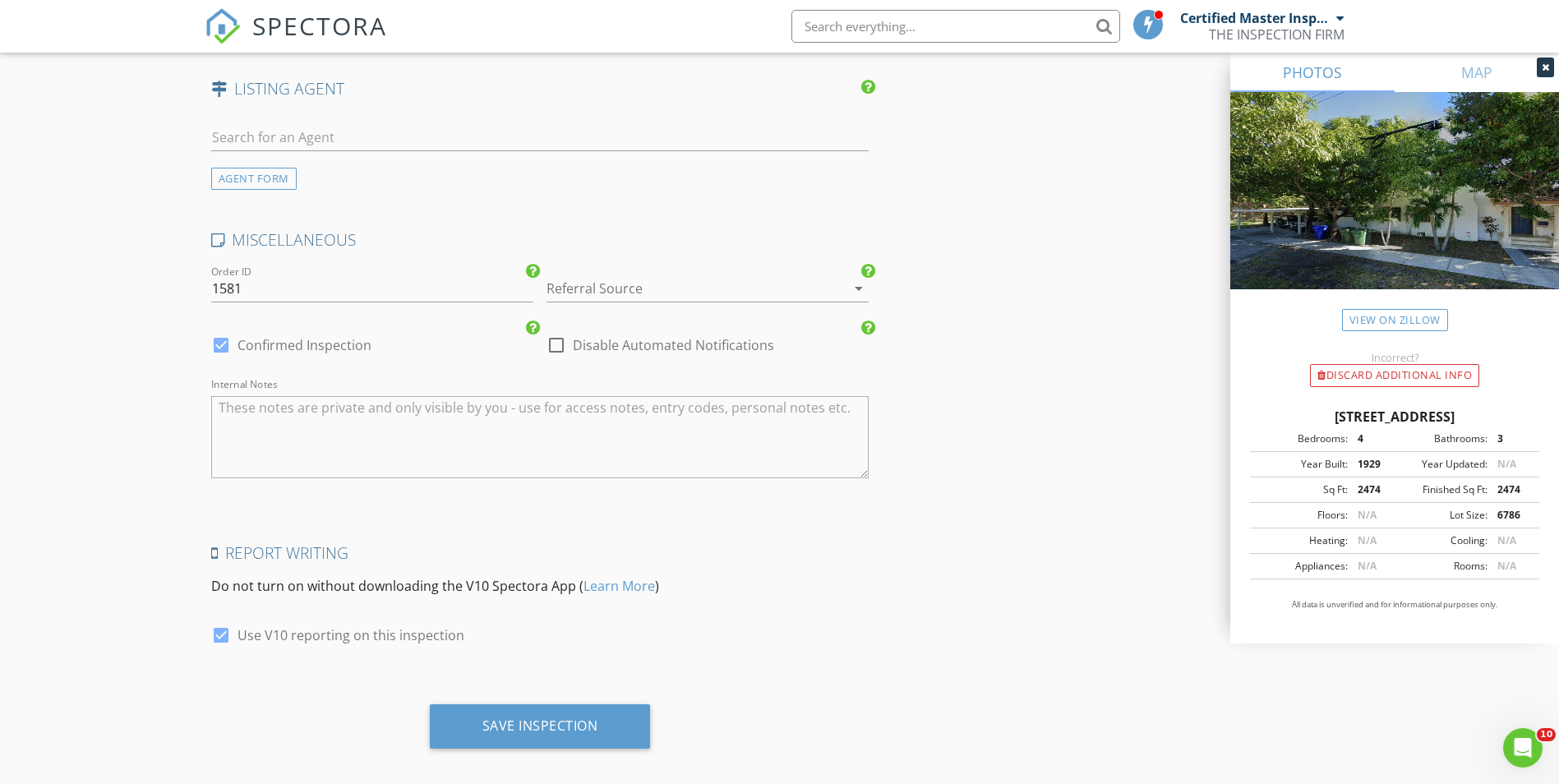
scroll to position [2350, 0]
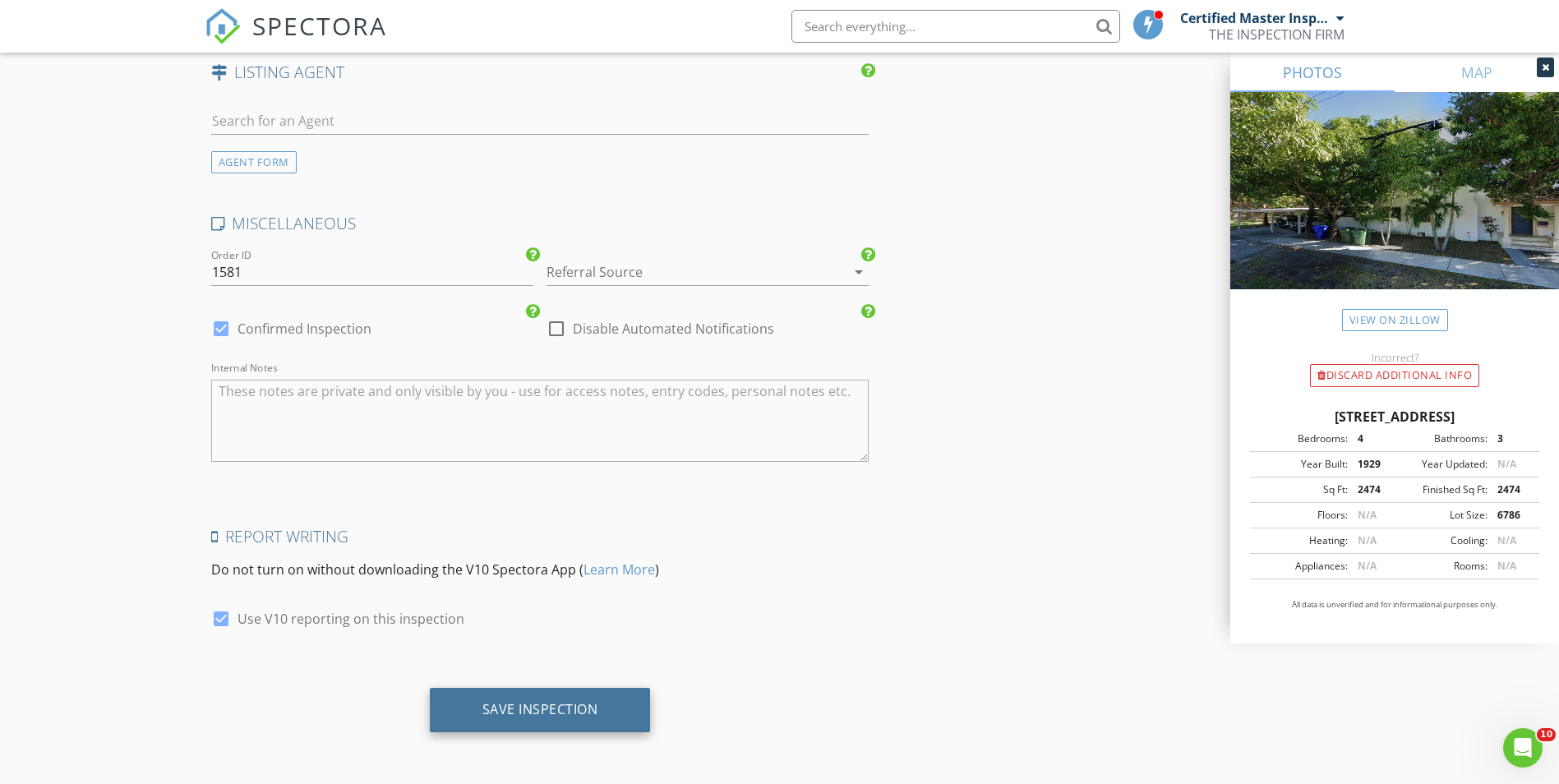
click at [562, 701] on div "Save Inspection" at bounding box center [540, 709] width 116 height 17
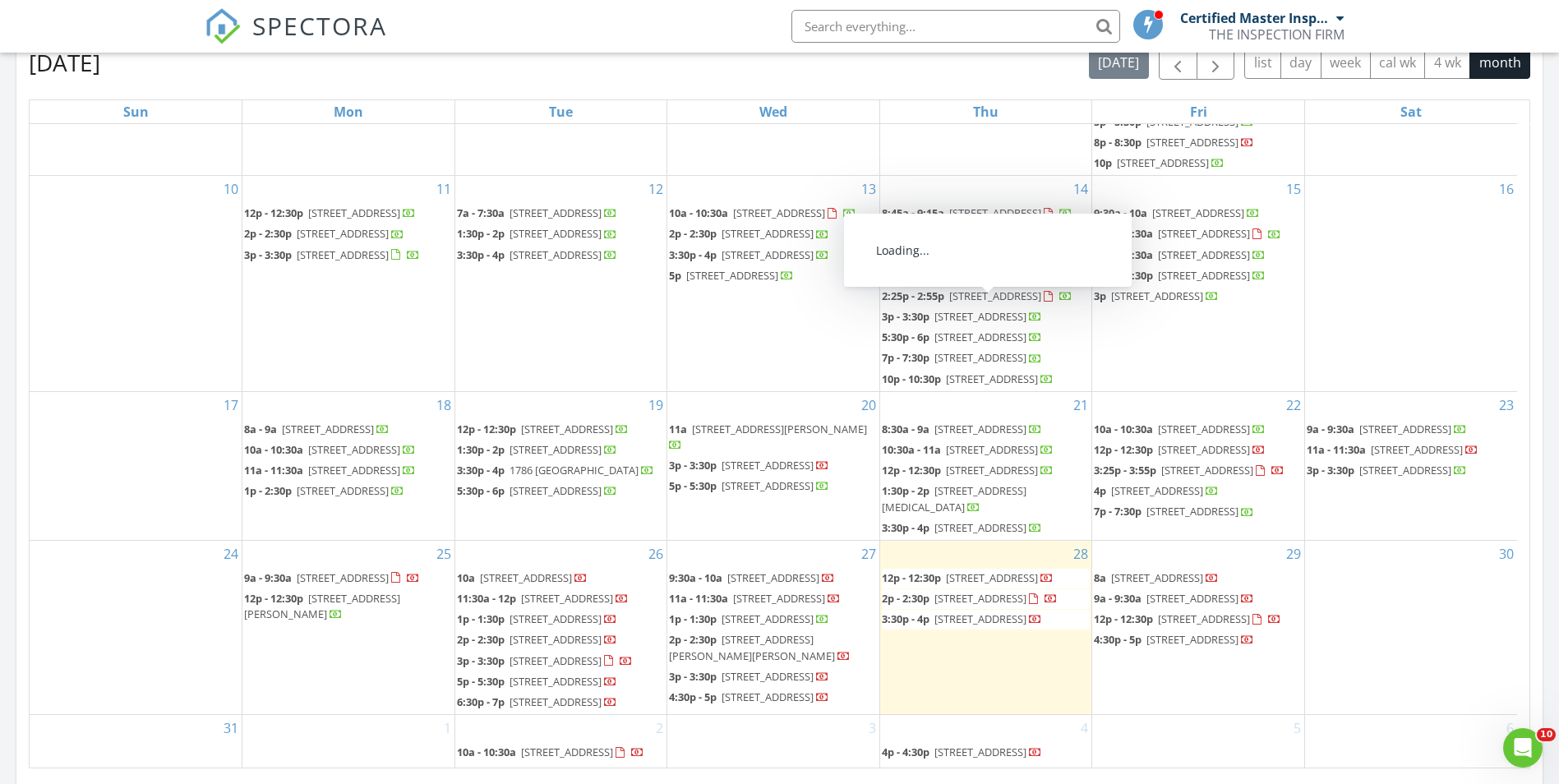
scroll to position [845, 0]
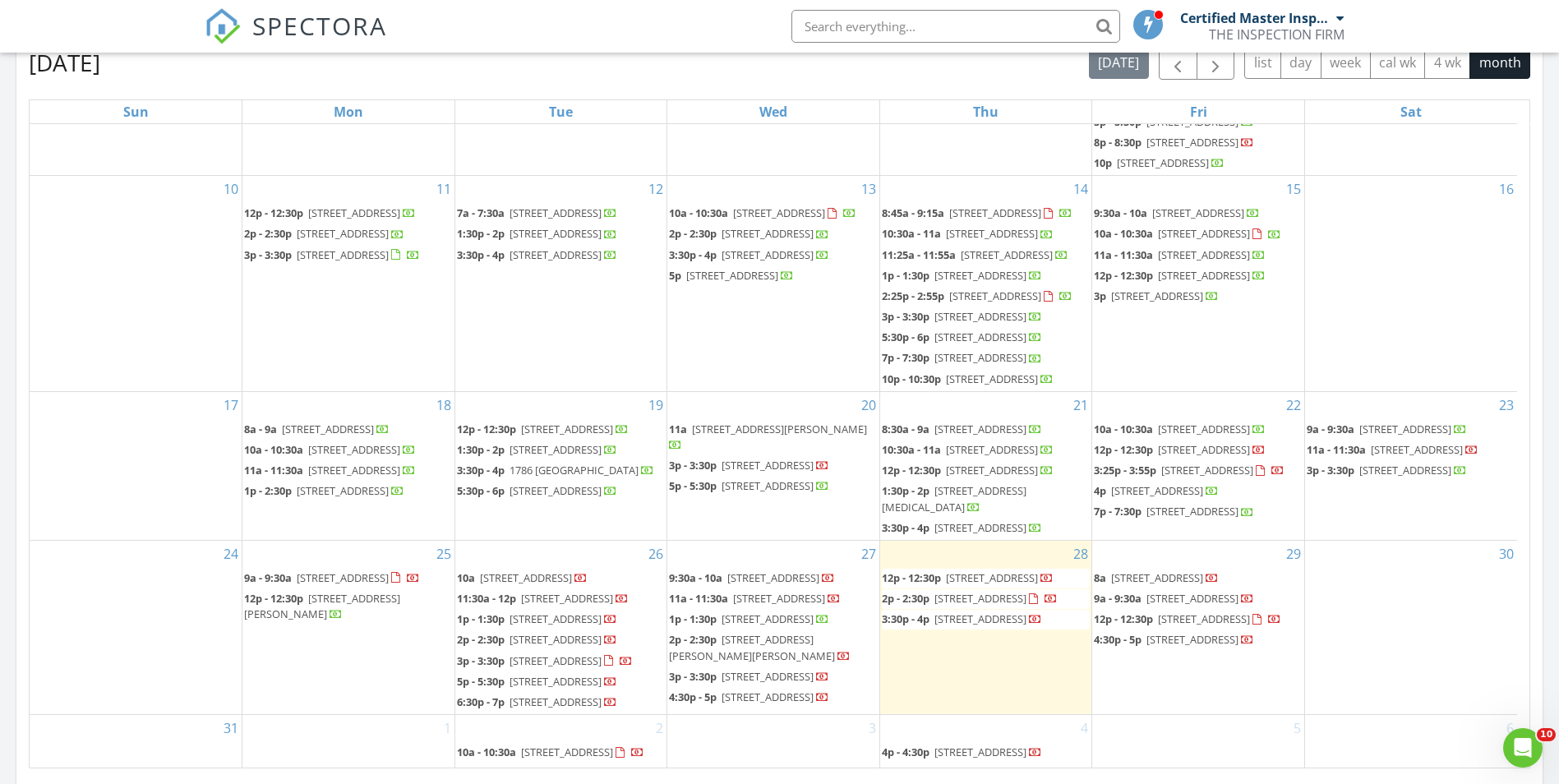
click at [956, 591] on span "2p - 2:30p [STREET_ADDRESS]" at bounding box center [969, 599] width 176 height 17
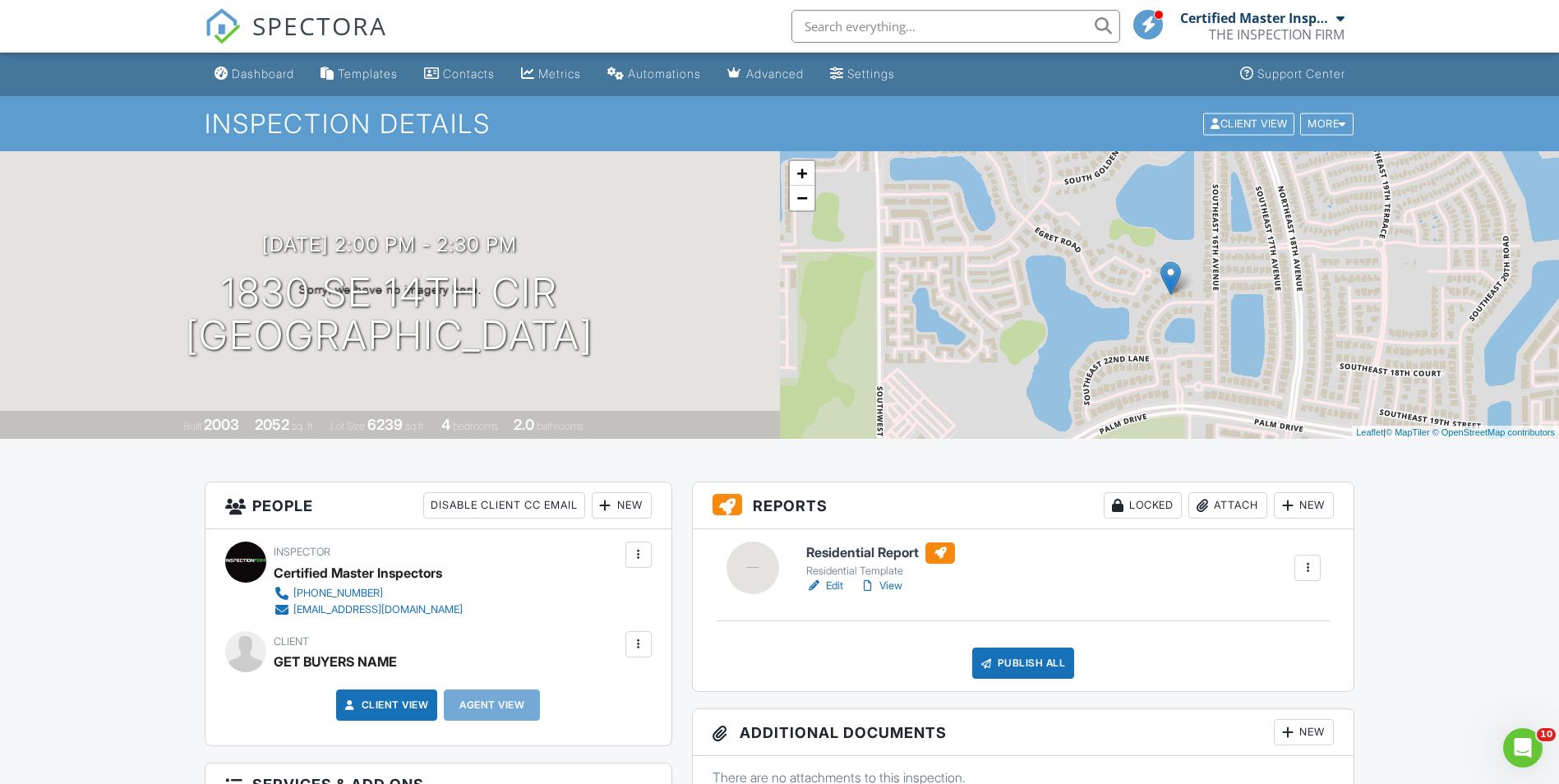
click at [383, 660] on div "GET BUYERS NAME" at bounding box center [335, 661] width 124 height 24
copy div "GET BUYERS NAME"
click at [242, 81] on link "Dashboard" at bounding box center [254, 74] width 93 height 30
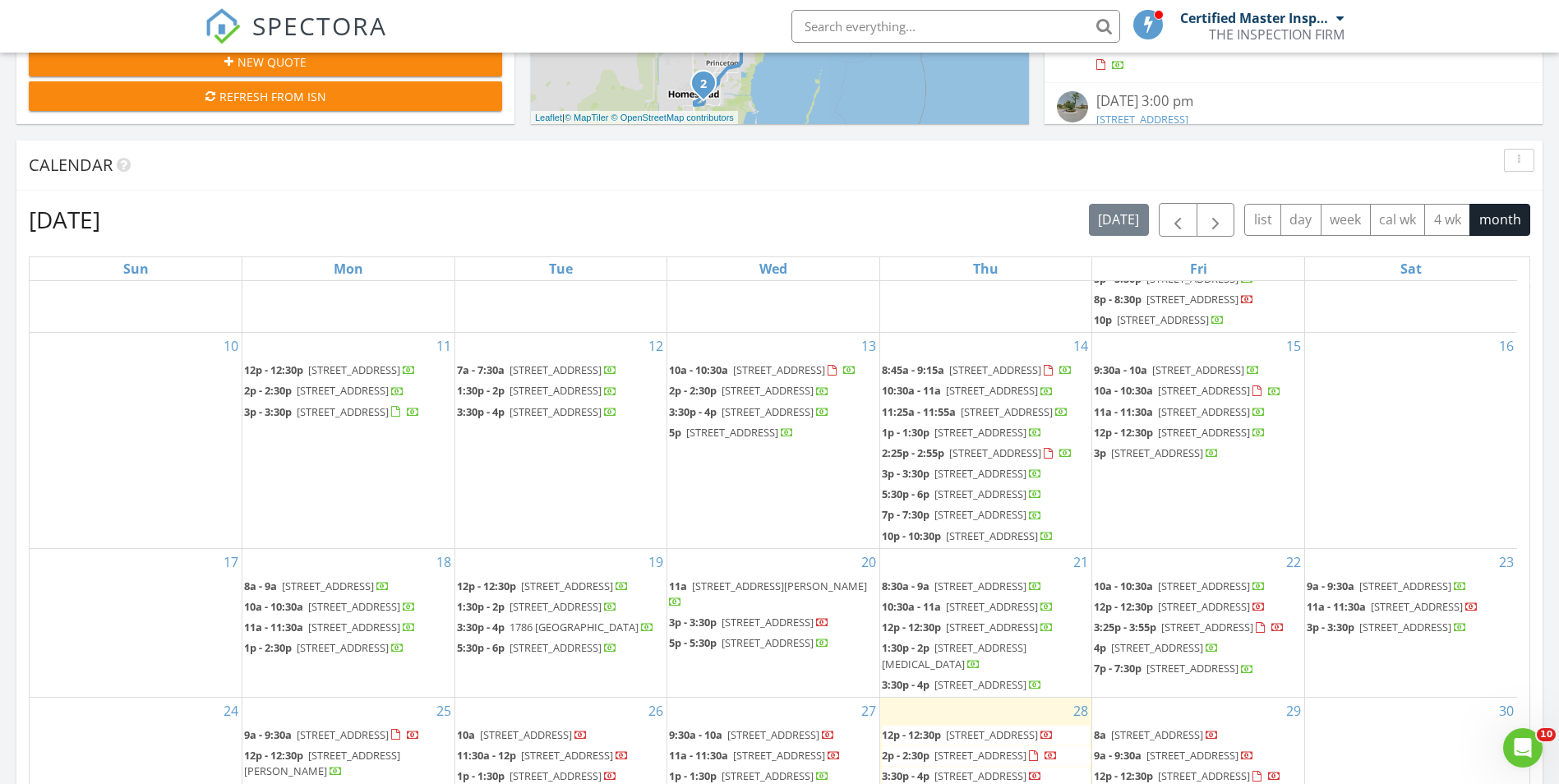
scroll to position [845, 0]
click at [957, 768] on span "11939 SW 78th Terrace, Miami 33183" at bounding box center [981, 776] width 92 height 15
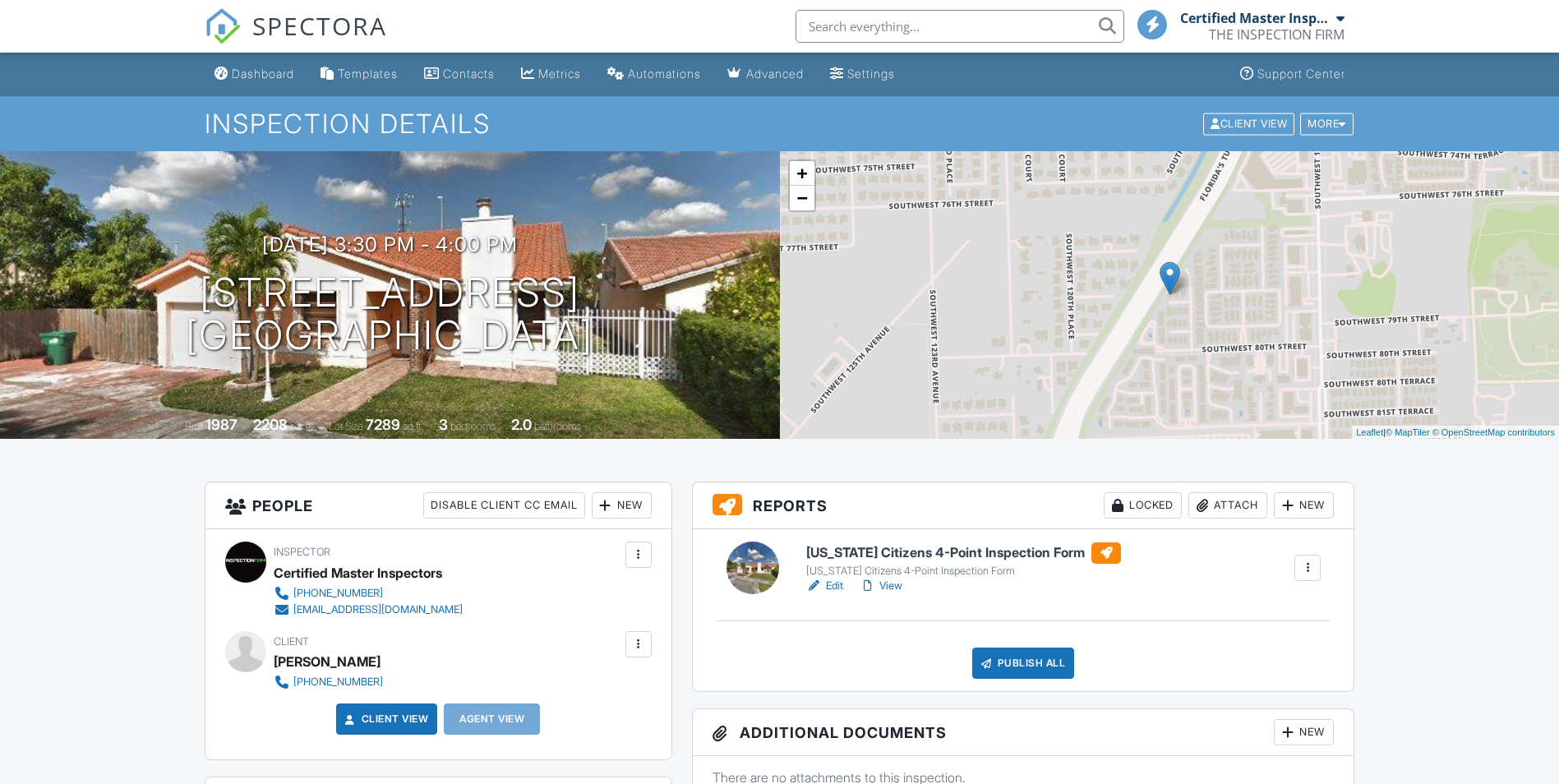
click at [337, 658] on div "JESICA SOTO" at bounding box center [327, 661] width 107 height 24
click at [284, 76] on div "Dashboard" at bounding box center [263, 73] width 62 height 14
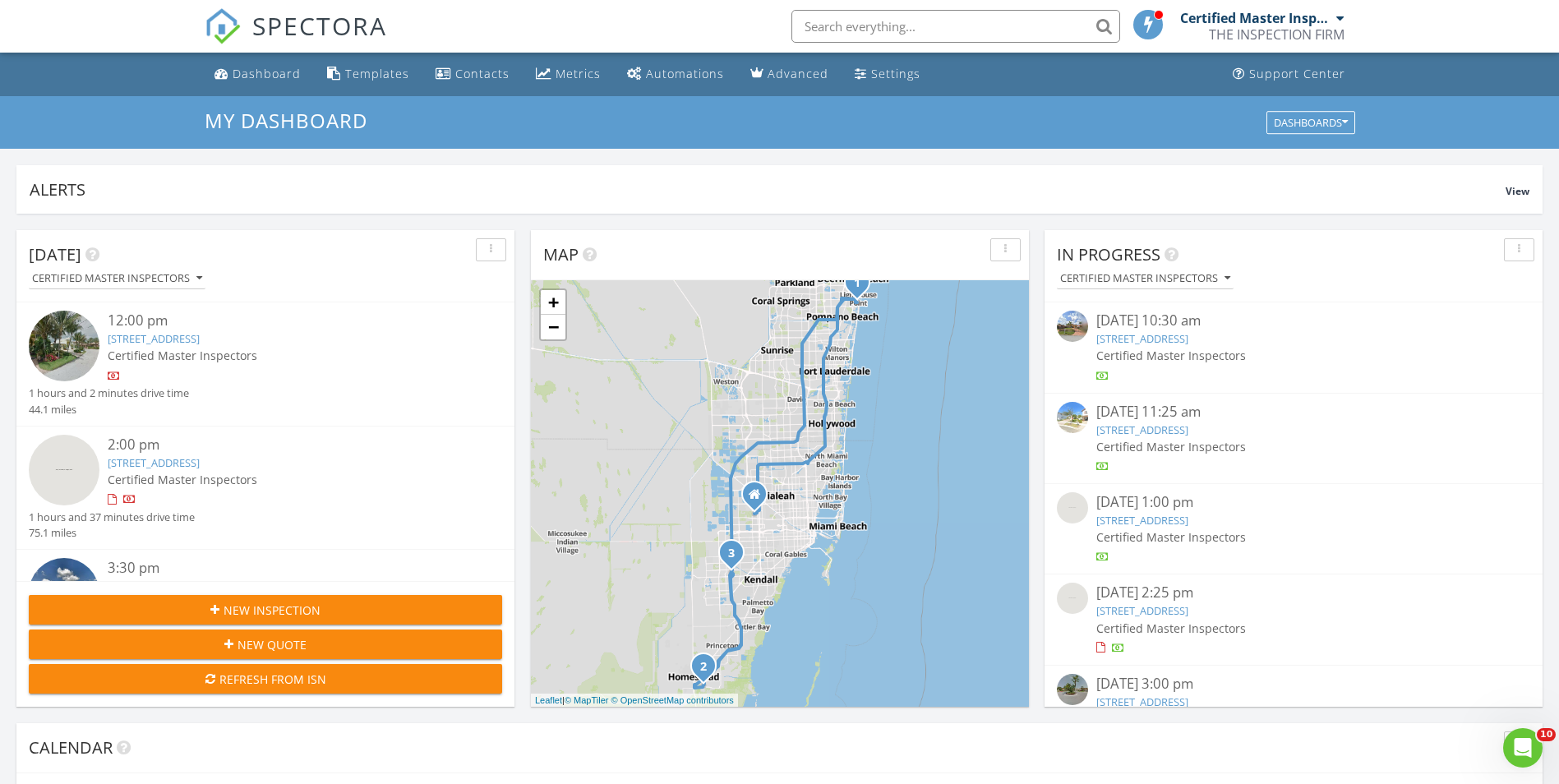
click at [276, 604] on span "New Inspection" at bounding box center [271, 610] width 97 height 18
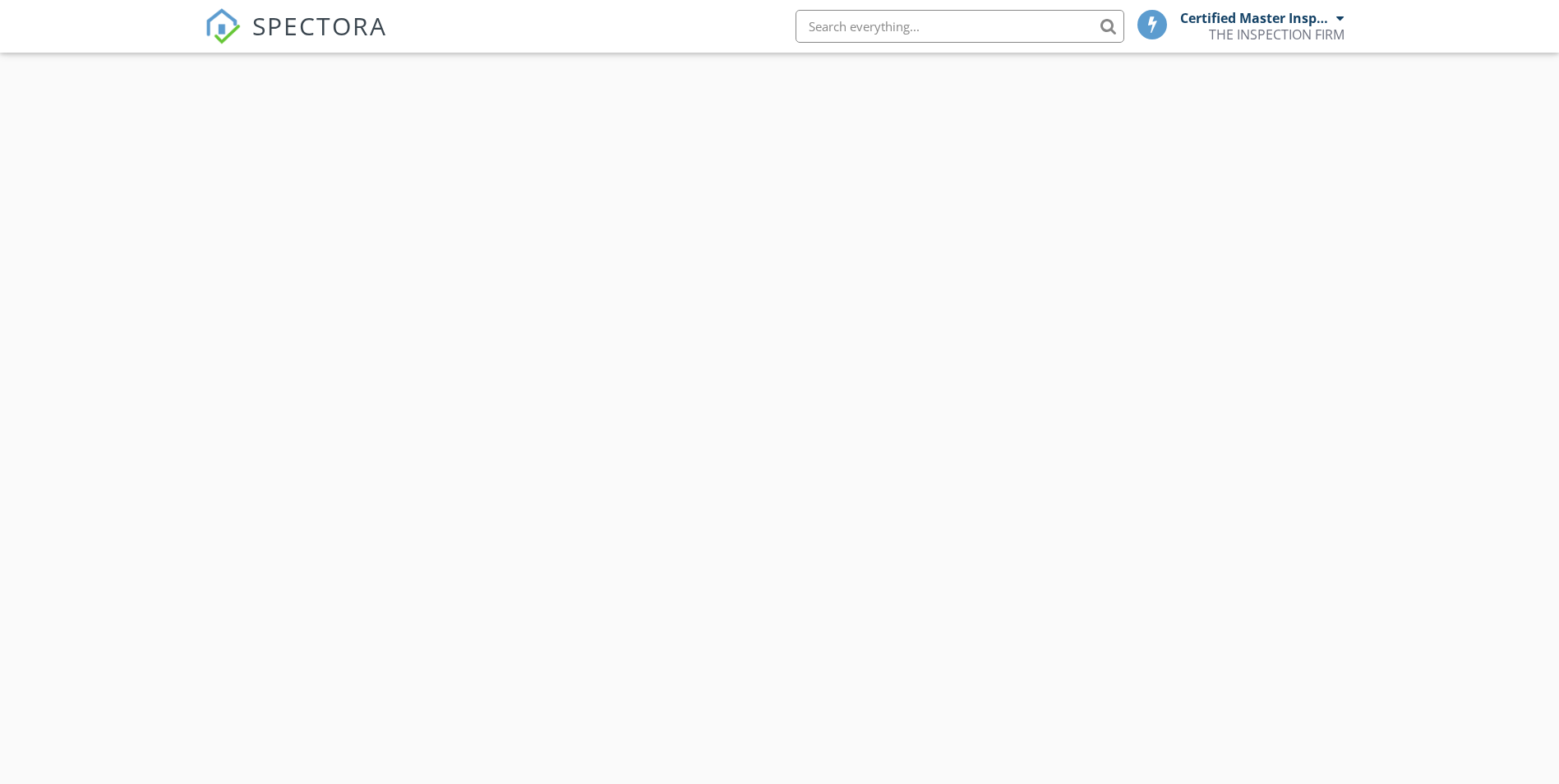
scroll to position [96, 0]
select select "7"
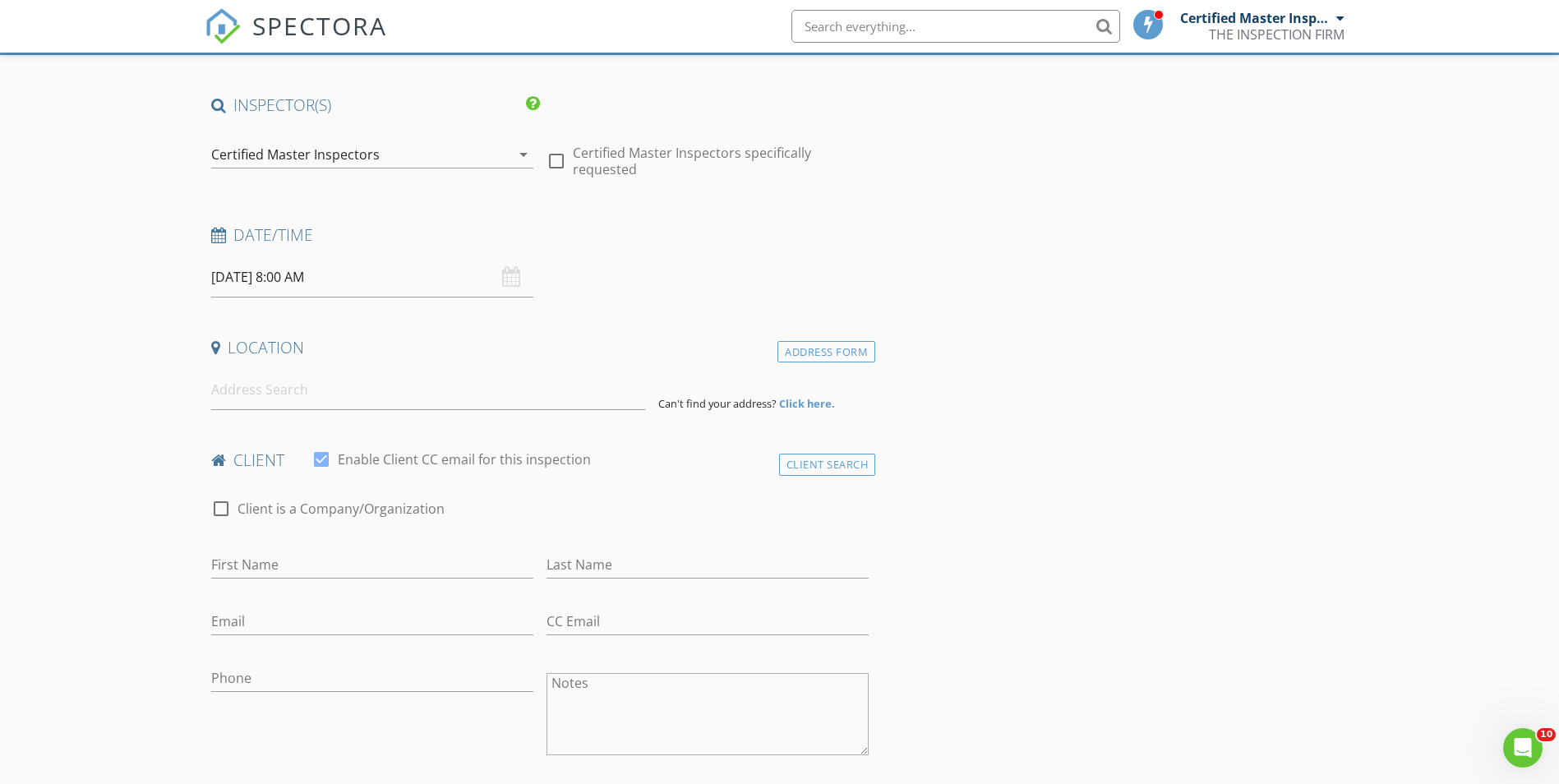
scroll to position [0, 0]
click at [298, 282] on input "[DATE] 8:00 AM" at bounding box center [371, 277] width 322 height 40
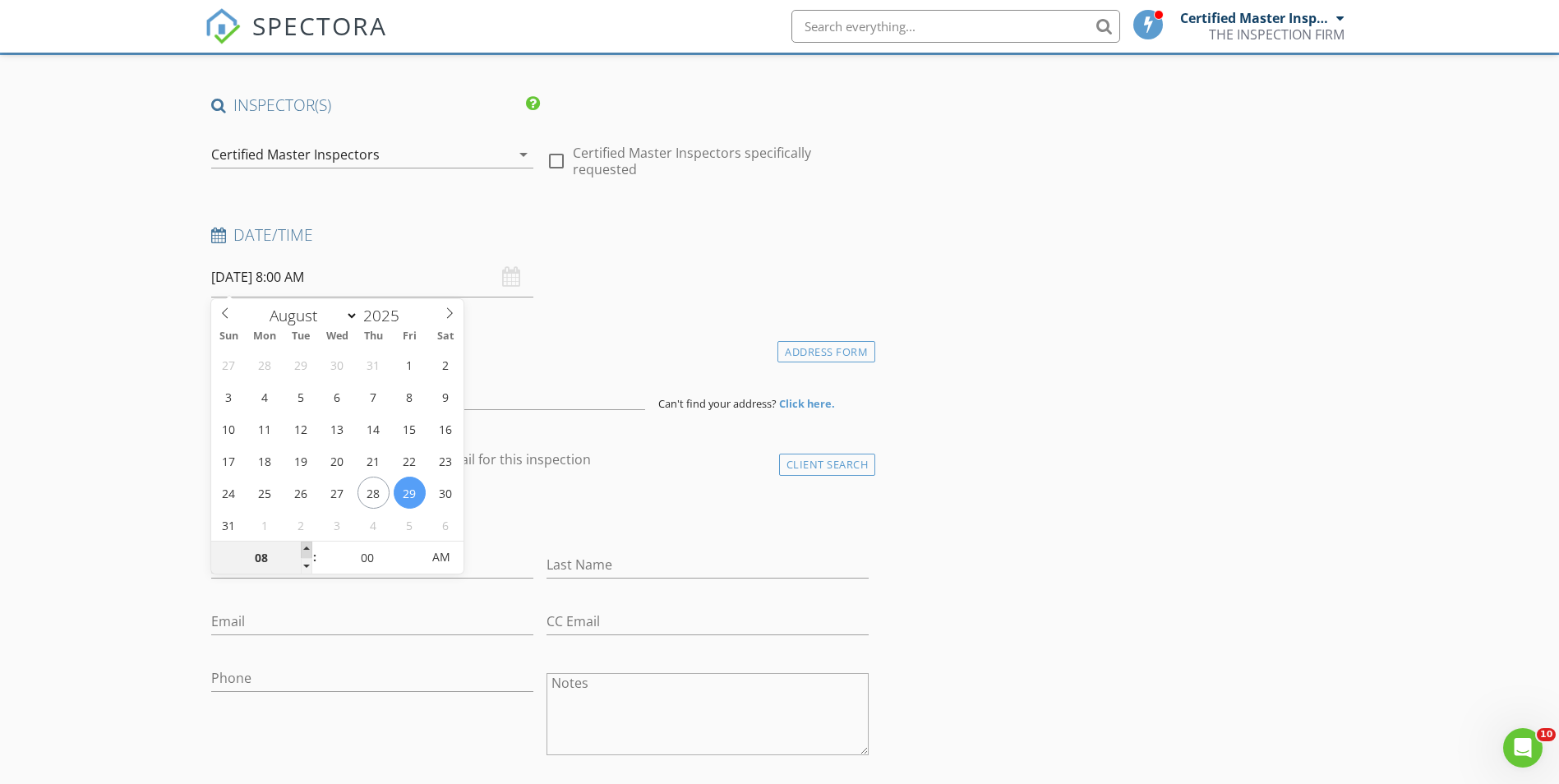
type input "09"
type input "08/29/2025 9:00 AM"
click at [305, 543] on span at bounding box center [307, 550] width 12 height 17
type input "10"
type input "08/29/2025 10:00 AM"
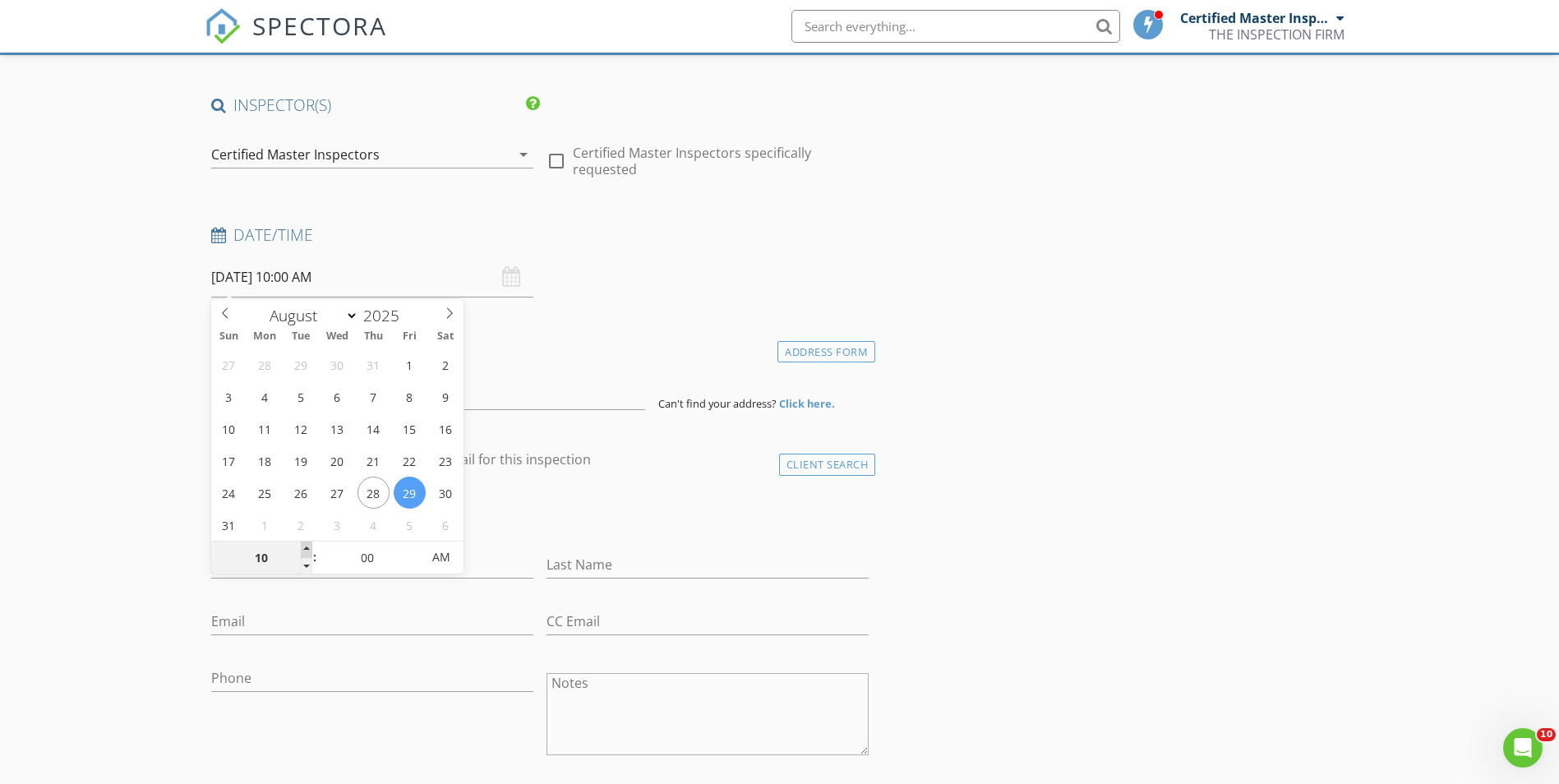
click at [305, 543] on span at bounding box center [307, 550] width 12 height 17
type input "11"
type input "08/29/2025 11:00 AM"
click at [305, 543] on span at bounding box center [307, 550] width 12 height 17
type input "12"
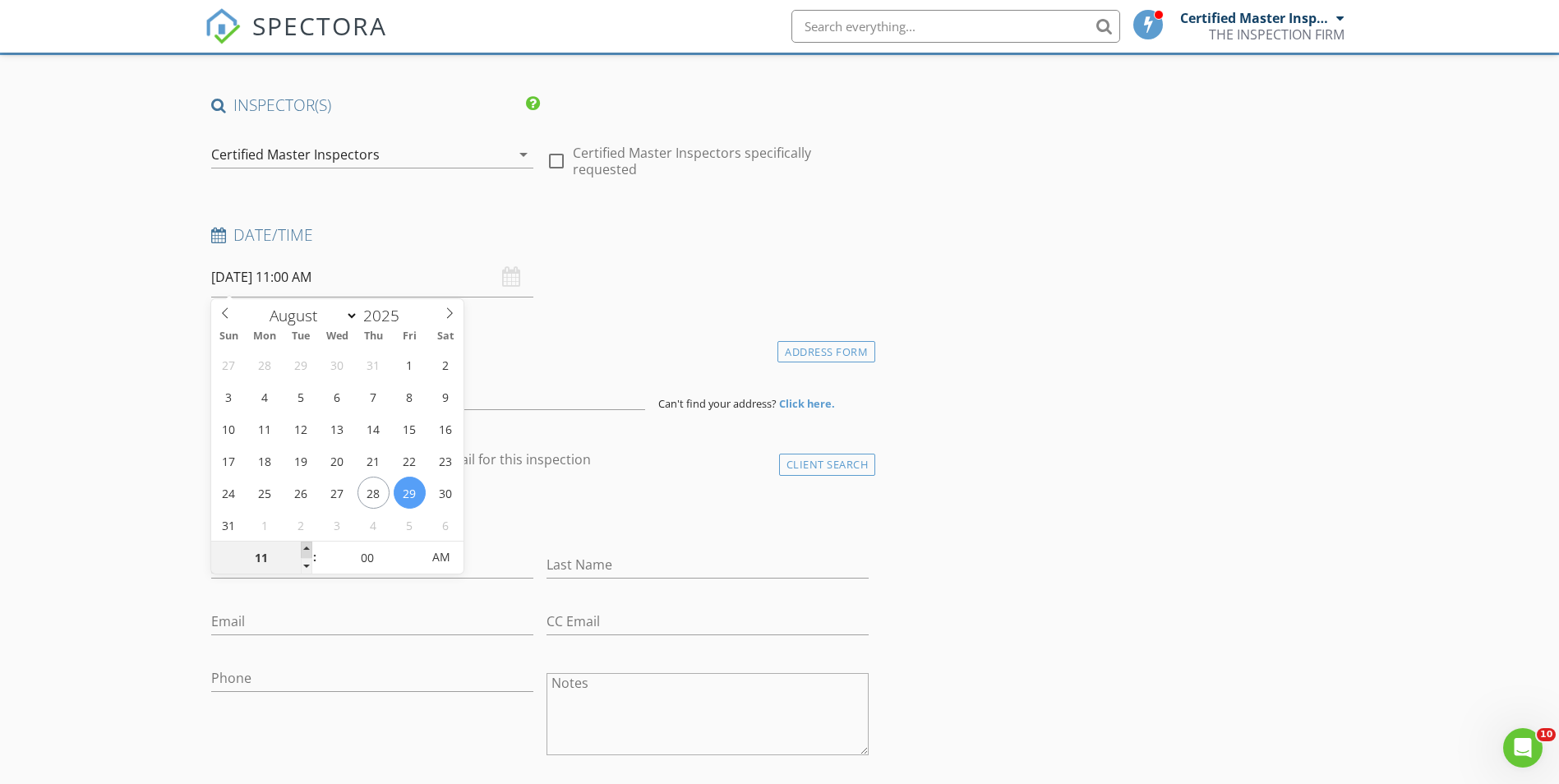
type input "08/29/2025 12:00 PM"
click at [305, 543] on span at bounding box center [307, 550] width 12 height 17
type input "01"
type input "[DATE] 1:00 PM"
click at [305, 543] on span at bounding box center [307, 550] width 12 height 17
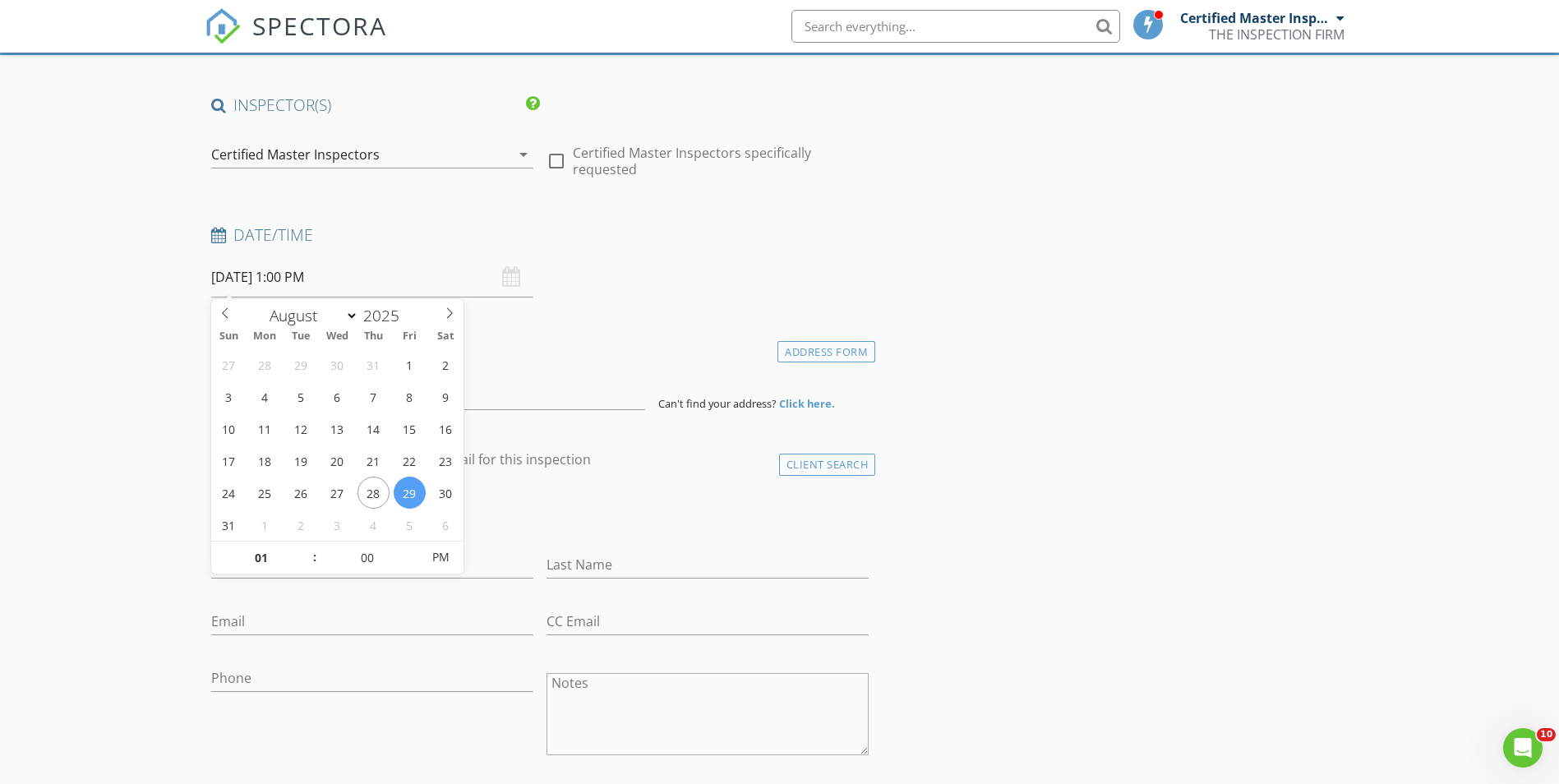
click at [610, 509] on div "check_box_outline_blank Client is a Company/Organization" at bounding box center [540, 517] width 658 height 43
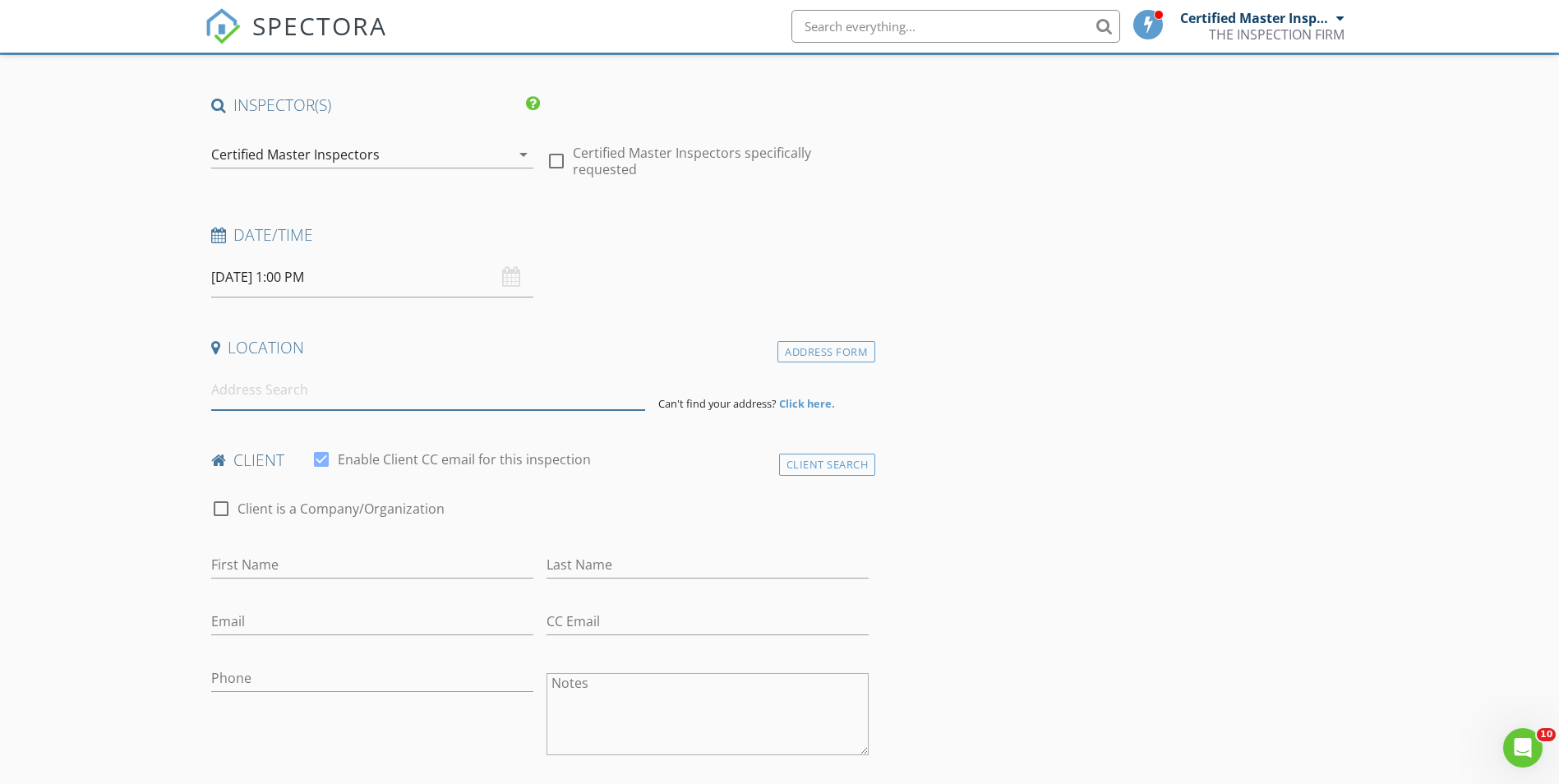
click at [294, 395] on input at bounding box center [428, 390] width 434 height 40
paste input "TARPELL ALAN J"
type input "TARPELL ALAN J"
click at [280, 391] on input "TARPELL ALAN J" at bounding box center [428, 390] width 434 height 40
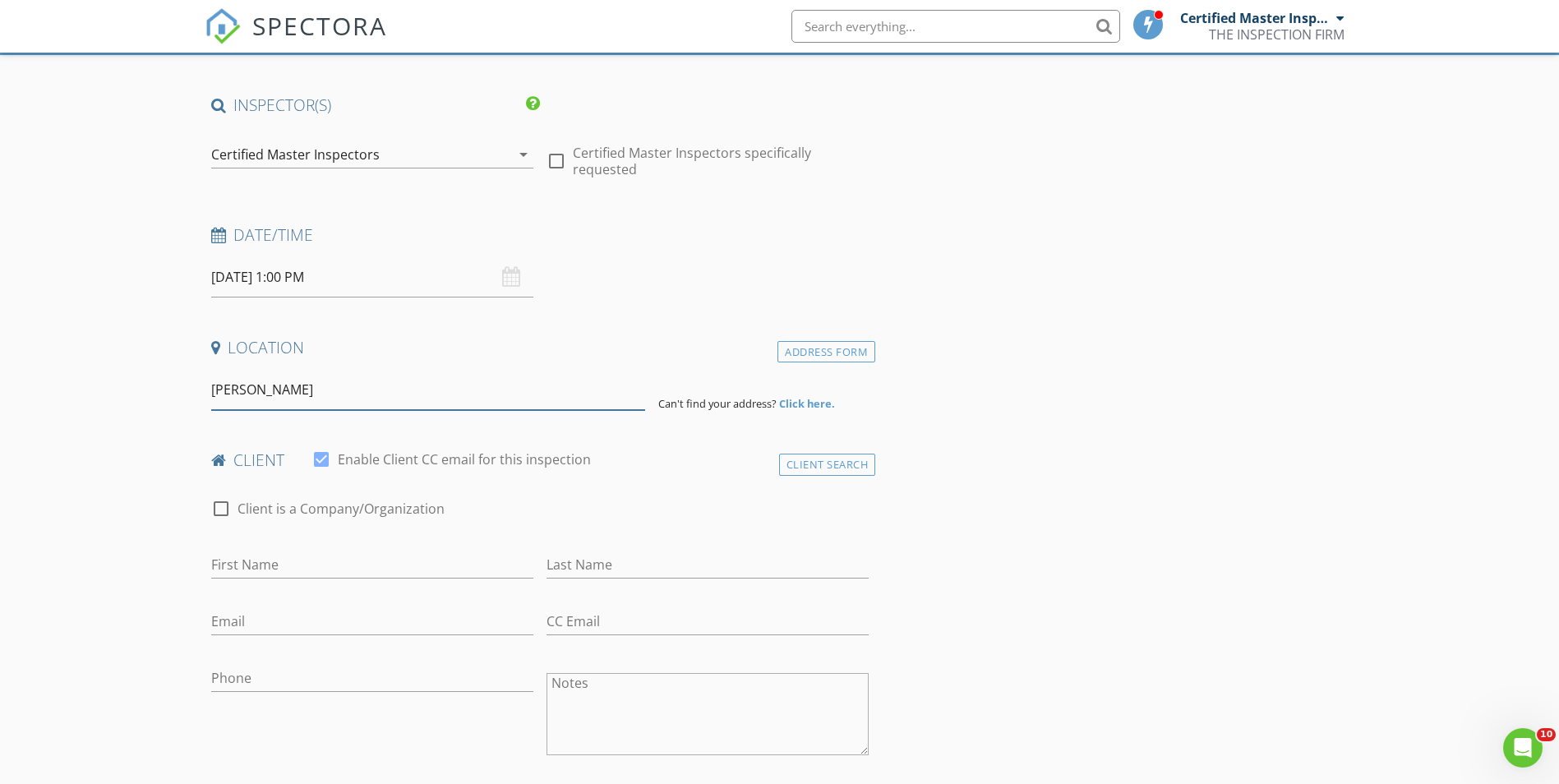
click at [280, 391] on input "TARPELL ALAN J" at bounding box center [428, 390] width 434 height 40
click at [257, 562] on input "First Name" at bounding box center [371, 565] width 322 height 27
paste input "TARPELL ALAN J"
type input "TARPELL ALAN J"
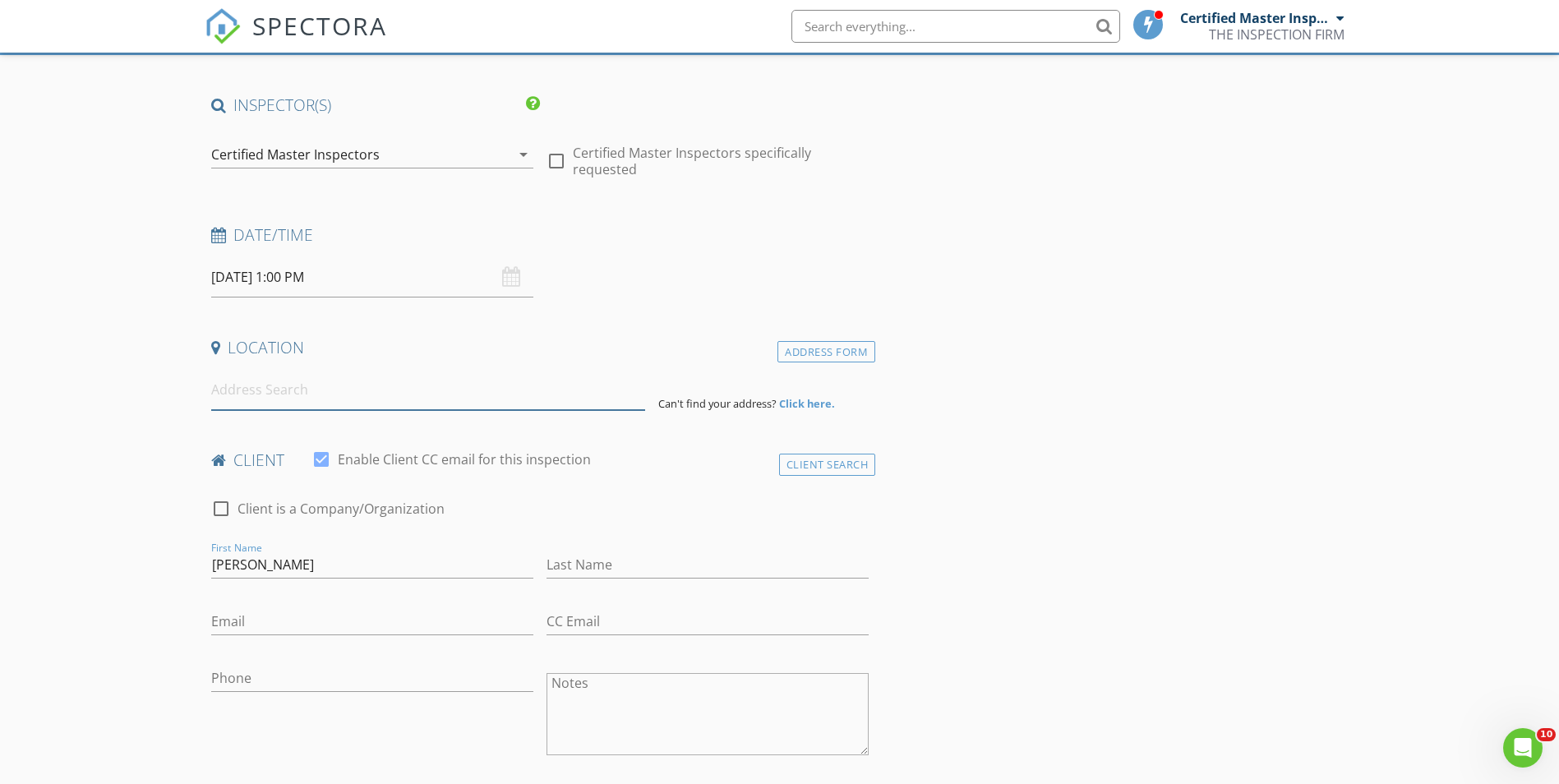
click at [290, 397] on input at bounding box center [428, 390] width 434 height 40
paste input "106 PORTO VECCHIO WAY"
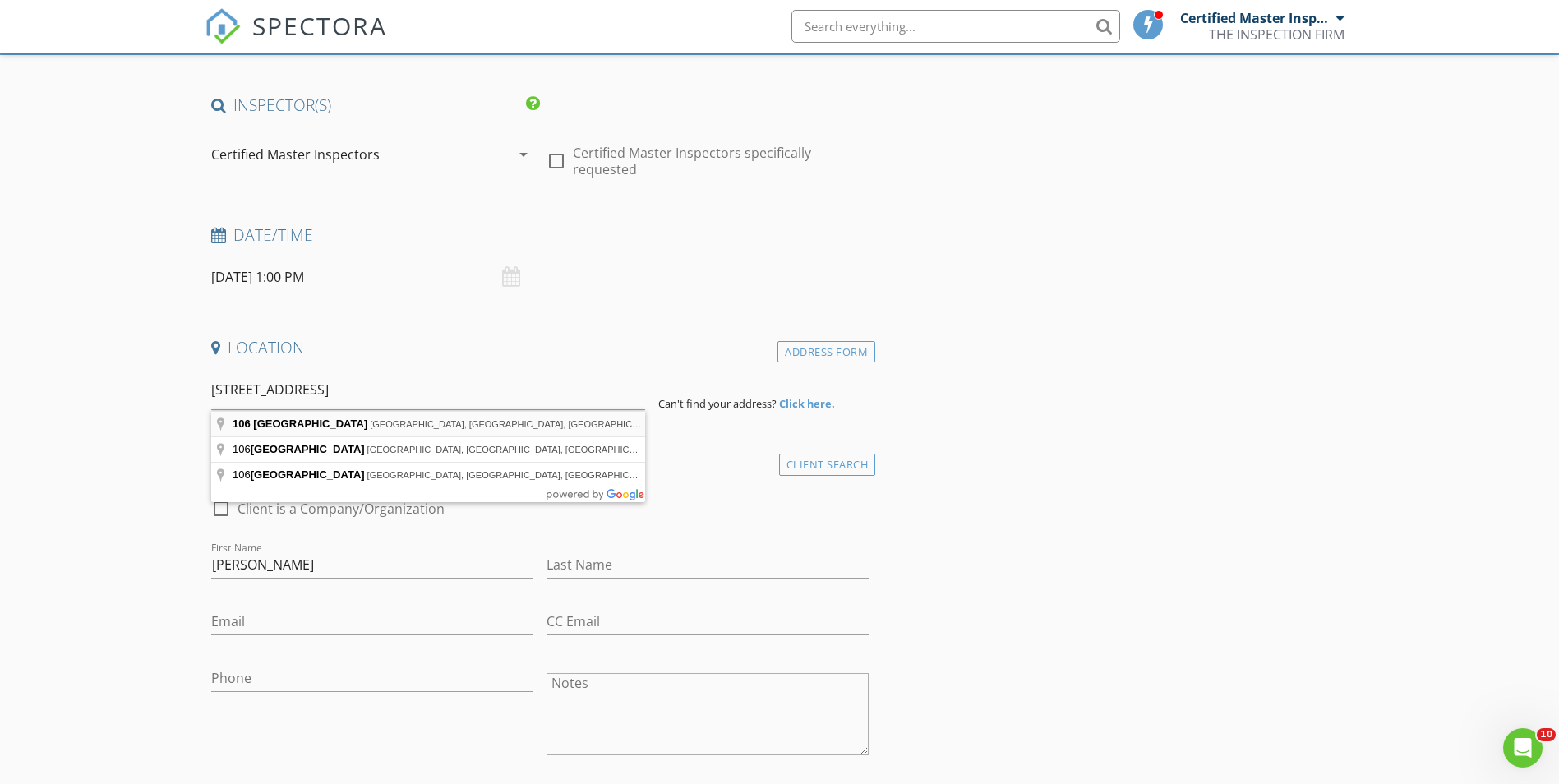
type input "106 Porto Vecchio Way, Palm Beach Gardens, FL, USA"
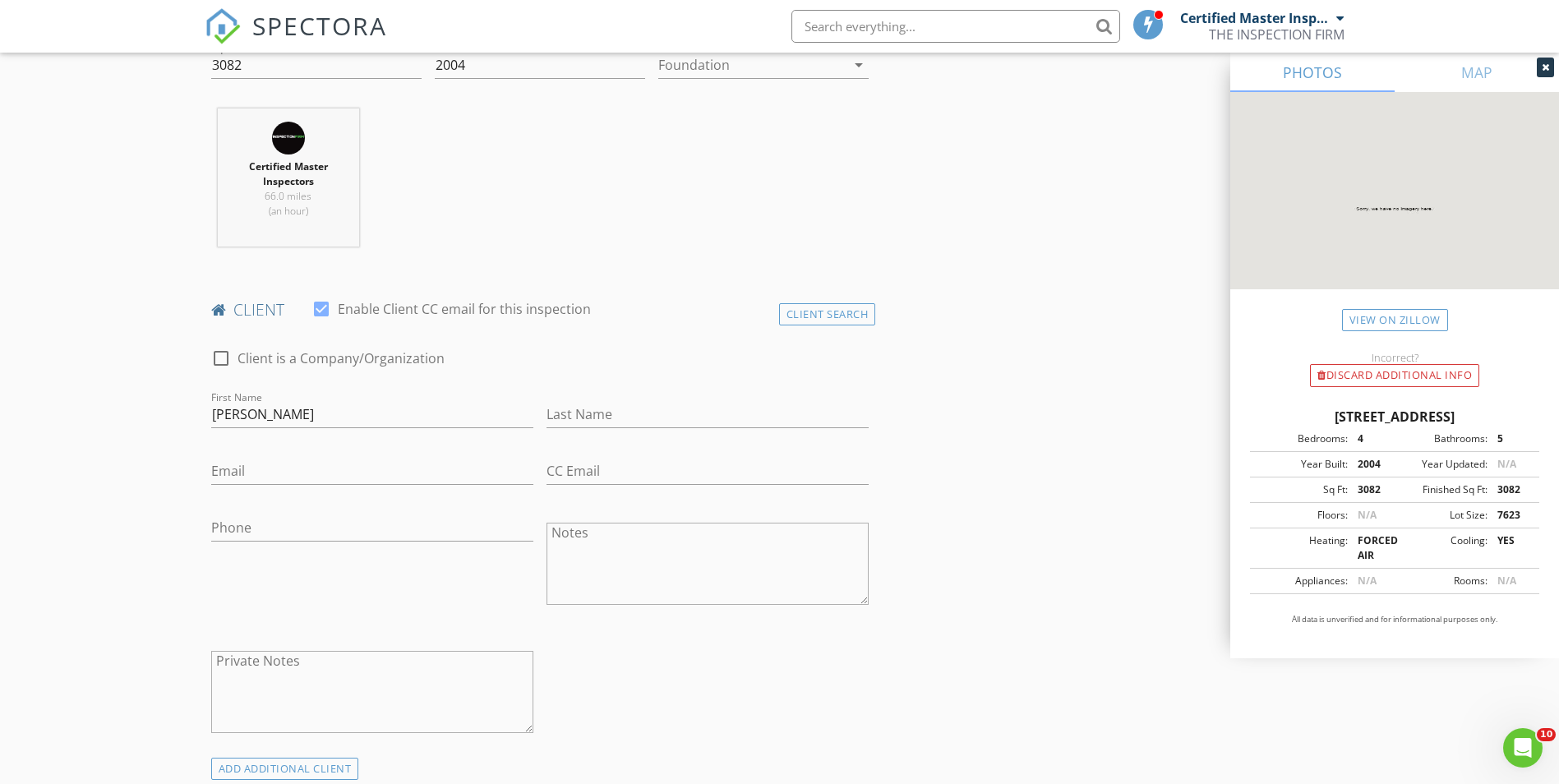
scroll to position [589, 0]
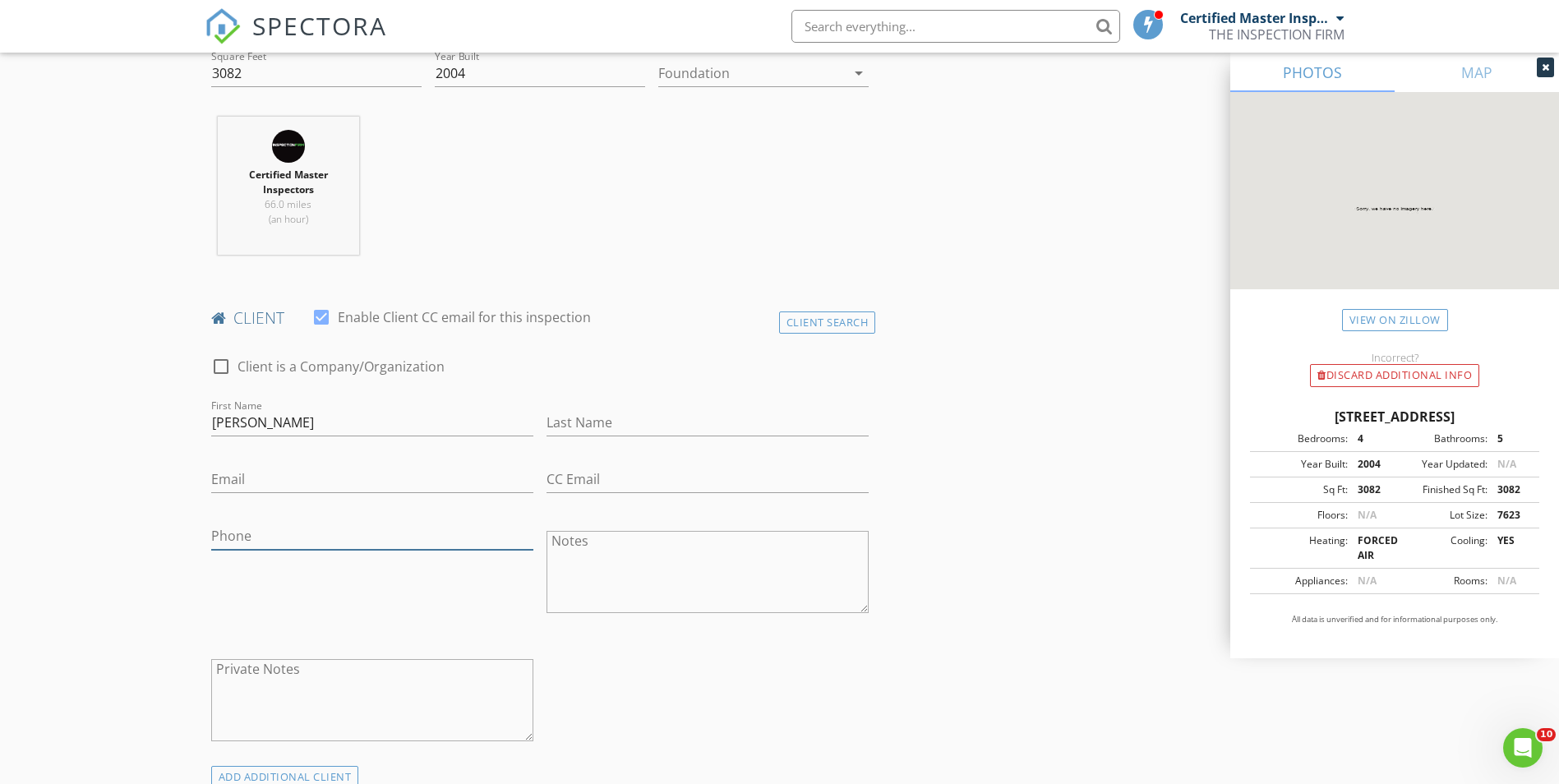
click at [287, 535] on input "Phone" at bounding box center [371, 536] width 322 height 27
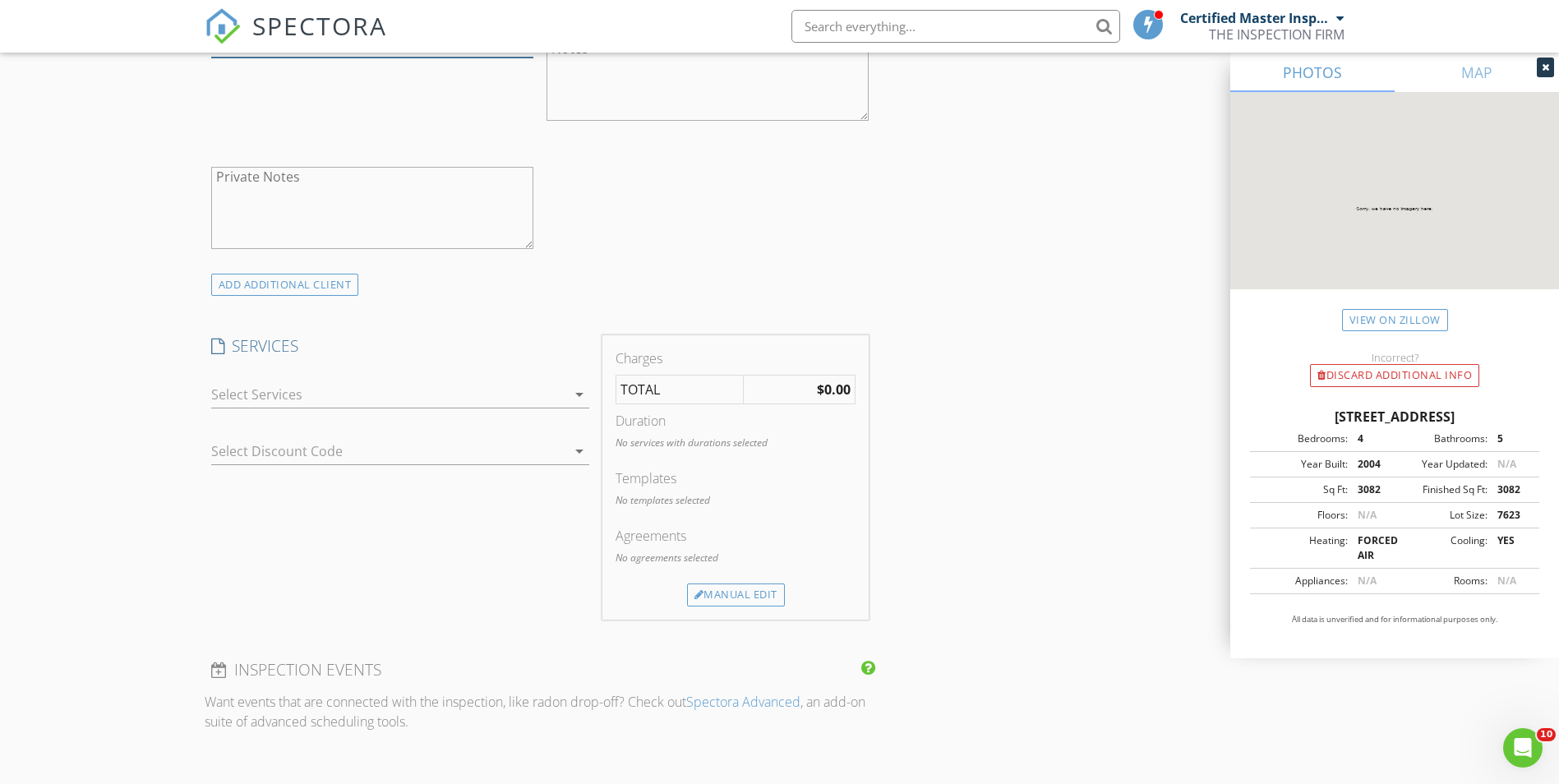
scroll to position [1082, 0]
type input "561-307-6262"
click at [396, 396] on div at bounding box center [388, 393] width 355 height 26
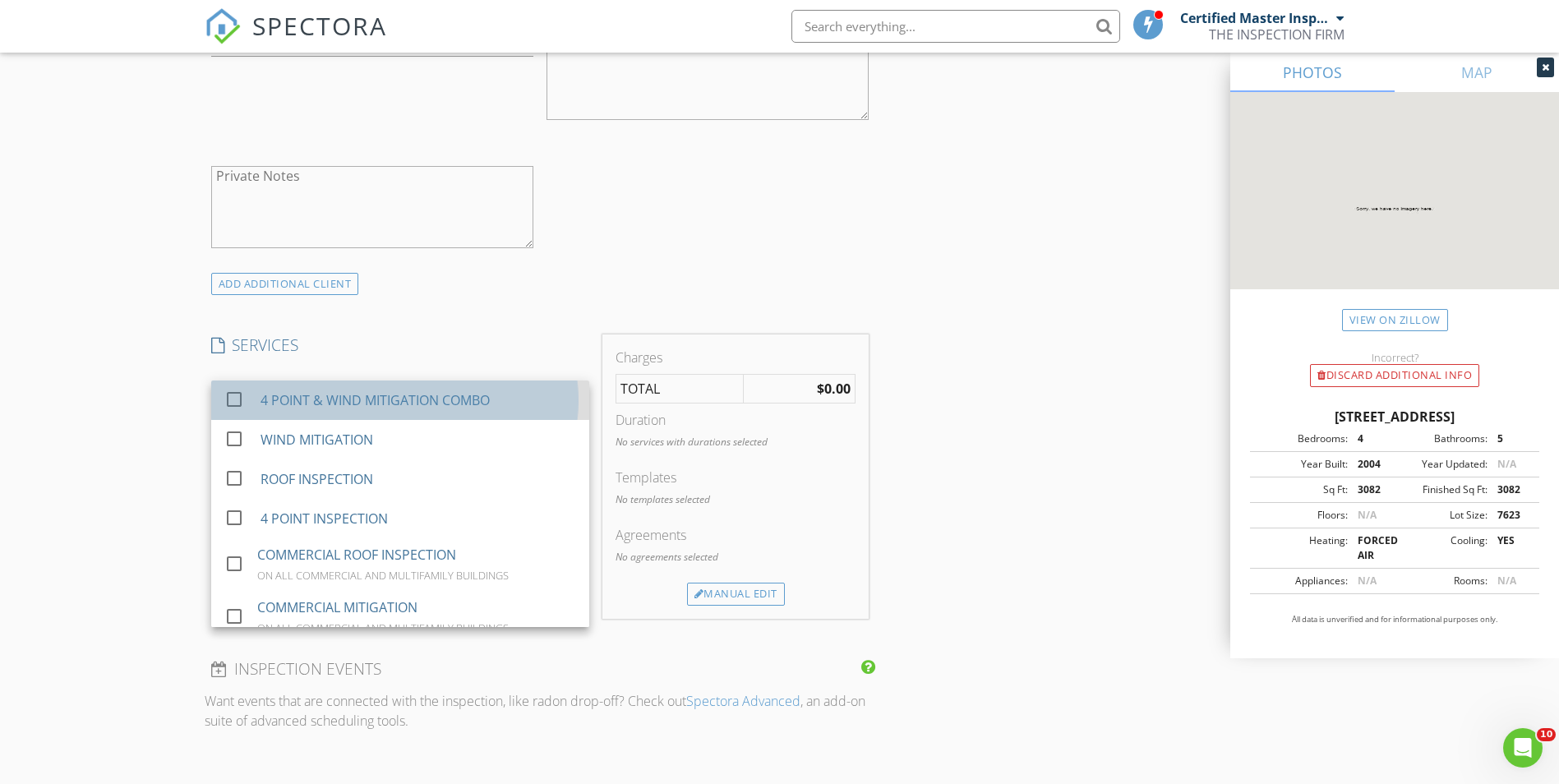
click at [393, 411] on div "4 POINT & WIND MITIGATION COMBO" at bounding box center [418, 400] width 316 height 33
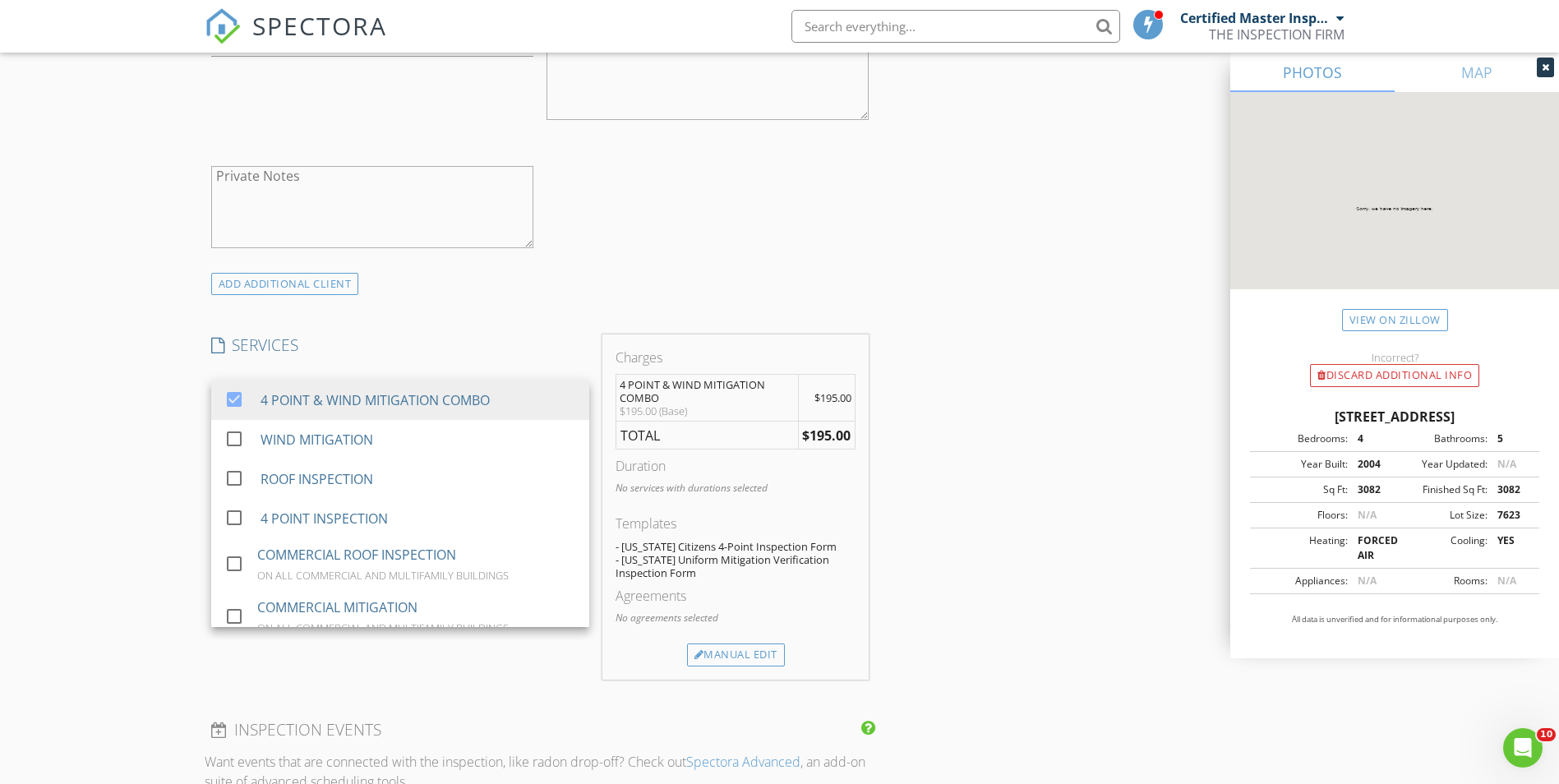
scroll to position [1329, 0]
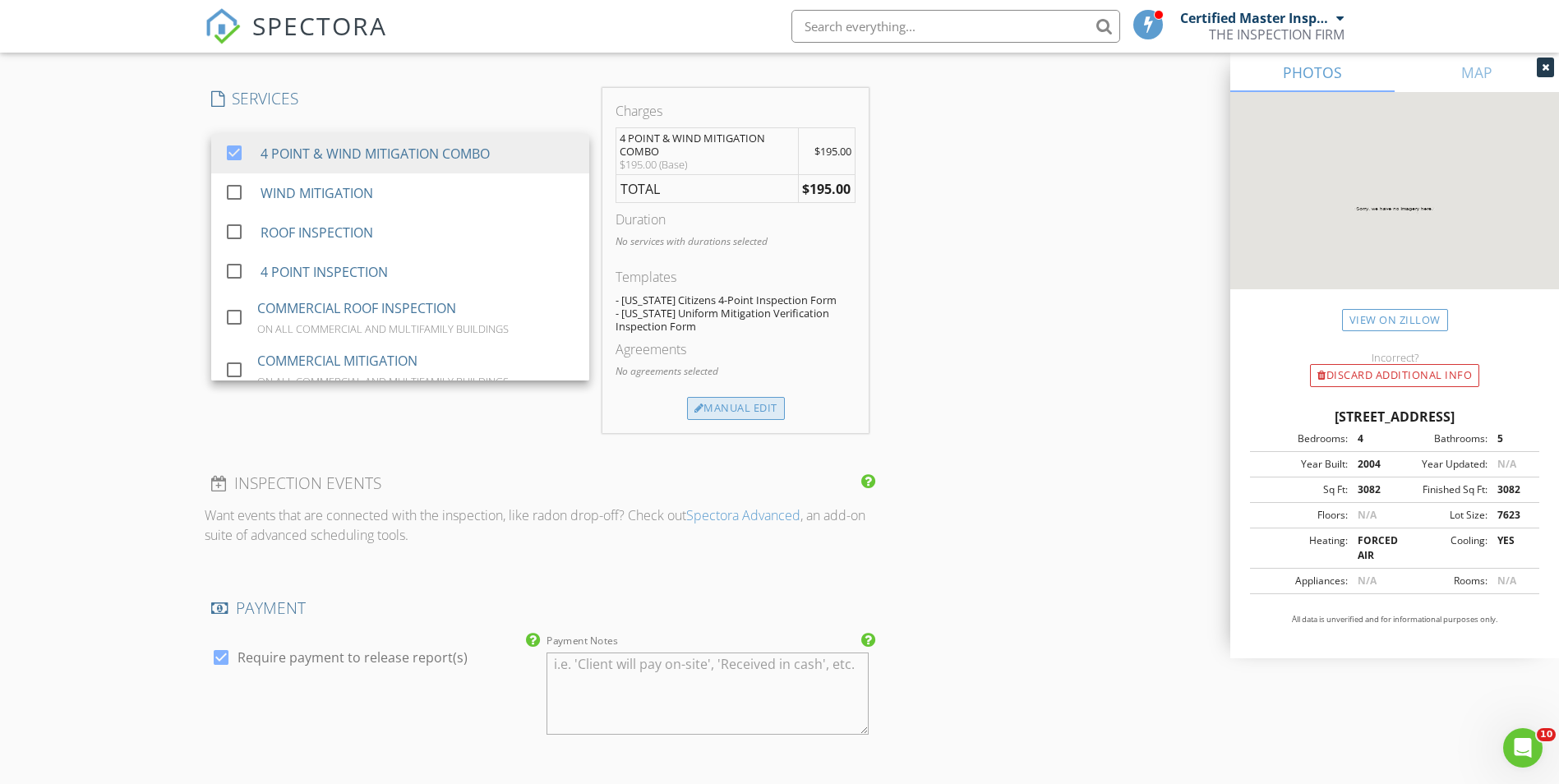
click at [741, 410] on div "Manual Edit" at bounding box center [736, 408] width 97 height 23
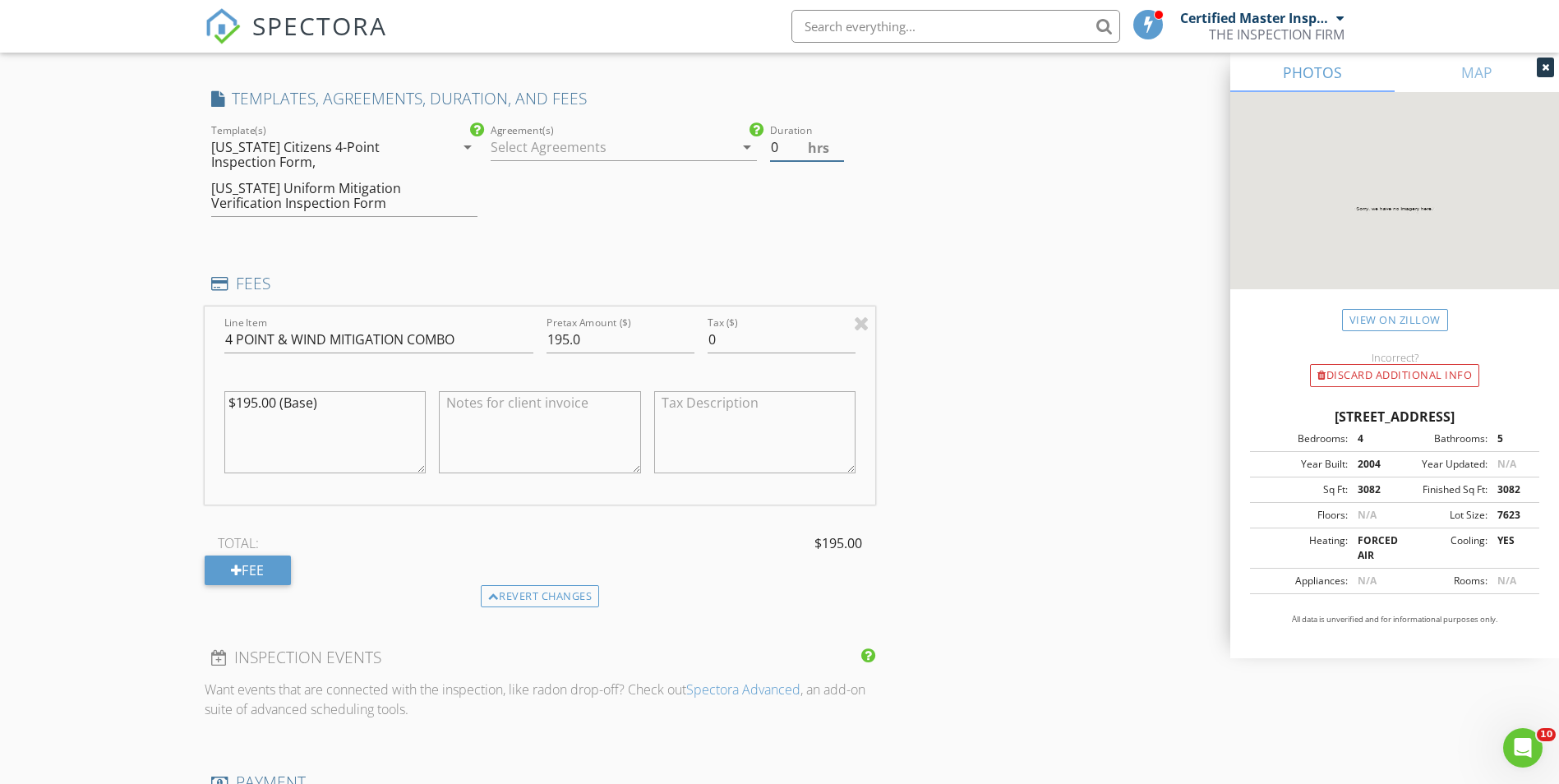
click at [794, 146] on input "0" at bounding box center [807, 147] width 74 height 27
type input ".5"
click at [628, 341] on input "195.0" at bounding box center [620, 339] width 148 height 27
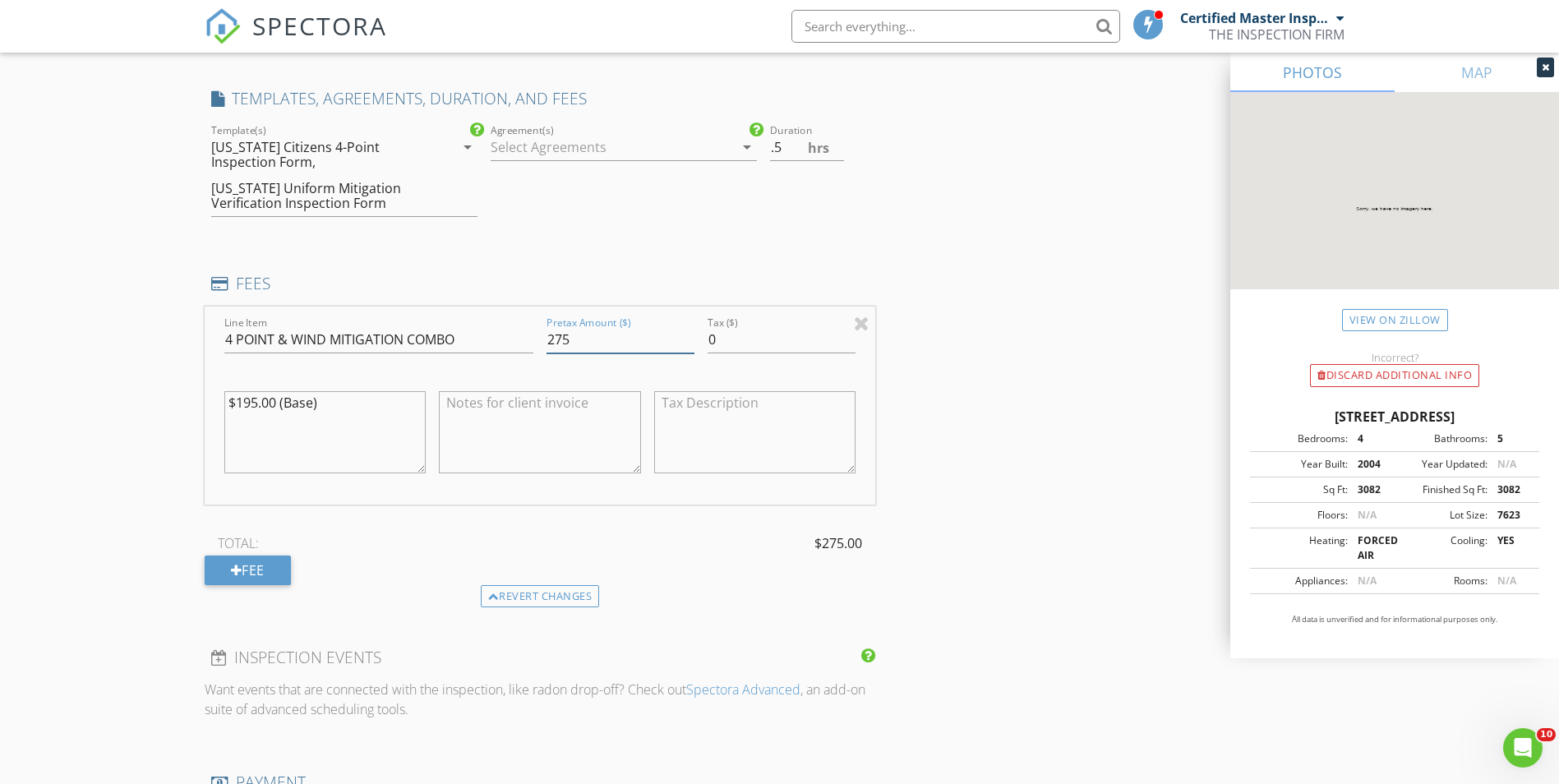
type input "275"
click at [1002, 220] on div "INSPECTOR(S) check_box Certified Master Inspectors PRIMARY Certified Master Ins…" at bounding box center [780, 334] width 1151 height 2944
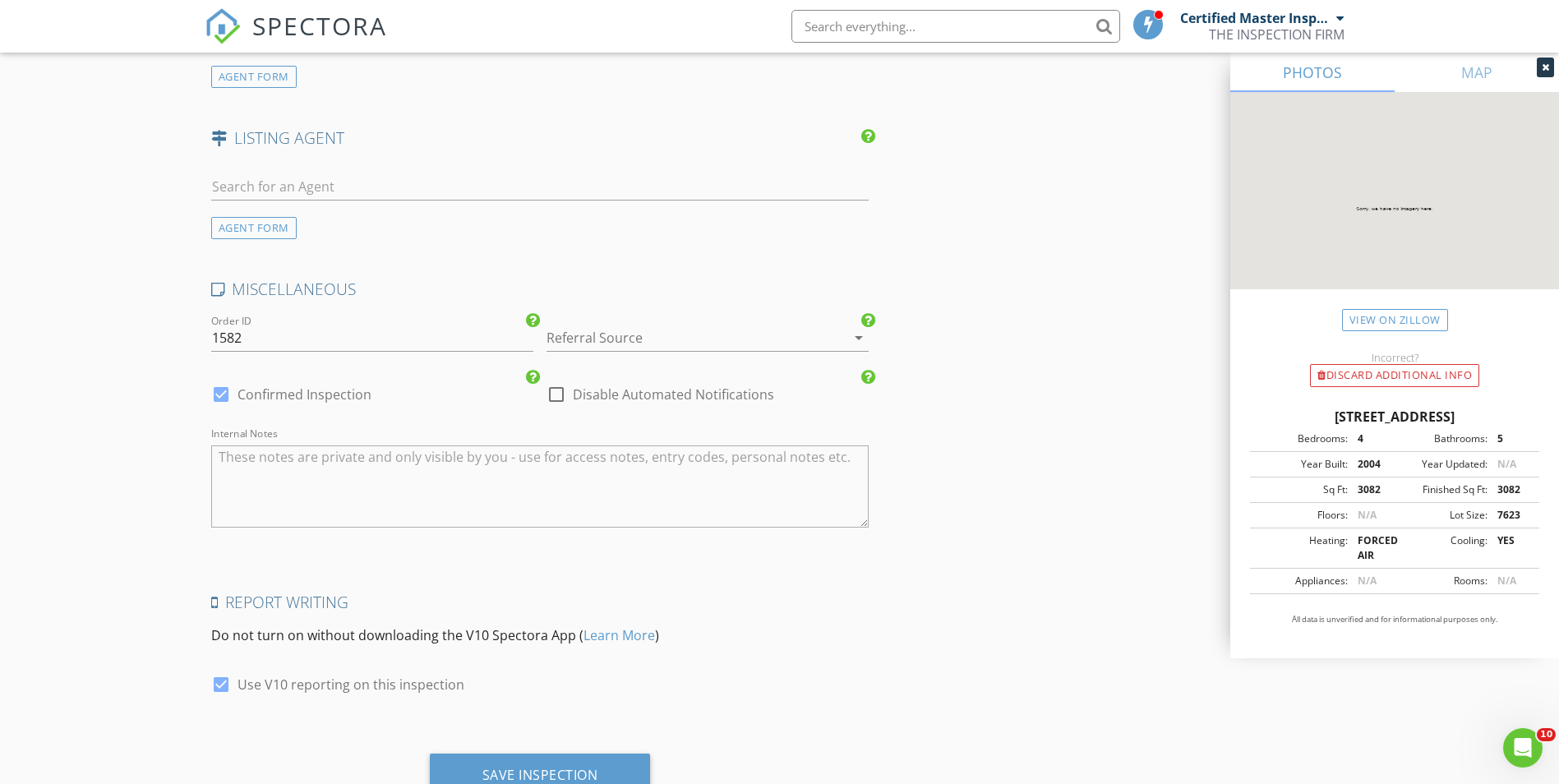
scroll to position [2391, 0]
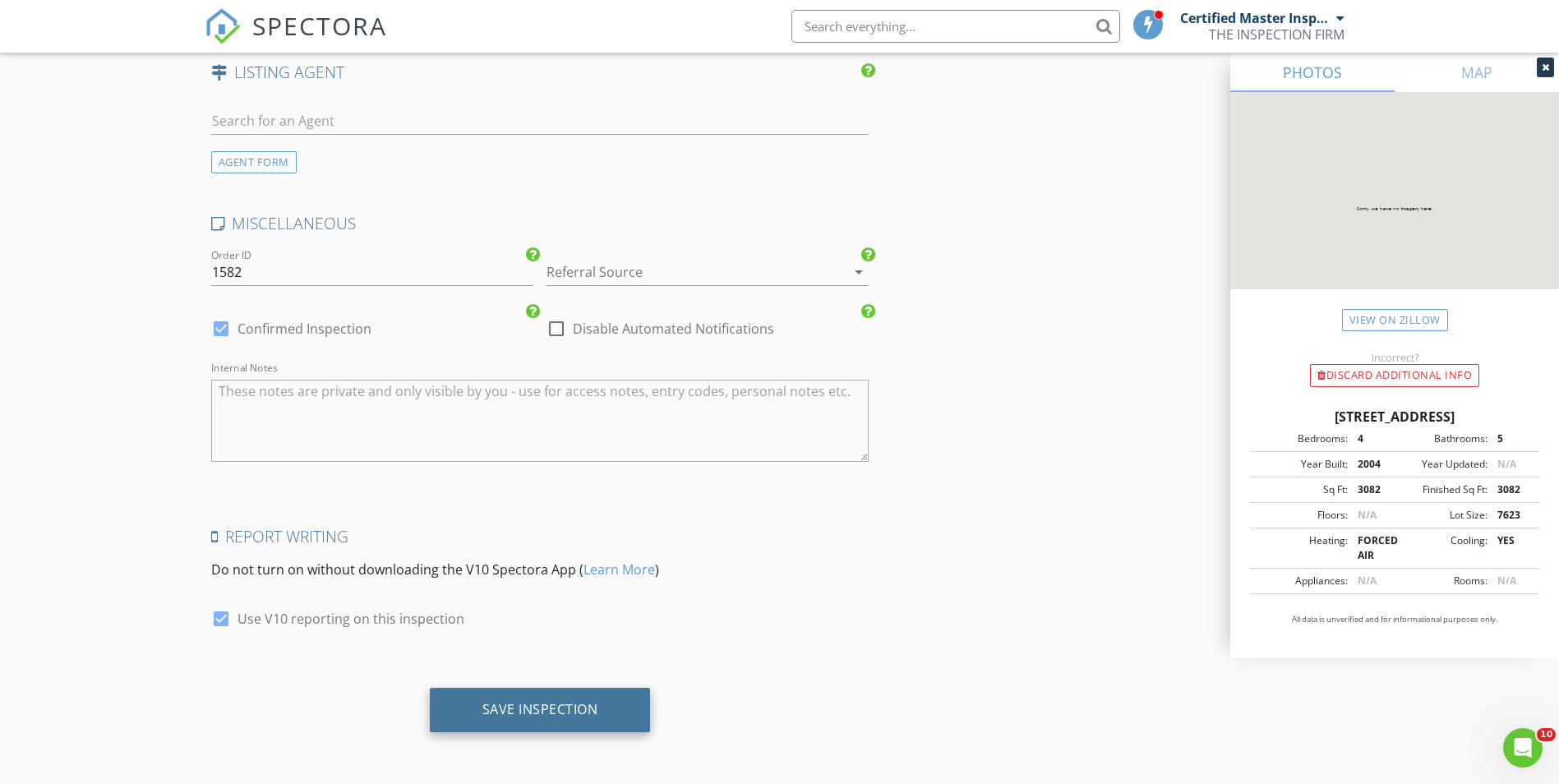
drag, startPoint x: 548, startPoint y: 721, endPoint x: 548, endPoint y: 712, distance: 9.0
click at [548, 721] on div "Save Inspection" at bounding box center [540, 710] width 221 height 45
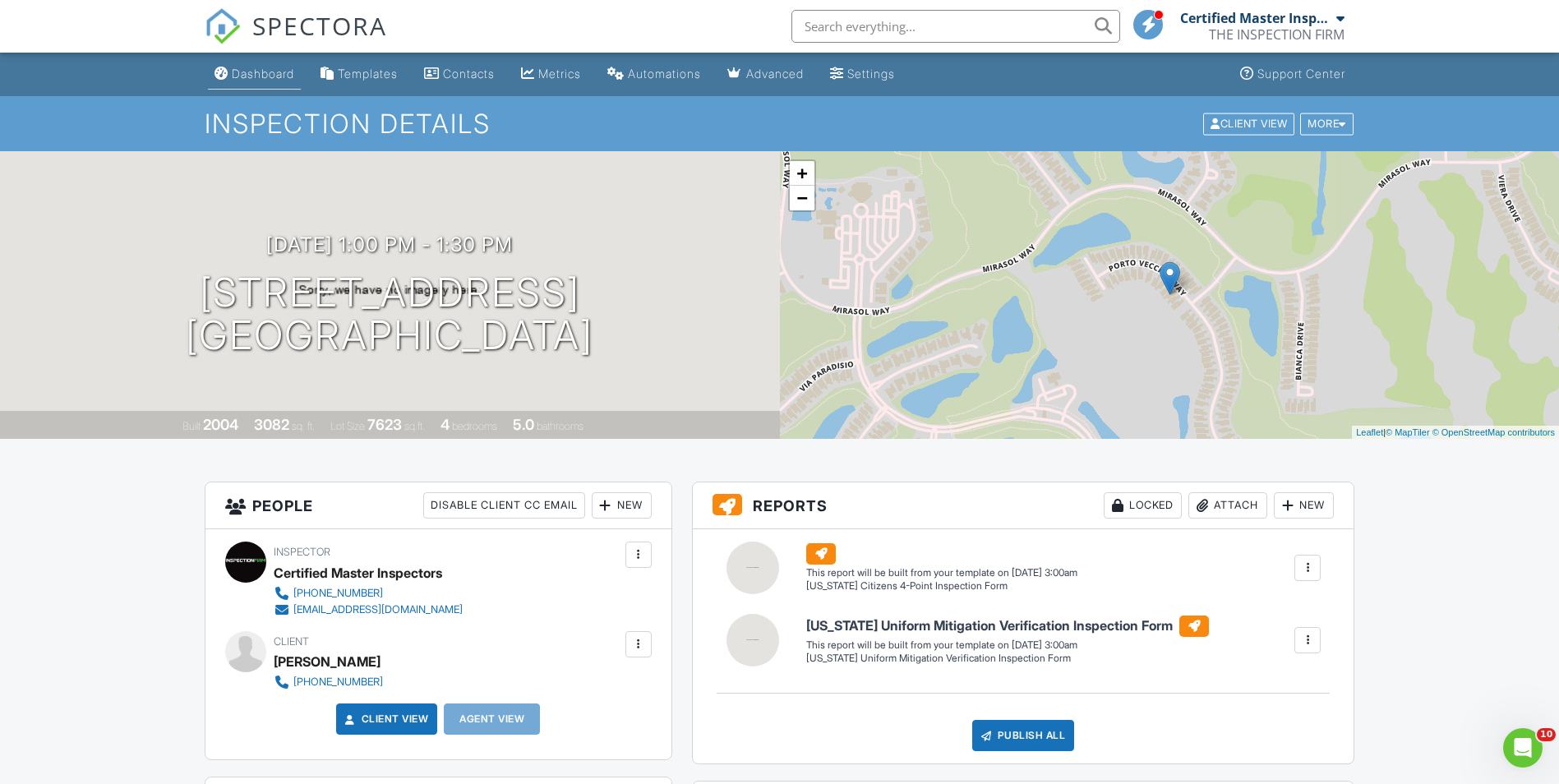
click at [270, 79] on div "Dashboard" at bounding box center [263, 73] width 62 height 14
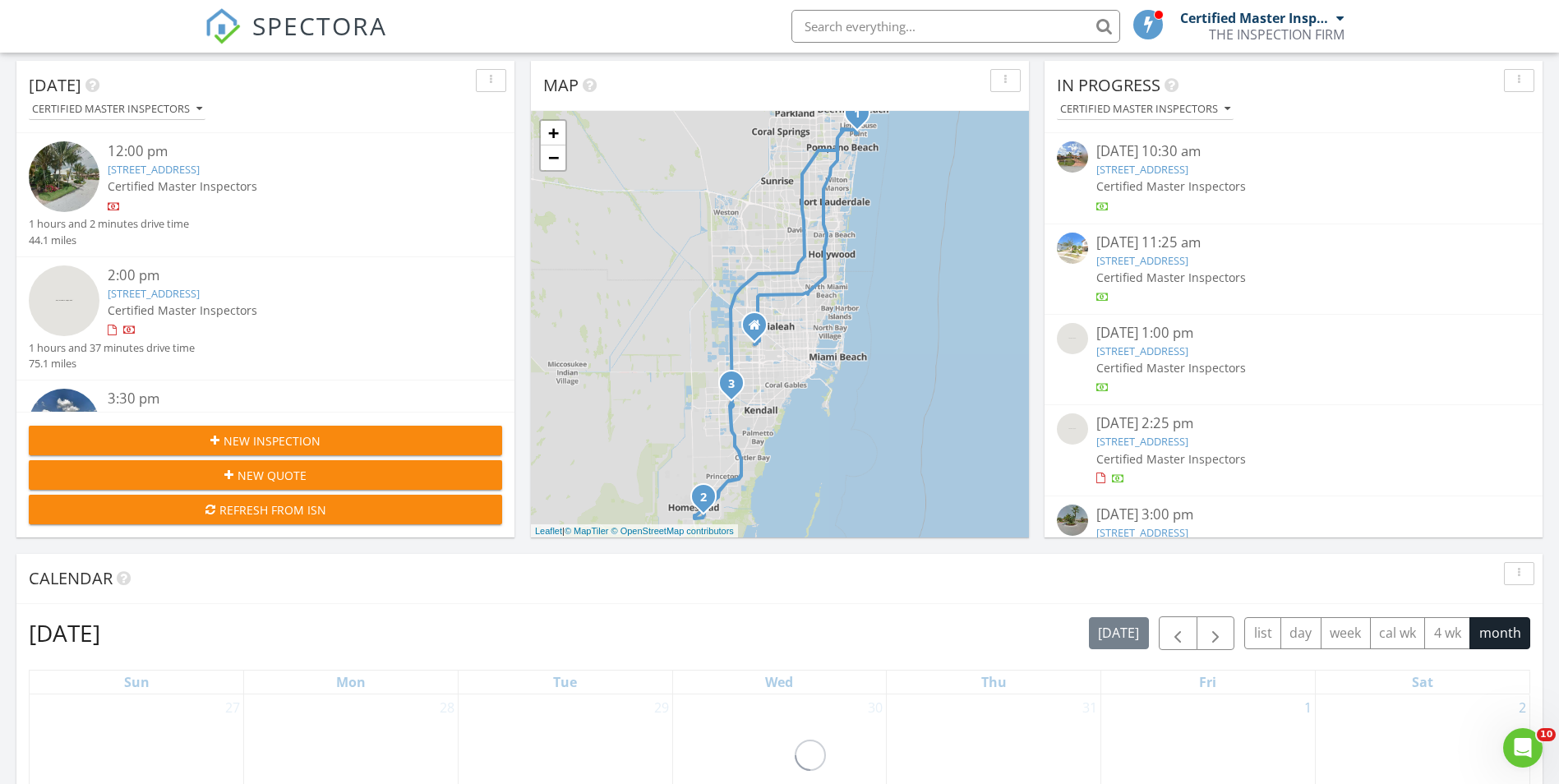
click at [266, 443] on span "New Inspection" at bounding box center [271, 440] width 97 height 18
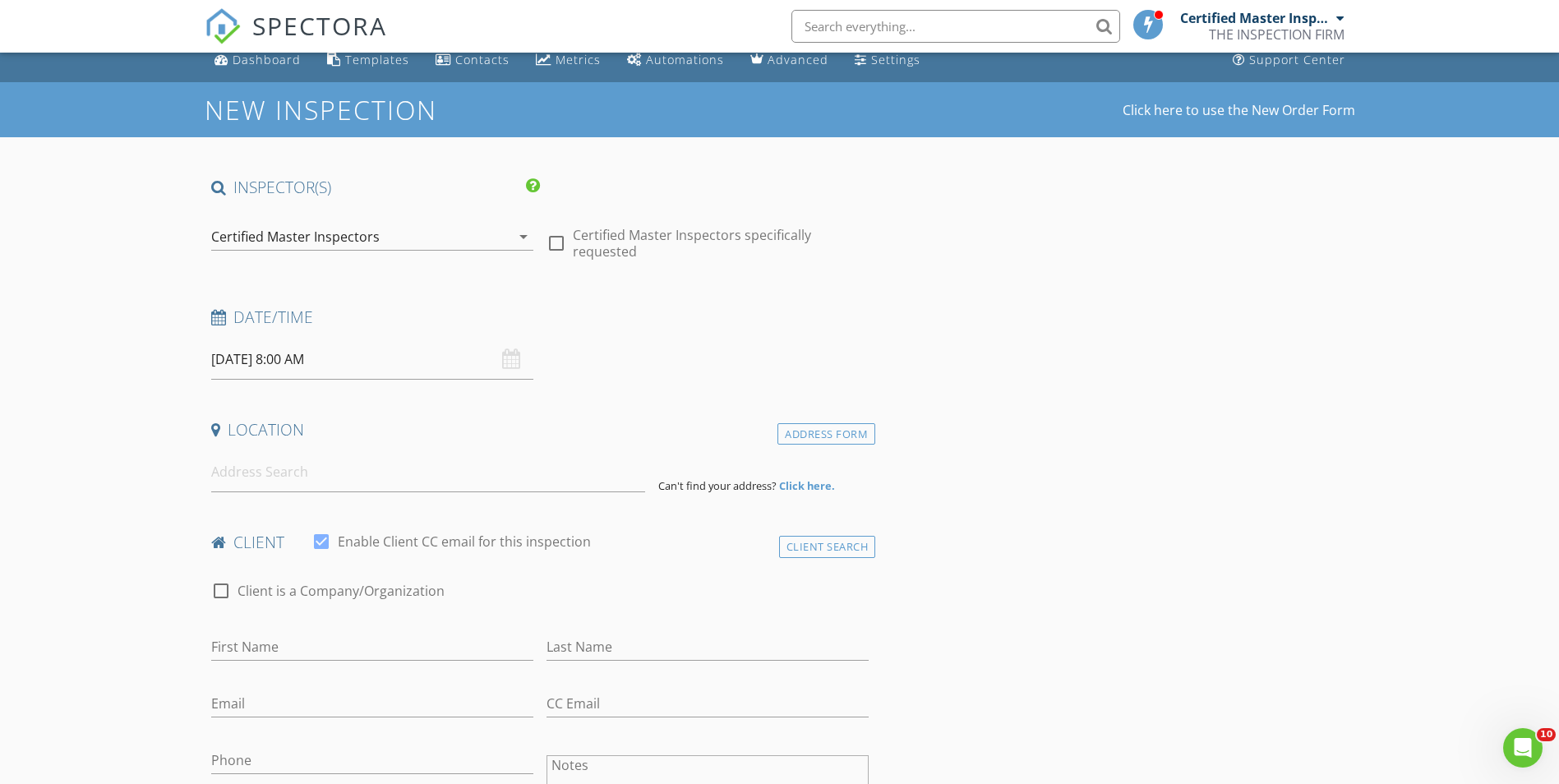
click at [285, 356] on input "[DATE] 8:00 AM" at bounding box center [371, 360] width 322 height 40
select select "8"
click at [445, 396] on icon at bounding box center [450, 396] width 12 height 12
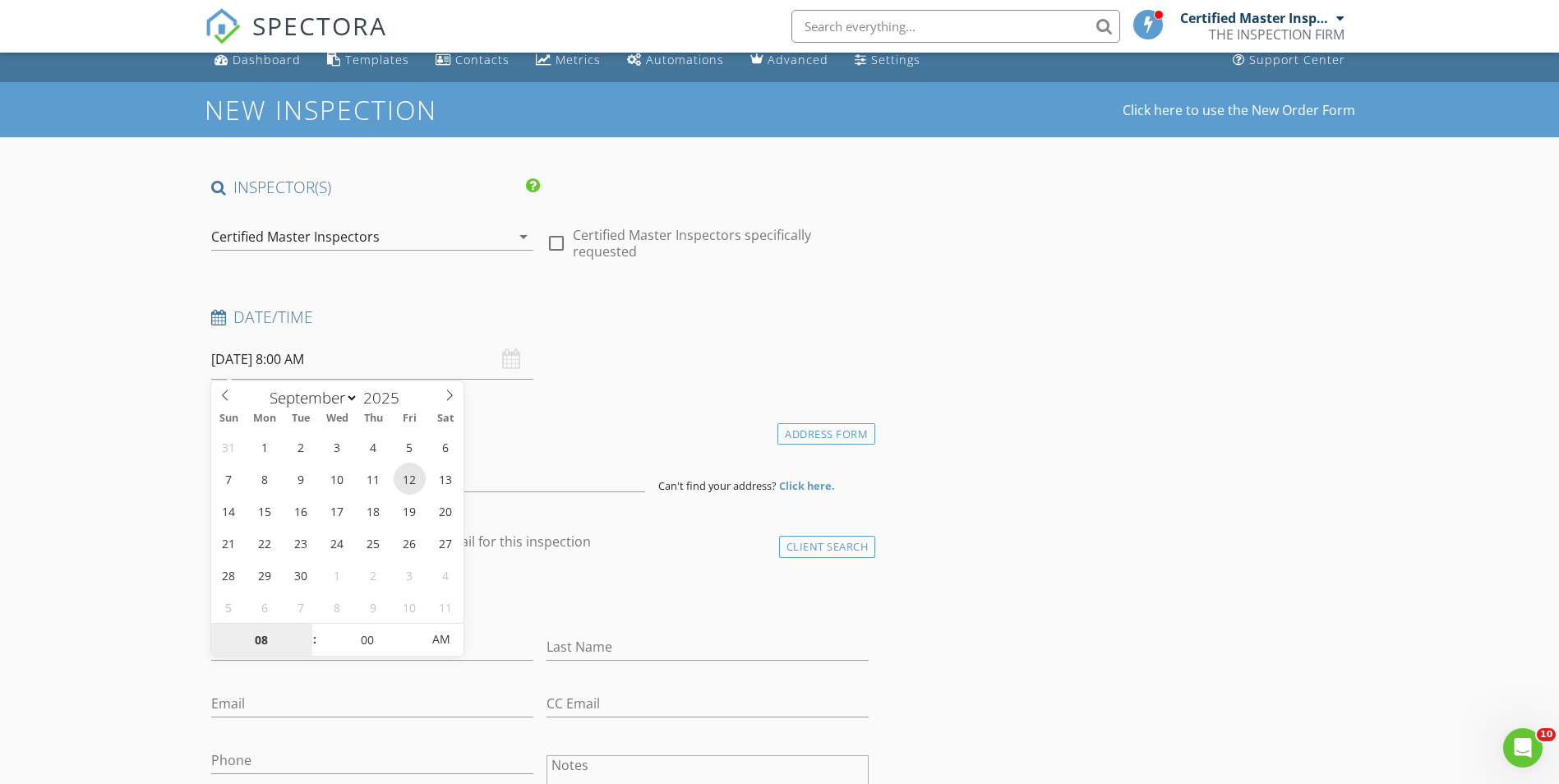
type input "09/12/2025 8:00 AM"
type input "09"
type input "09/12/2025 9:00 AM"
click at [306, 629] on span at bounding box center [307, 632] width 12 height 17
type input "10"
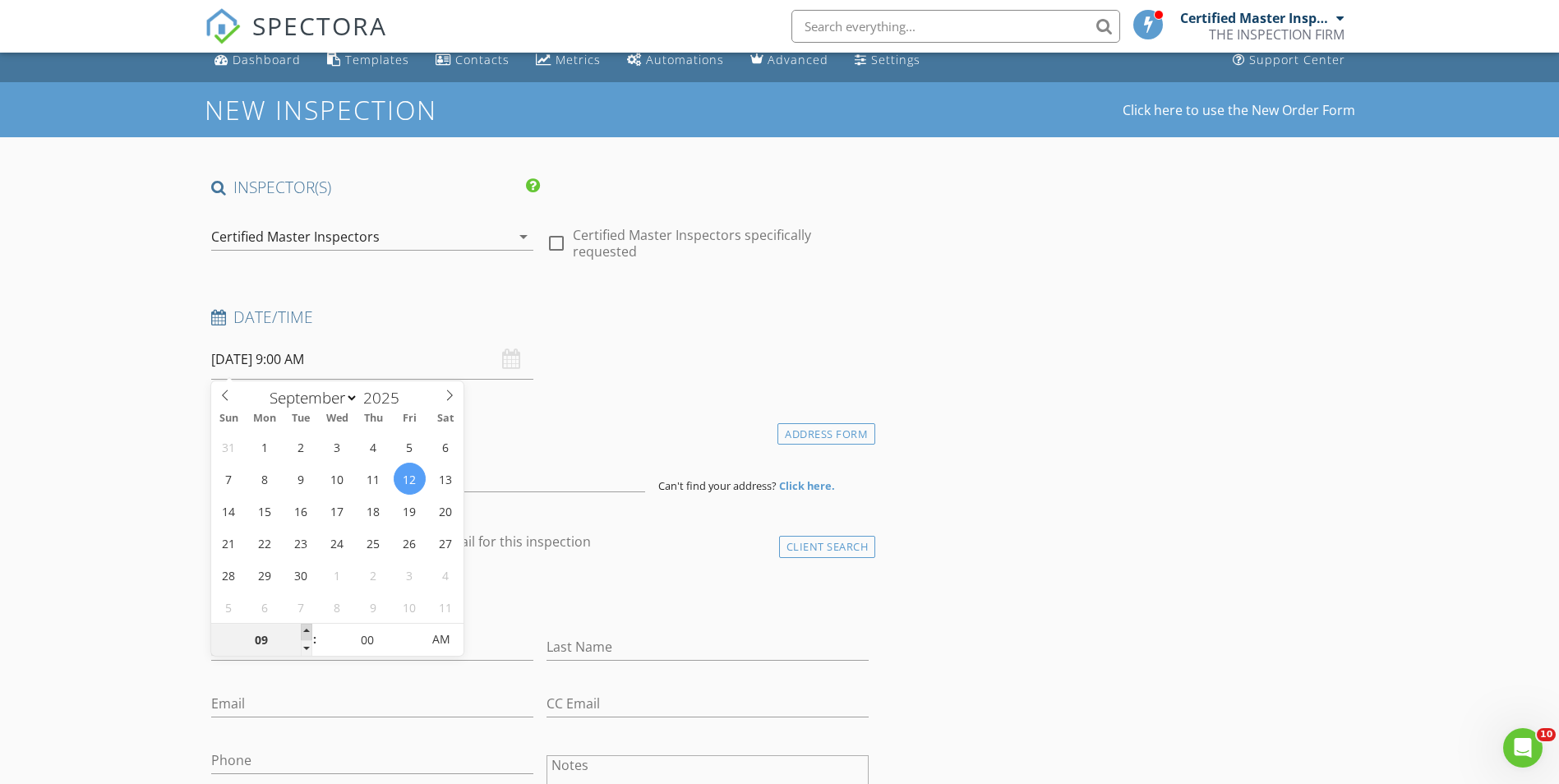
type input "09/12/2025 10:00 AM"
click at [306, 629] on span at bounding box center [307, 632] width 12 height 17
type input "11"
type input "09/12/2025 11:00 AM"
click at [306, 629] on span at bounding box center [307, 632] width 12 height 17
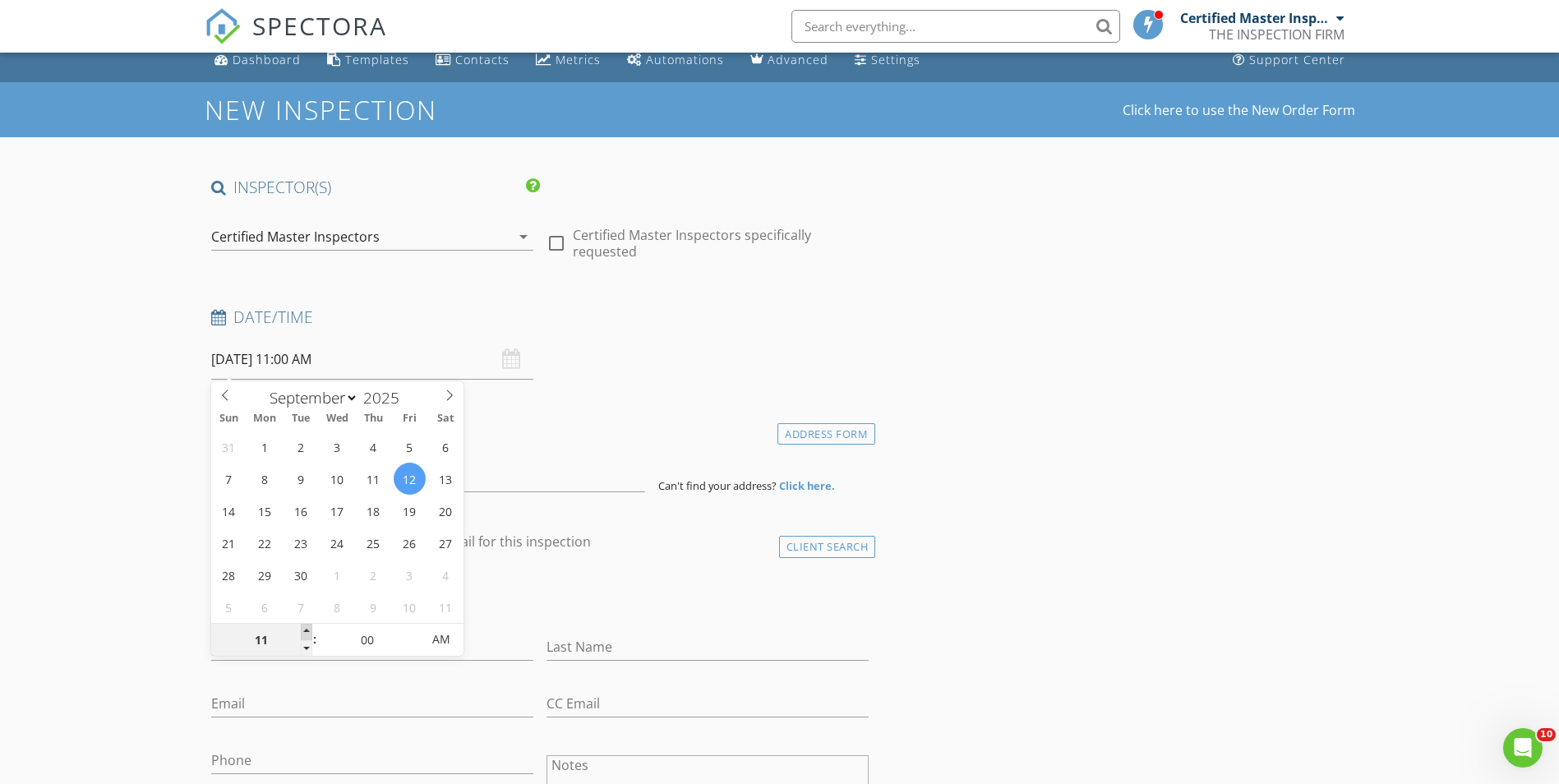
type input "12"
type input "09/12/2025 12:00 PM"
click at [306, 629] on span at bounding box center [307, 632] width 12 height 17
click at [577, 622] on div "Last Name" at bounding box center [708, 648] width 335 height 56
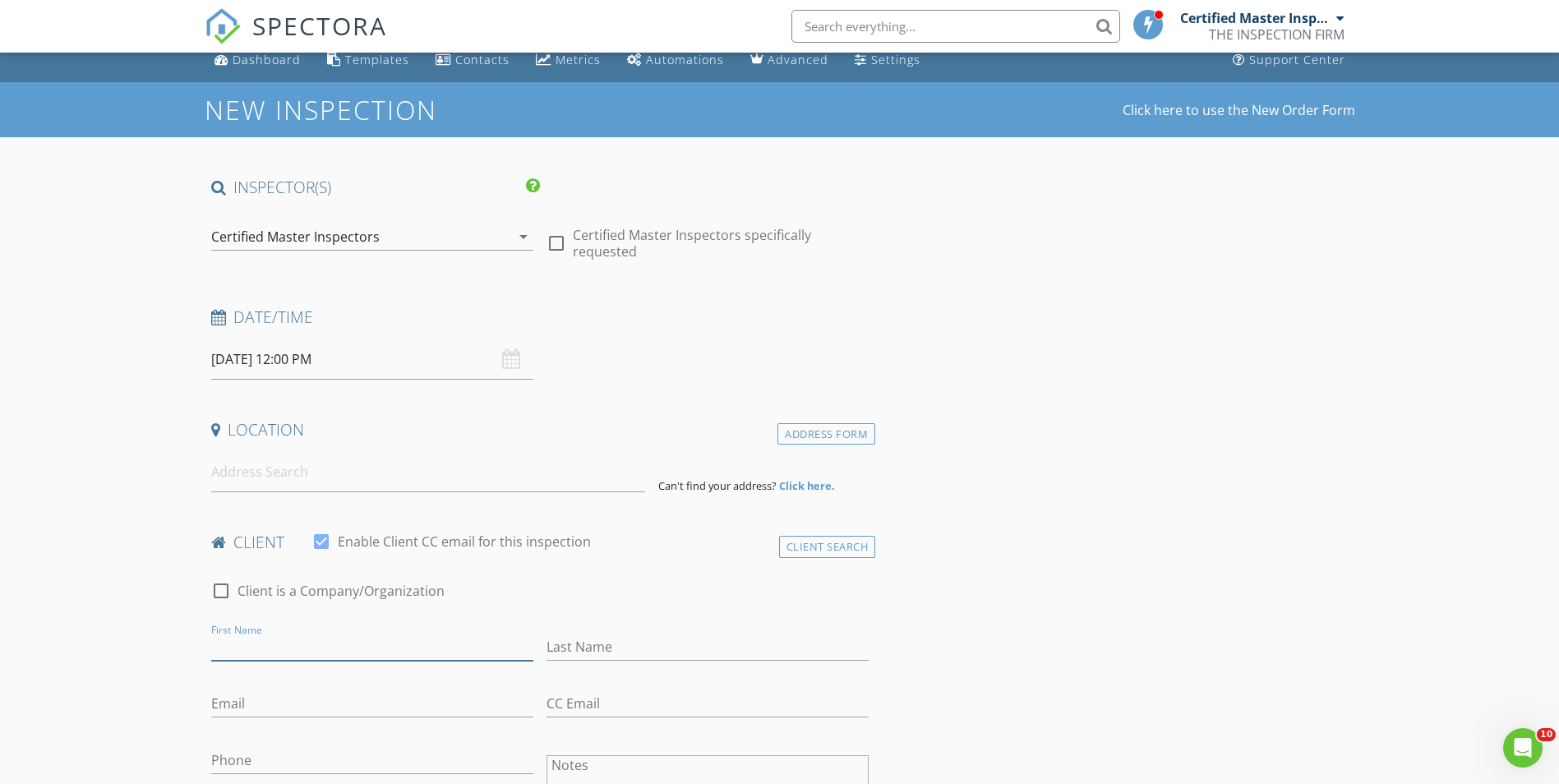
paste input "Dan Donovan"
type input "Dan Donovan"
paste input "8725 Man O War Road"
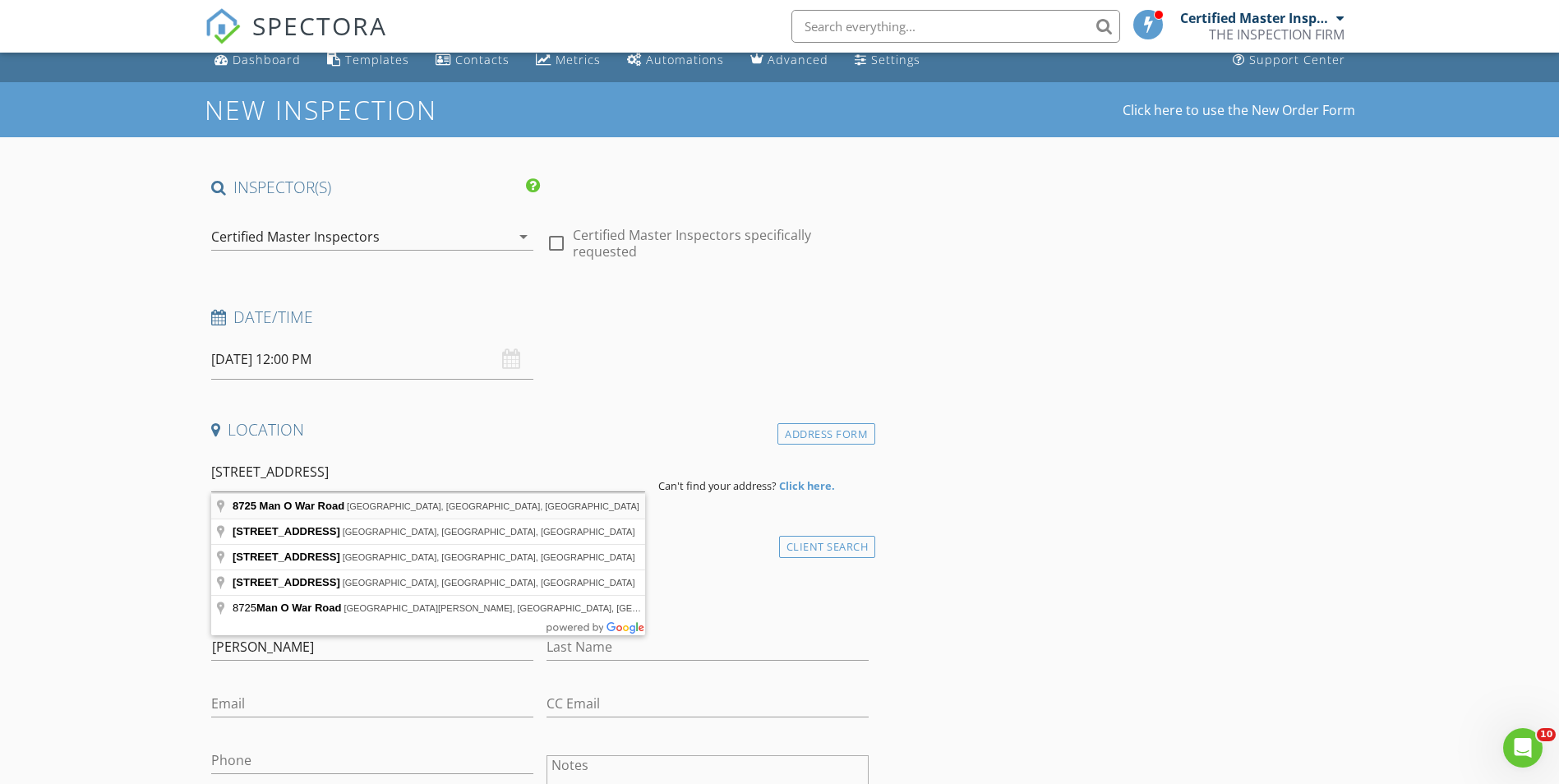
type input "8725 Man O War Road, Palm Beach Gardens, FL, USA"
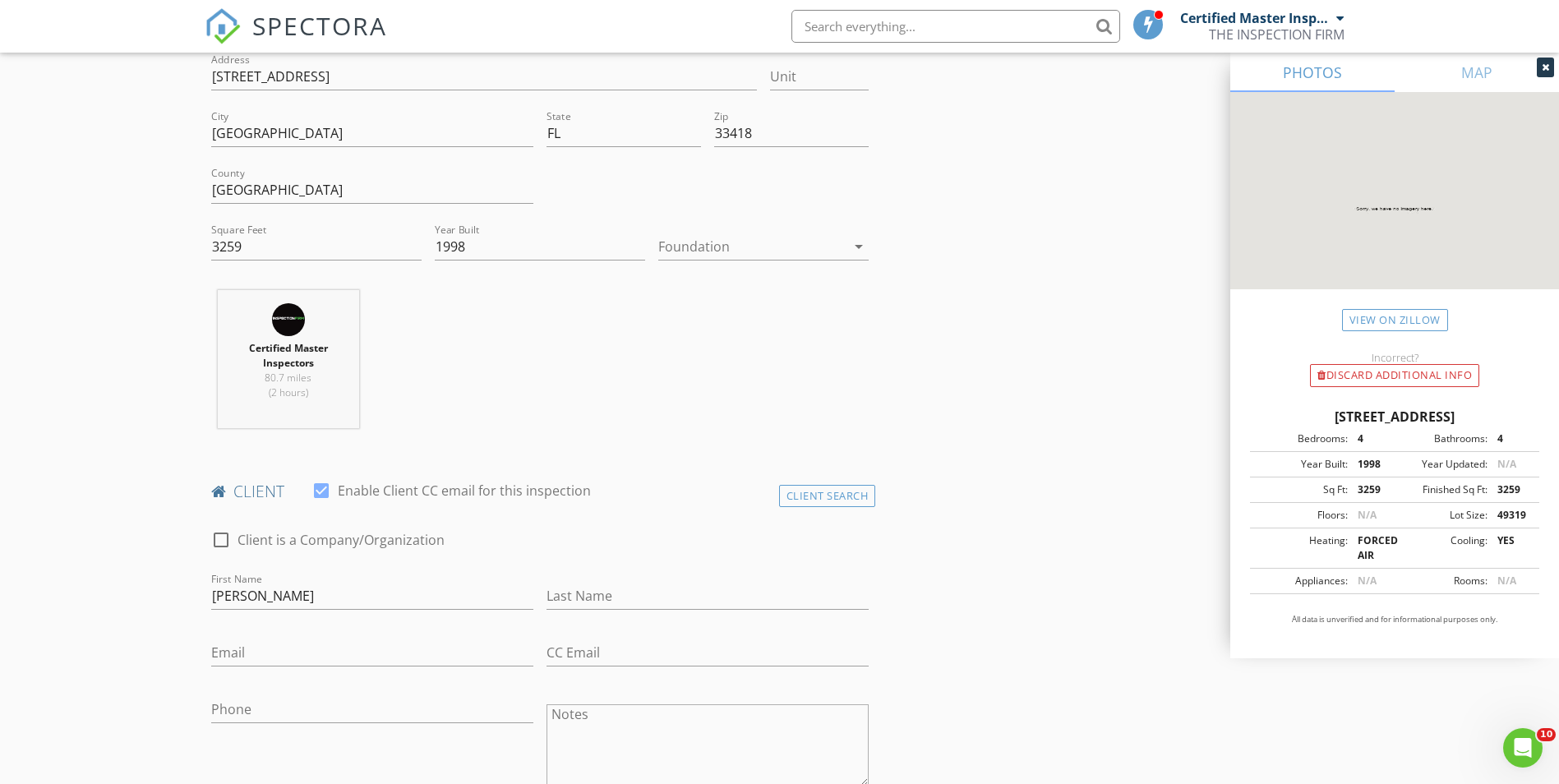
scroll to position [425, 0]
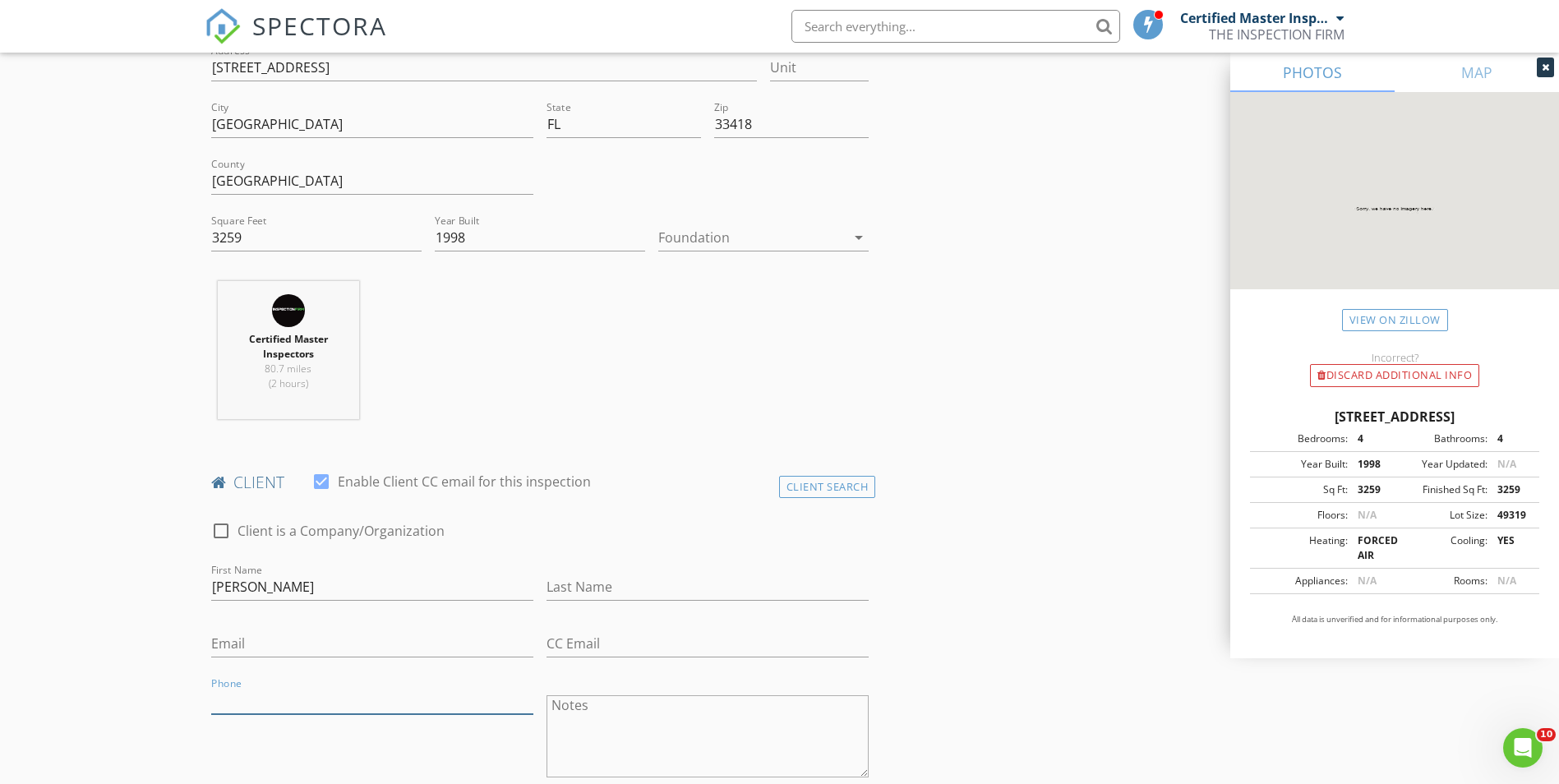
paste input "770-312-7925"
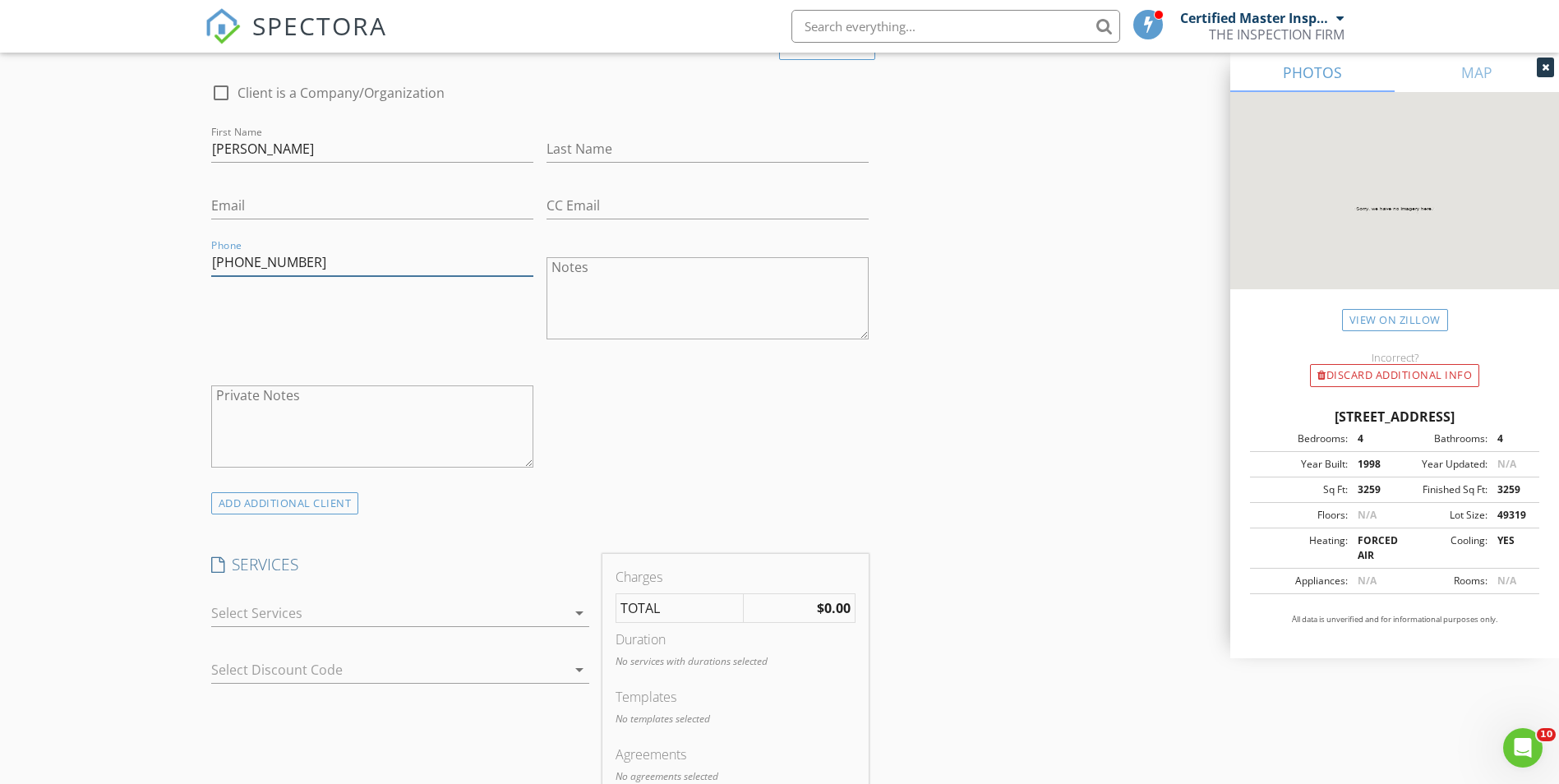
scroll to position [918, 0]
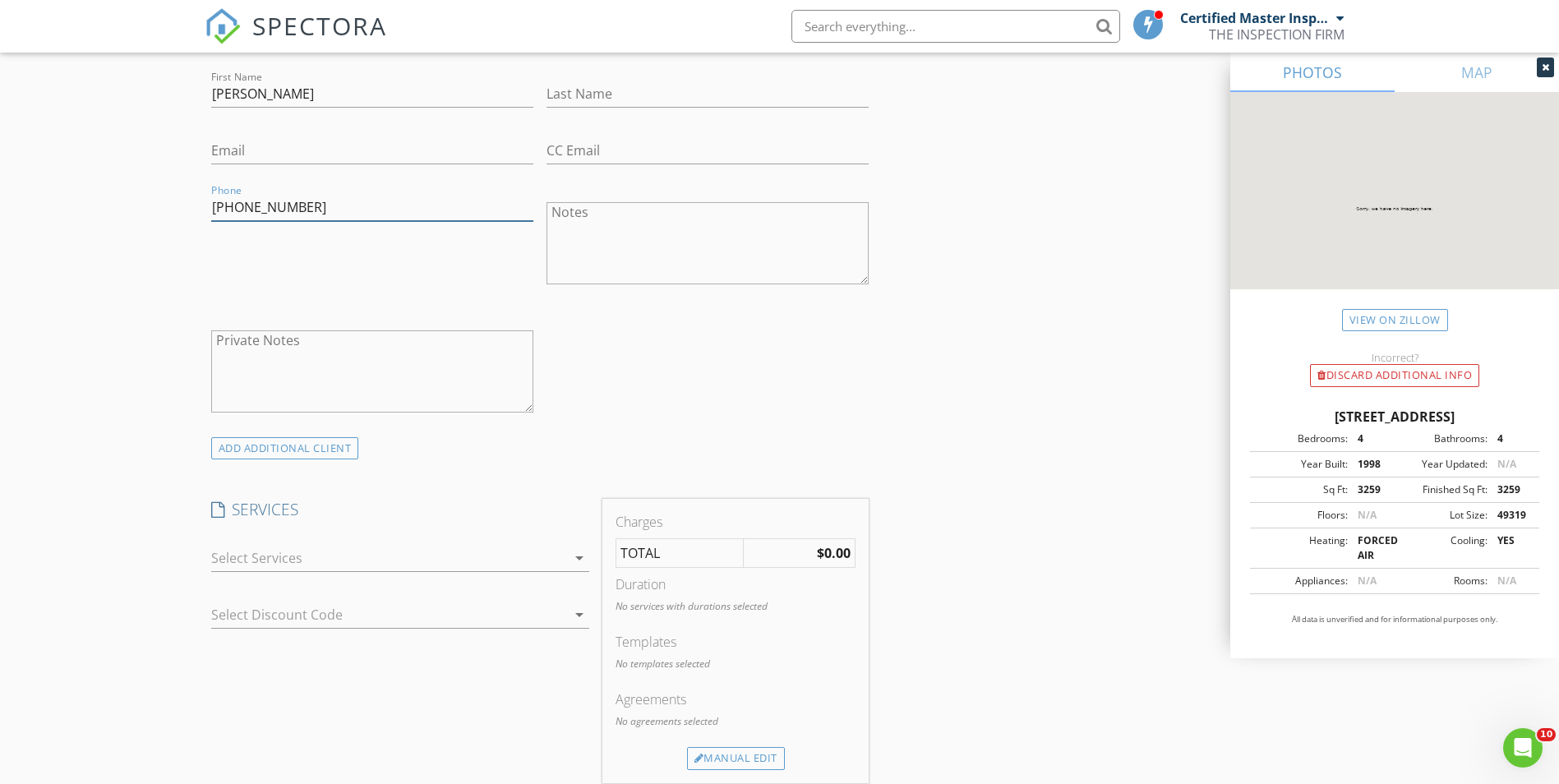
type input "770-312-7925"
click at [420, 563] on div at bounding box center [388, 557] width 355 height 26
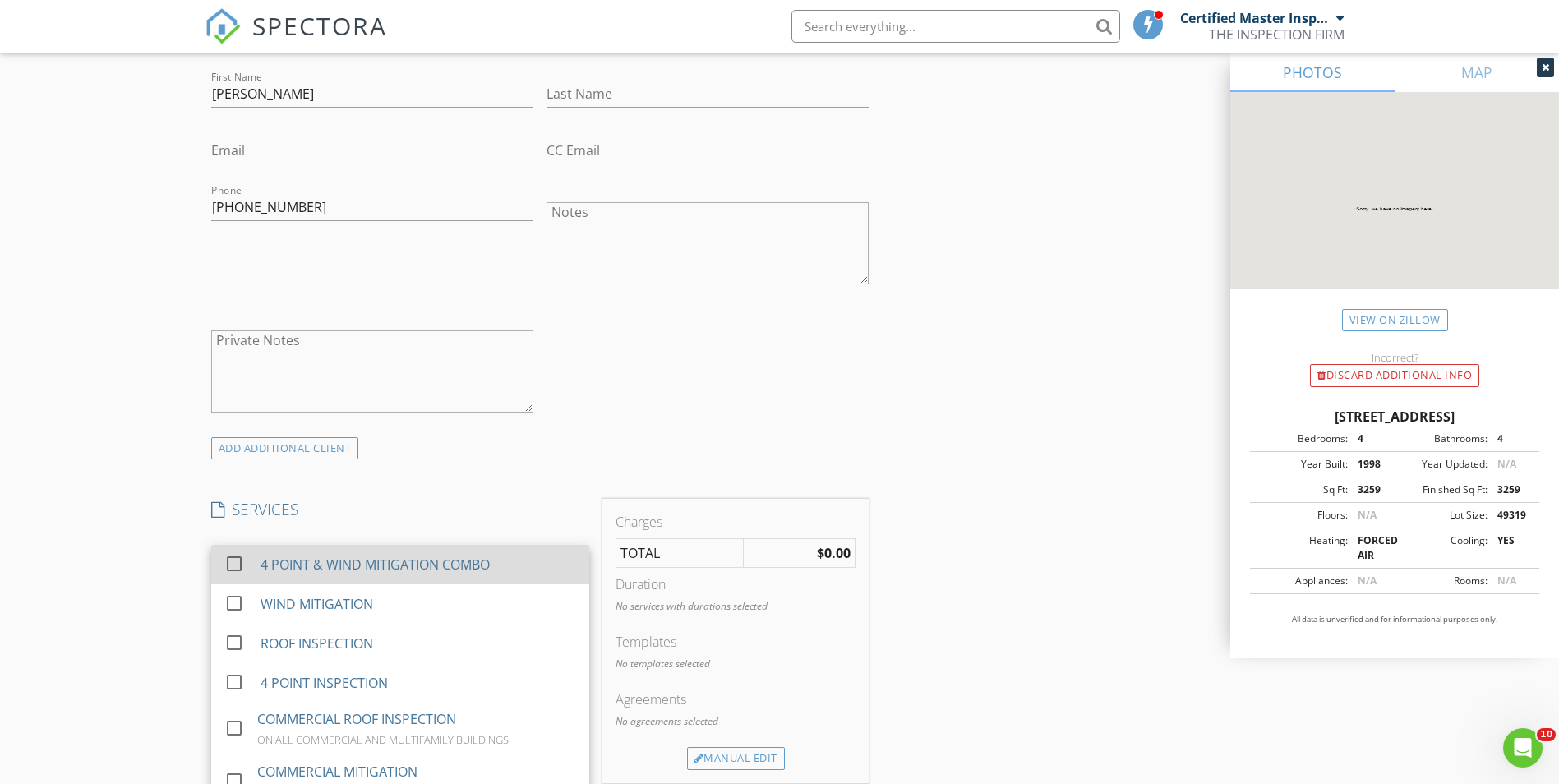
click at [366, 570] on div "4 POINT & WIND MITIGATION COMBO" at bounding box center [374, 564] width 229 height 19
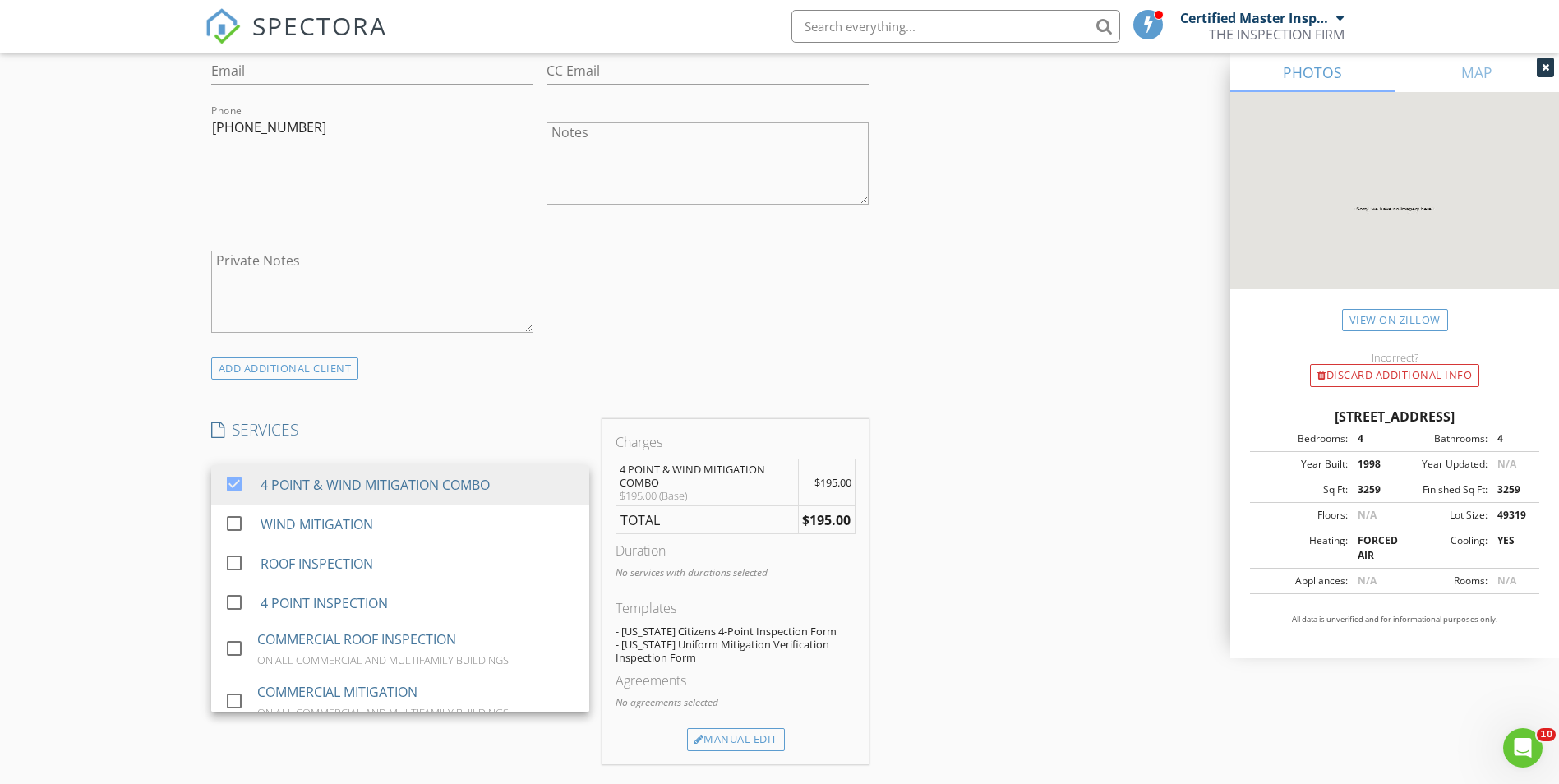
scroll to position [1165, 0]
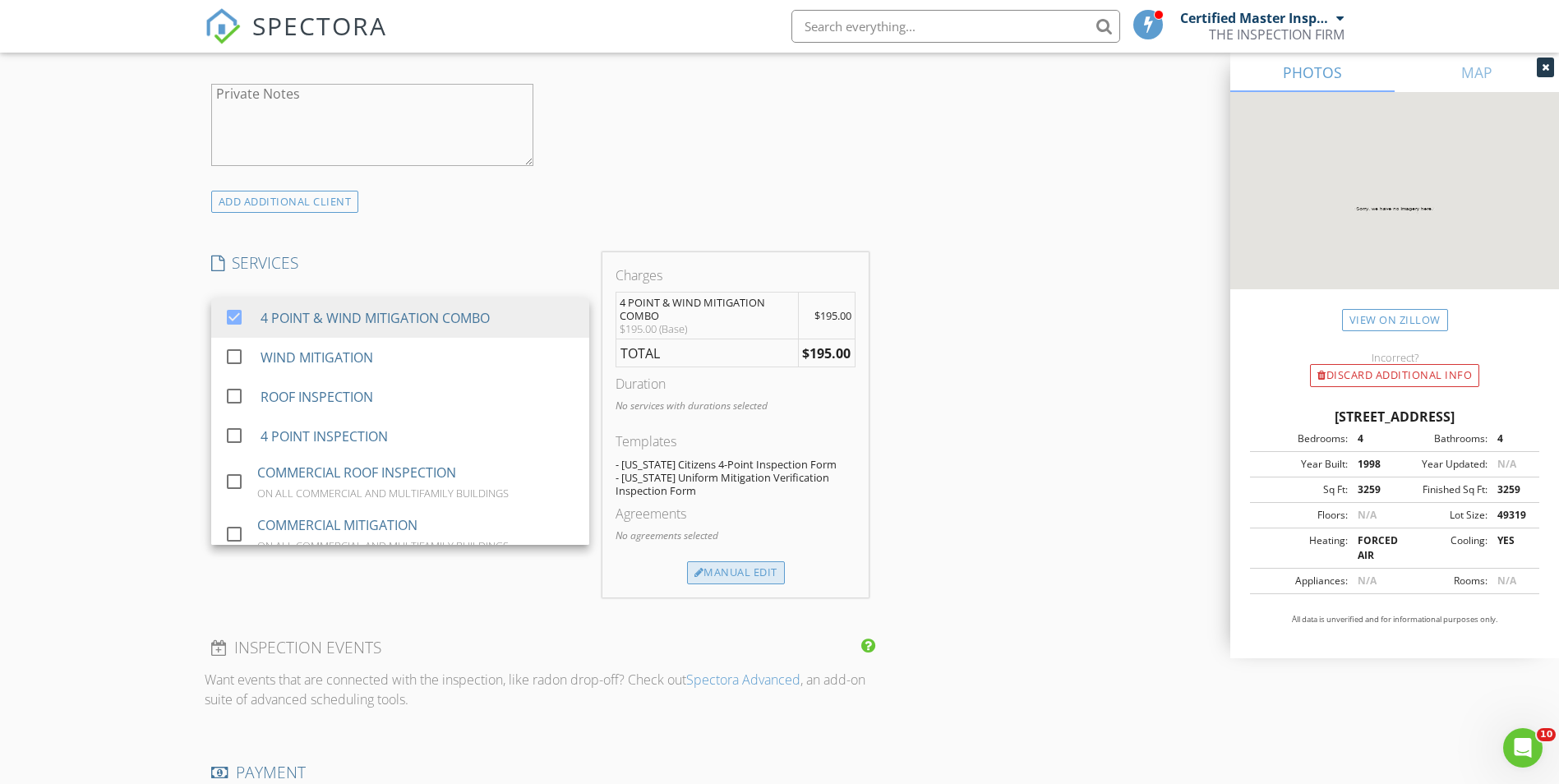
click at [729, 571] on div "Manual Edit" at bounding box center [736, 572] width 97 height 23
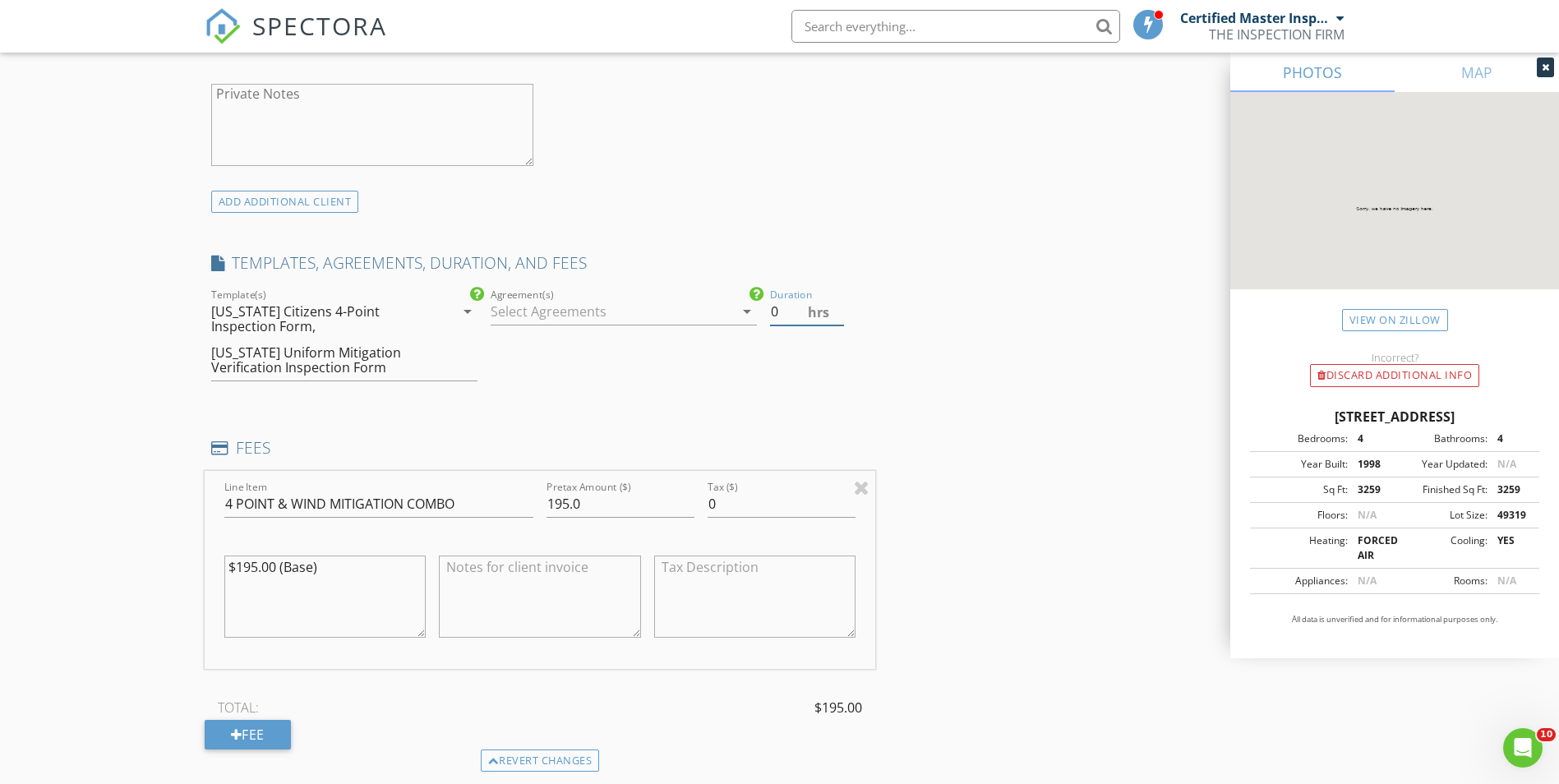
click at [786, 315] on input "0" at bounding box center [807, 312] width 74 height 27
type input ".5"
click at [608, 502] on input "195.0" at bounding box center [620, 504] width 148 height 27
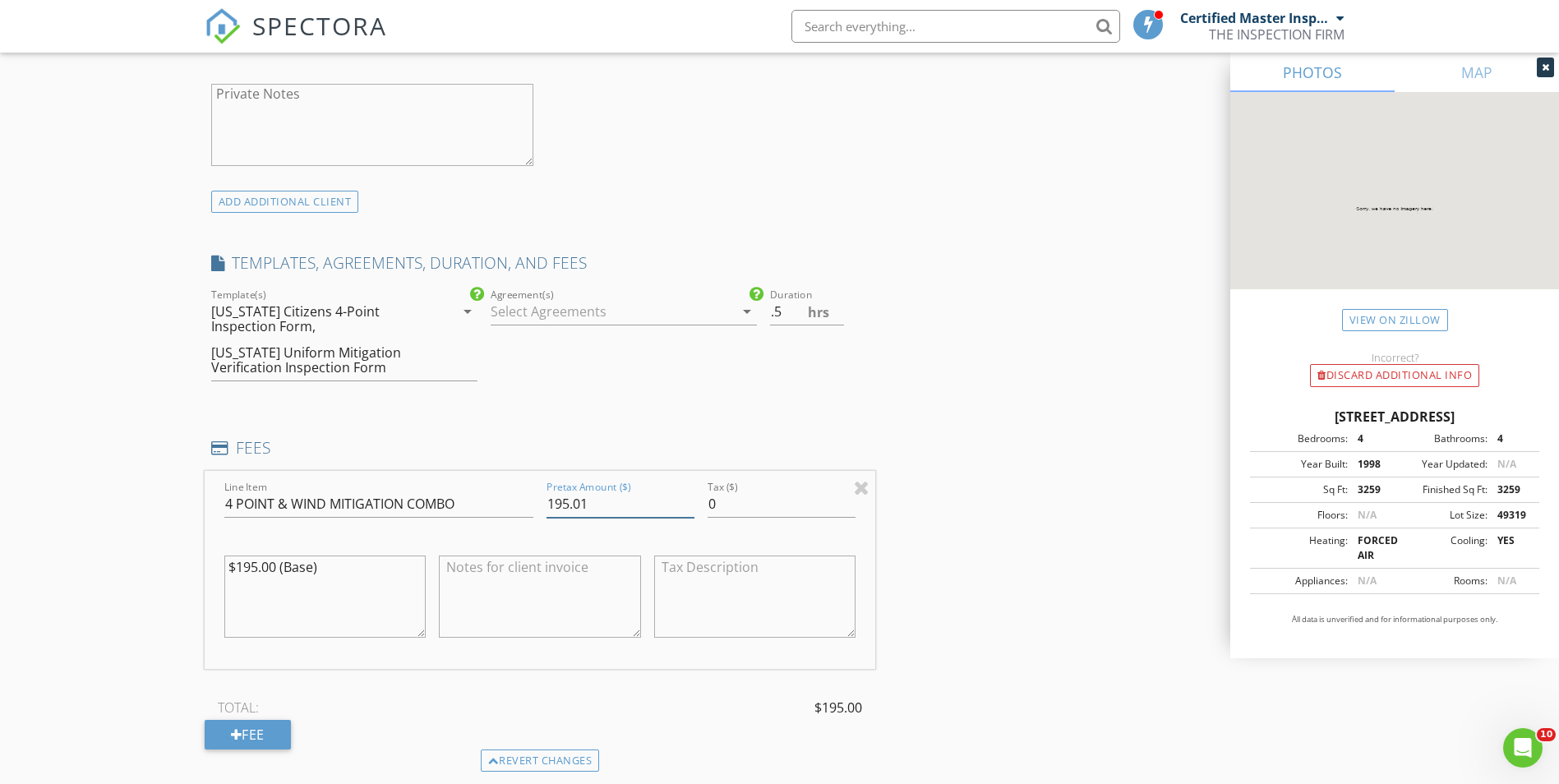
scroll to position [1082, 0]
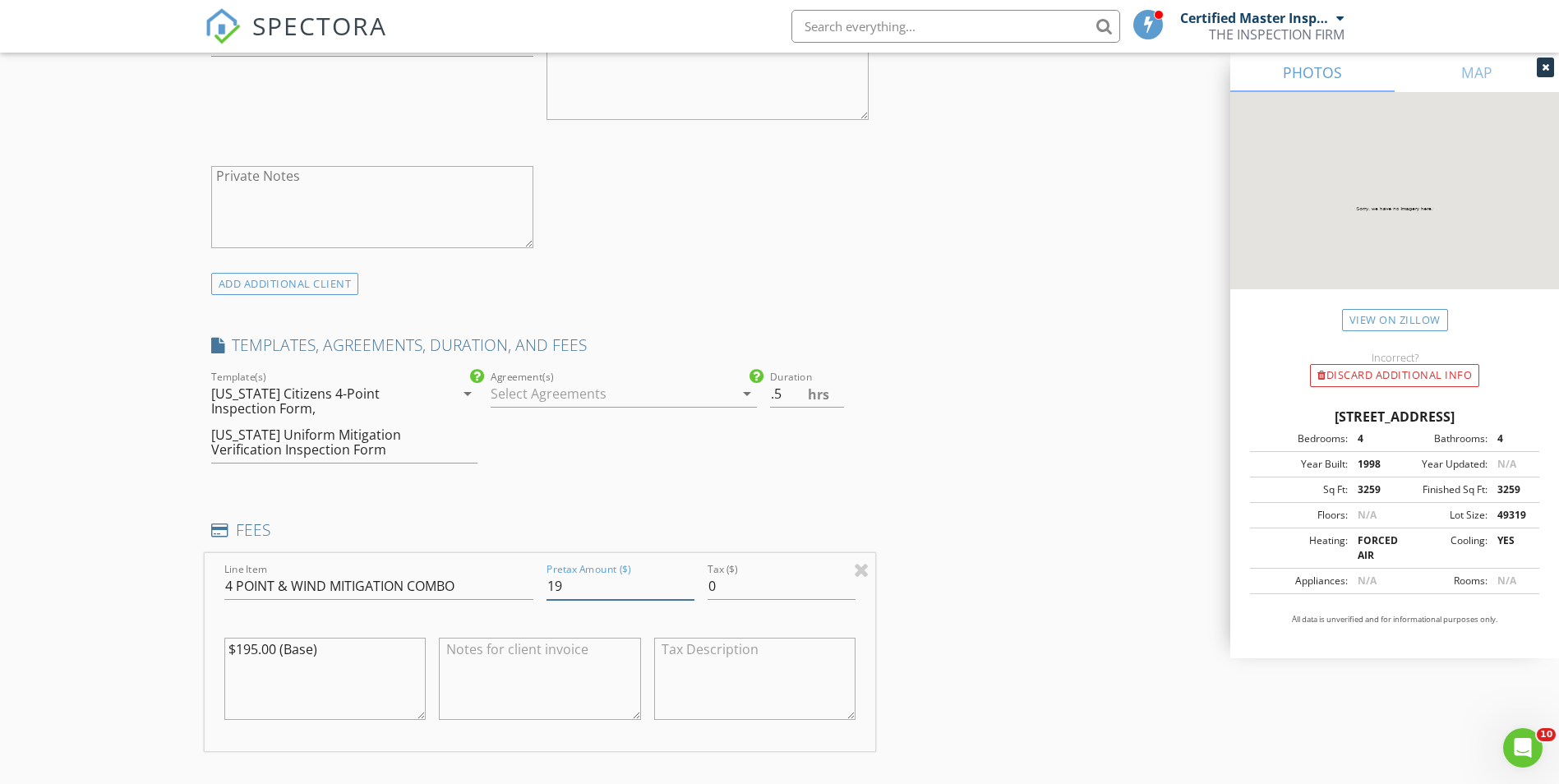
type input "1"
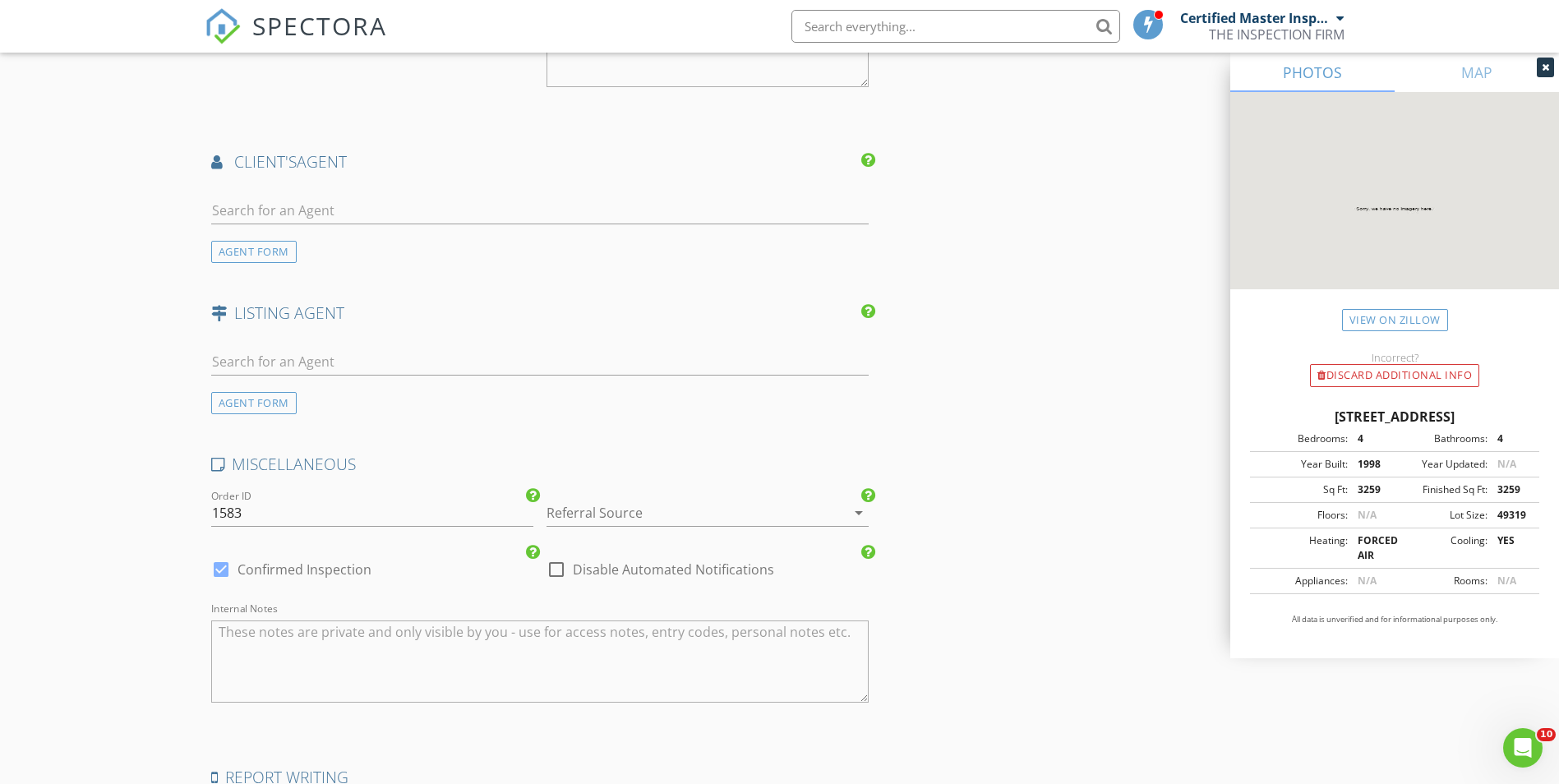
scroll to position [2391, 0]
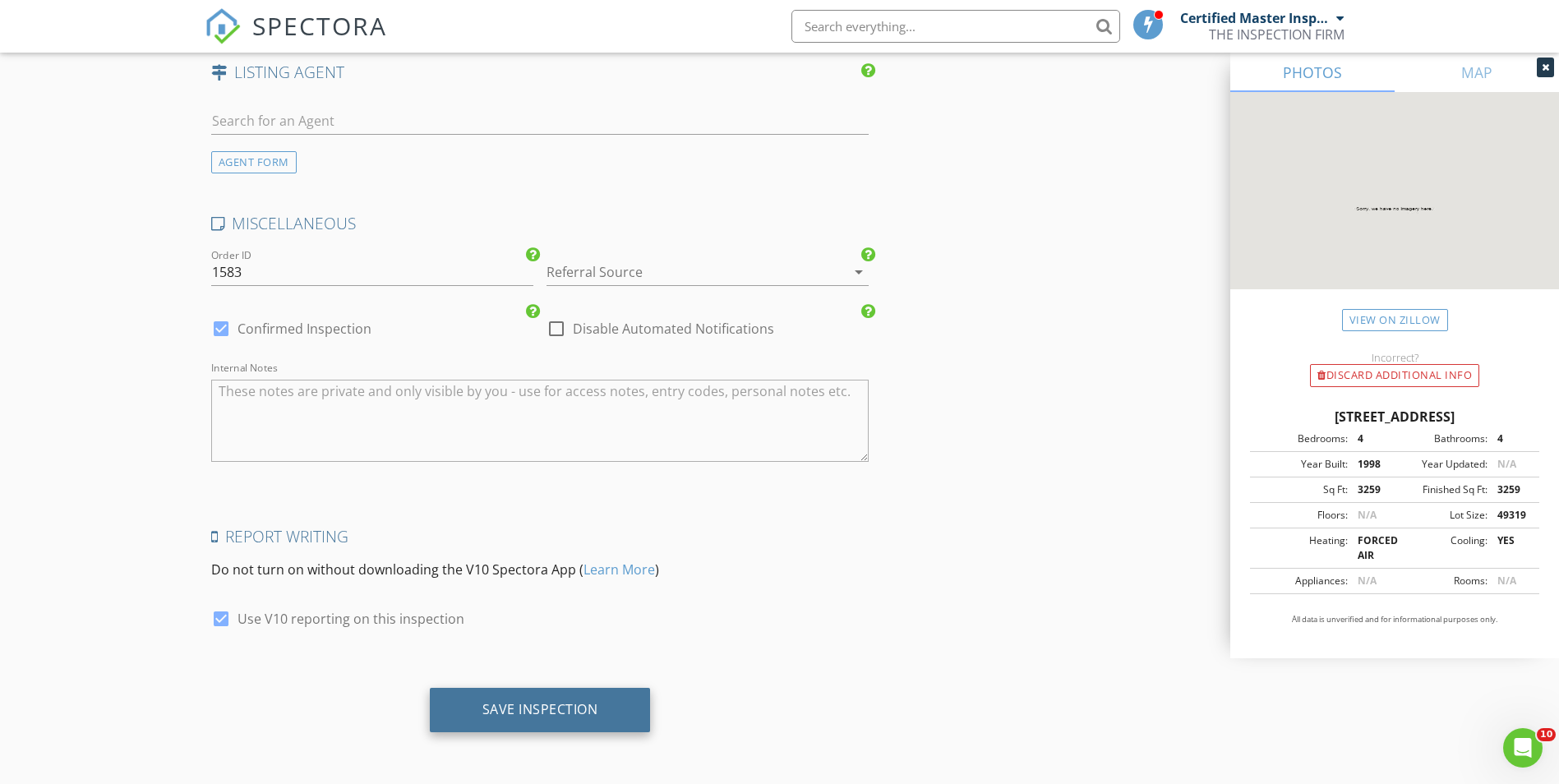
type input "275"
click at [565, 698] on div "Save Inspection" at bounding box center [540, 710] width 221 height 45
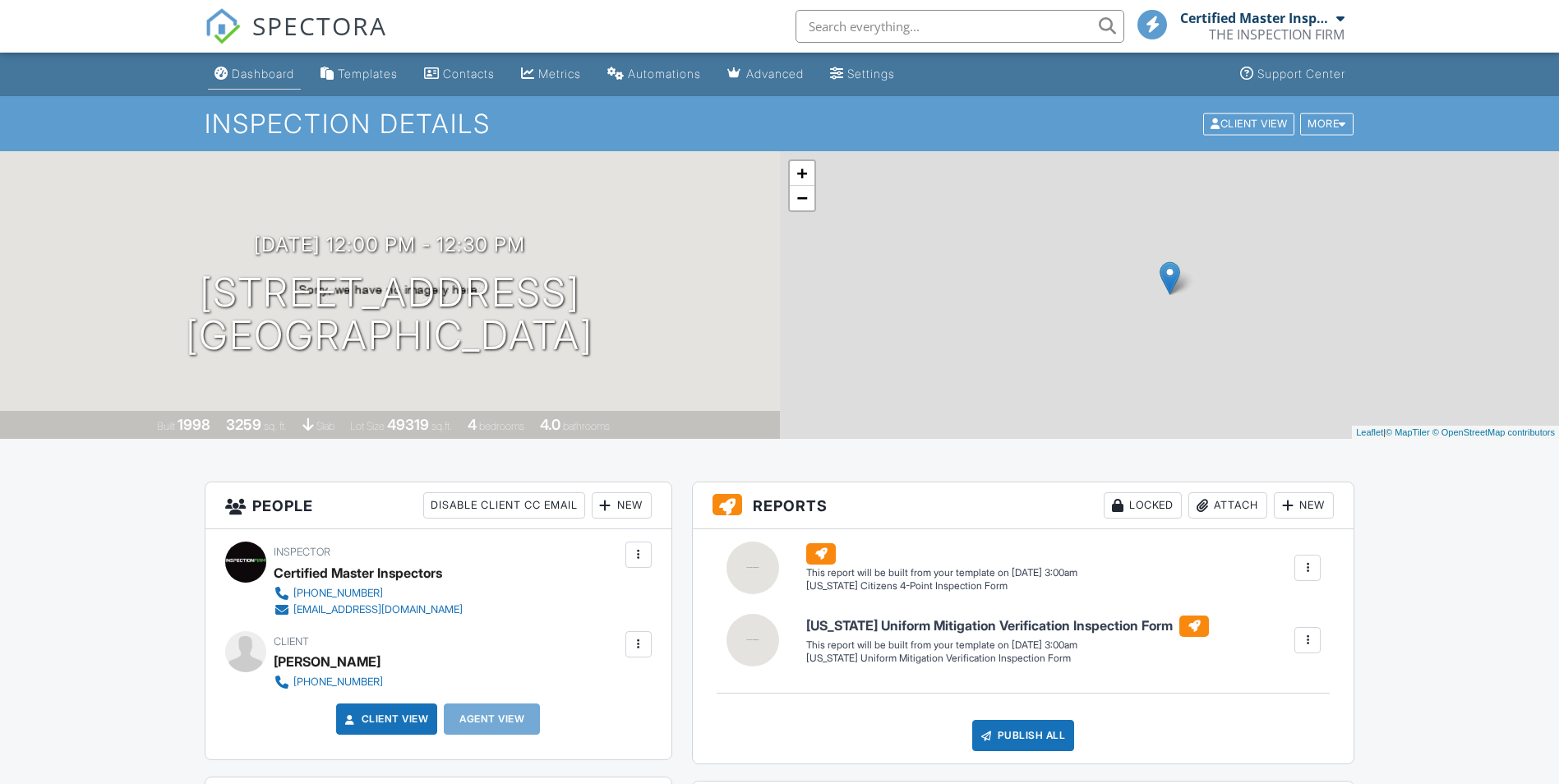
click at [265, 82] on link "Dashboard" at bounding box center [254, 74] width 93 height 30
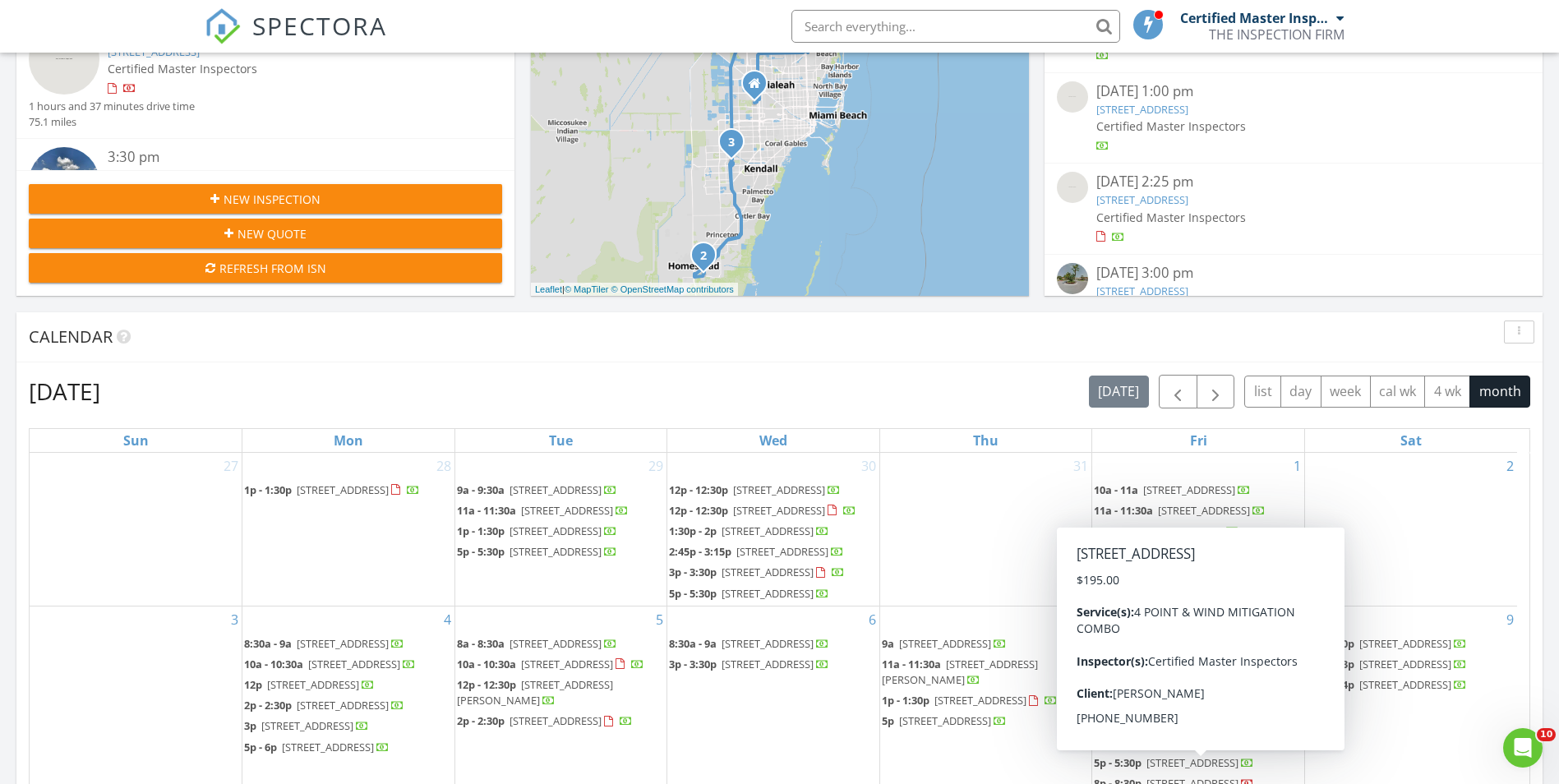
scroll to position [165, 0]
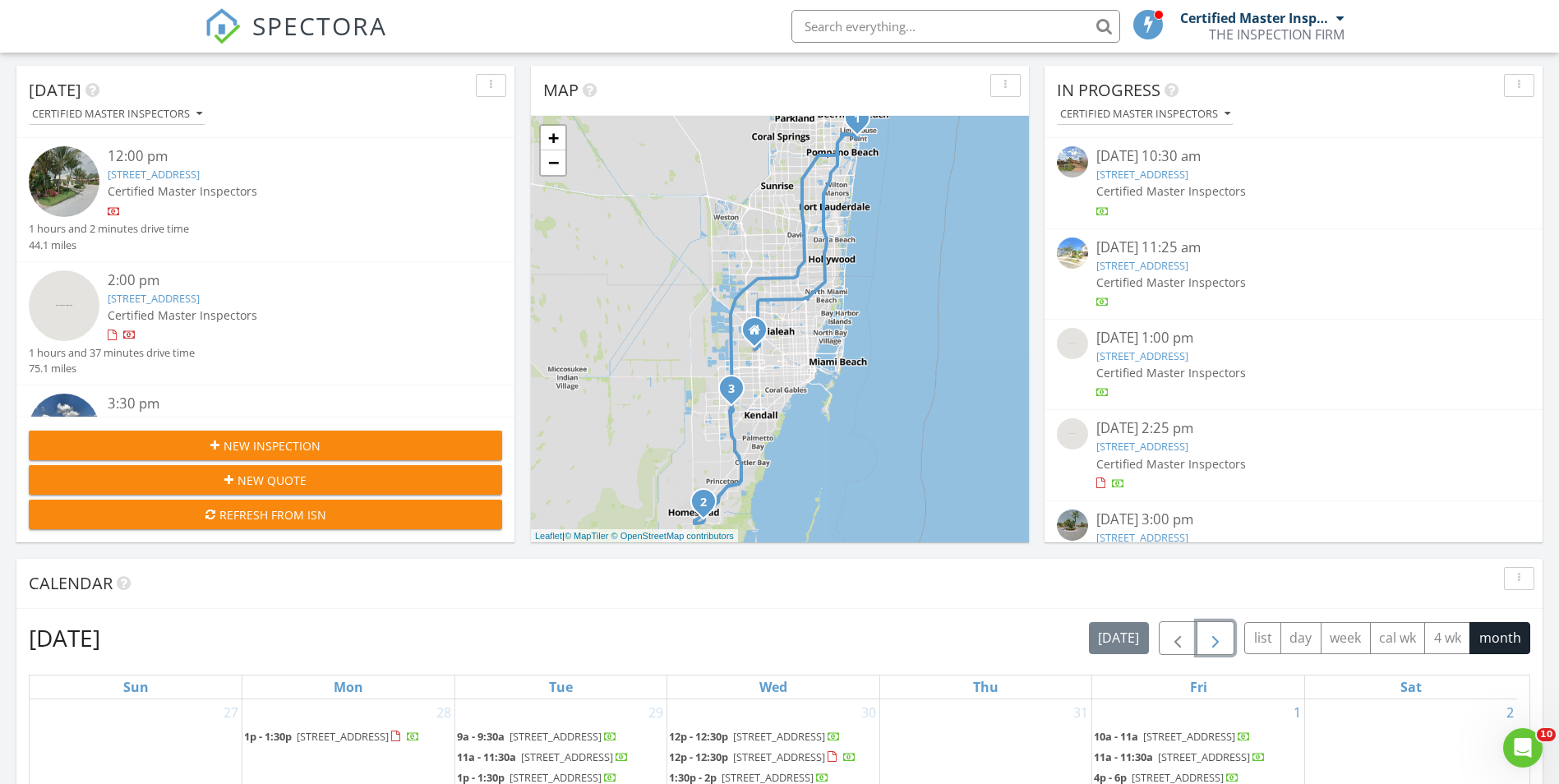
click at [1209, 638] on span "button" at bounding box center [1215, 638] width 19 height 19
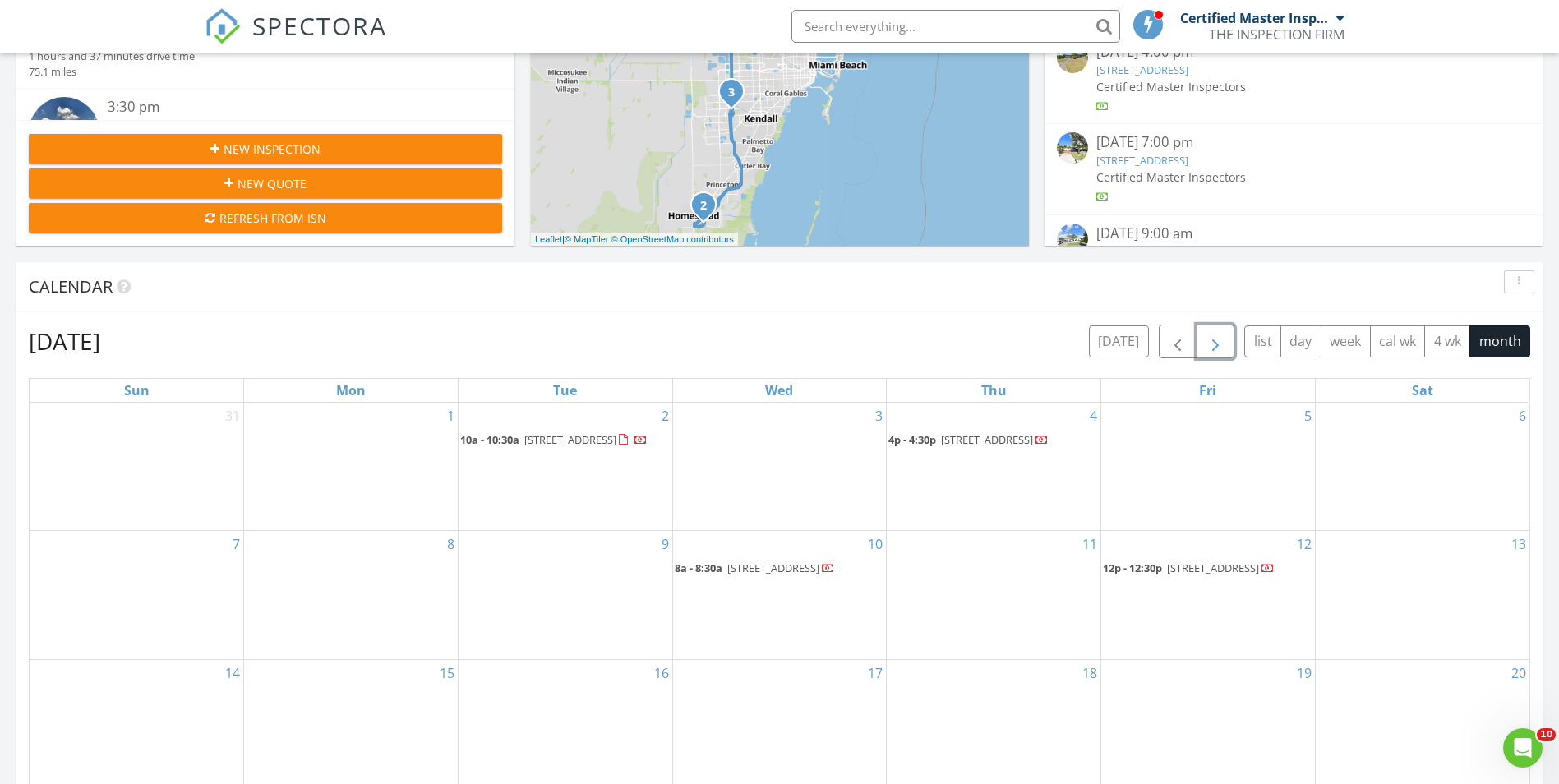
scroll to position [493, 0]
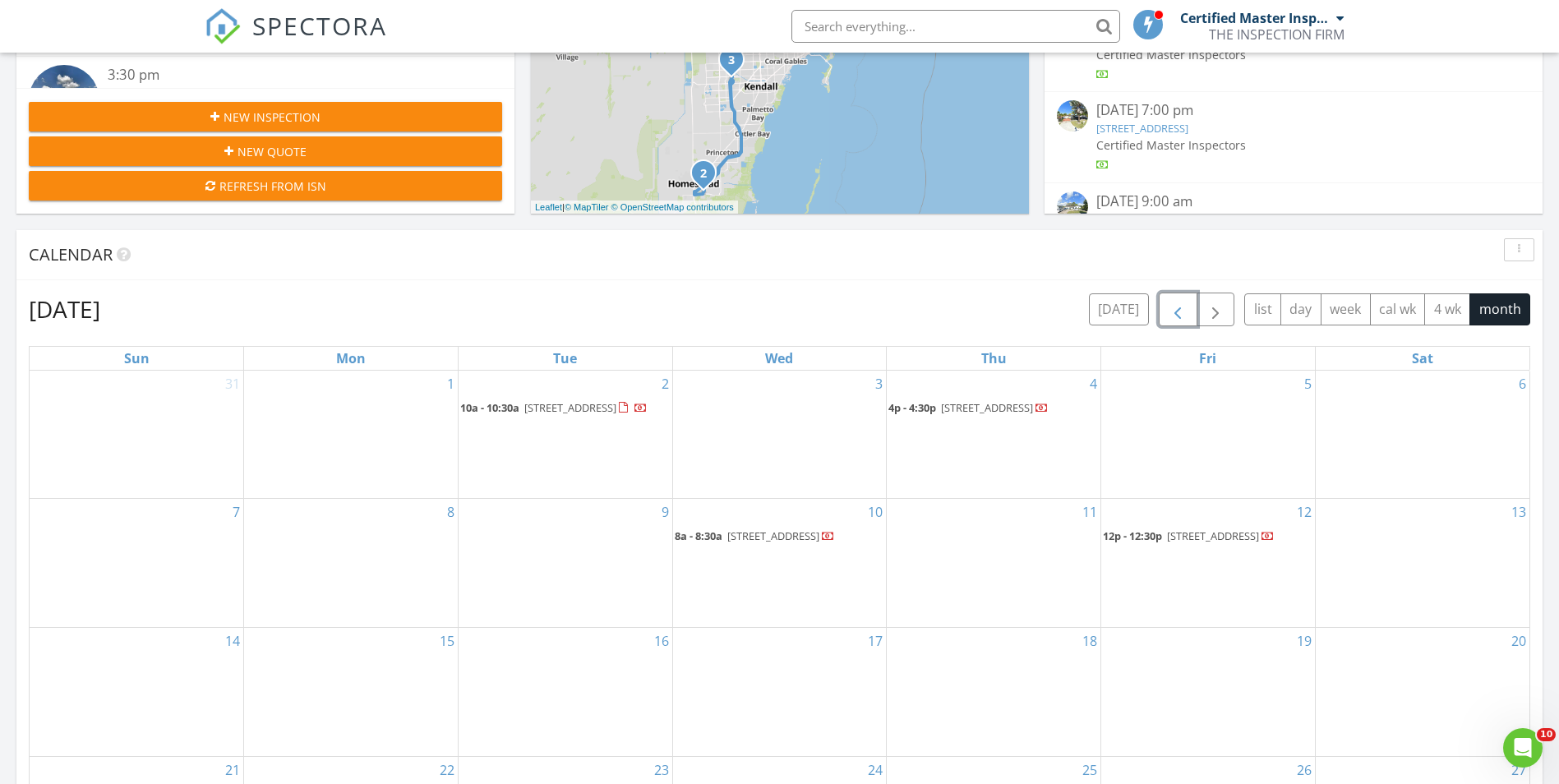
click at [1169, 298] on button "button" at bounding box center [1178, 309] width 39 height 34
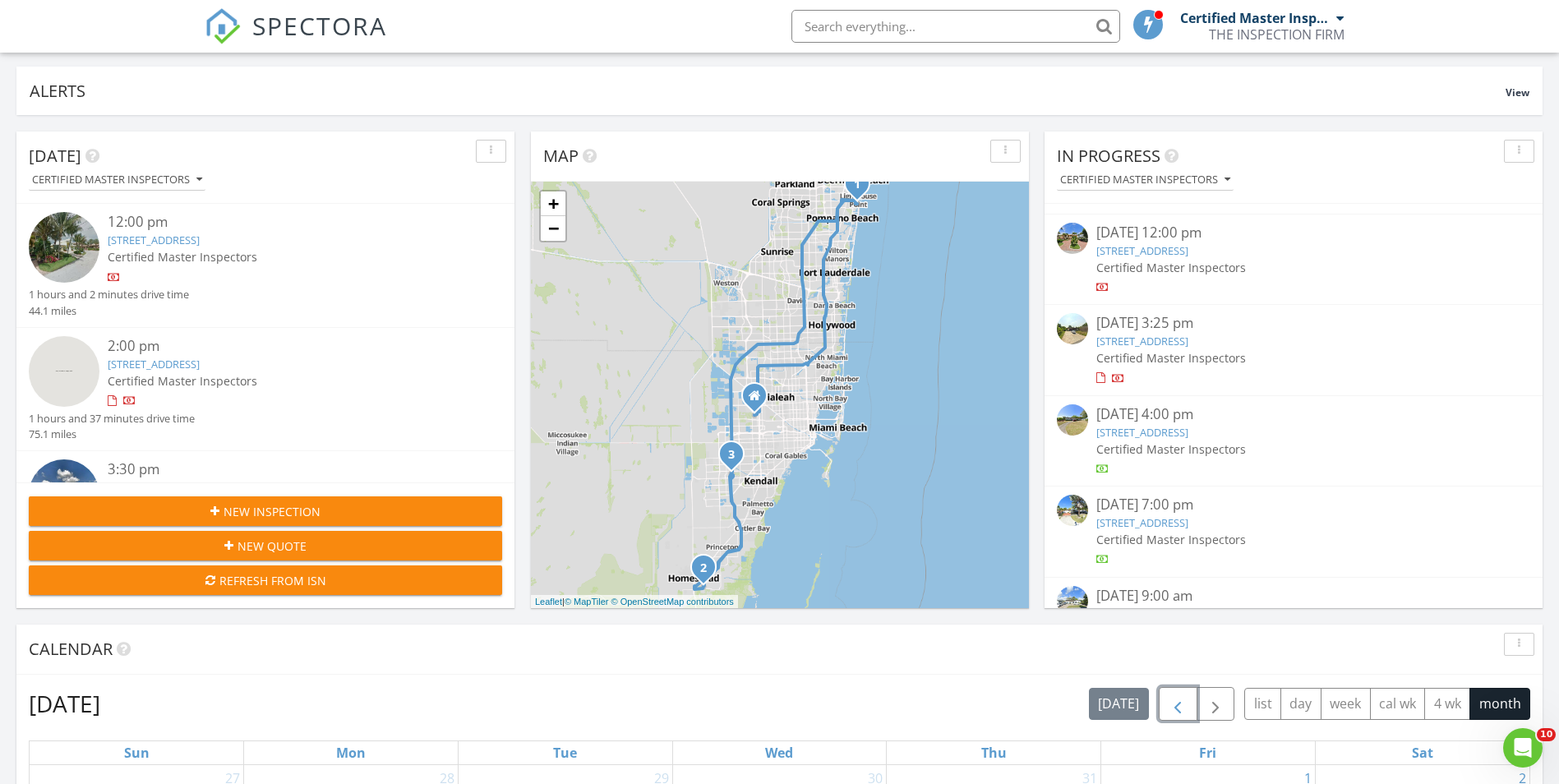
scroll to position [0, 0]
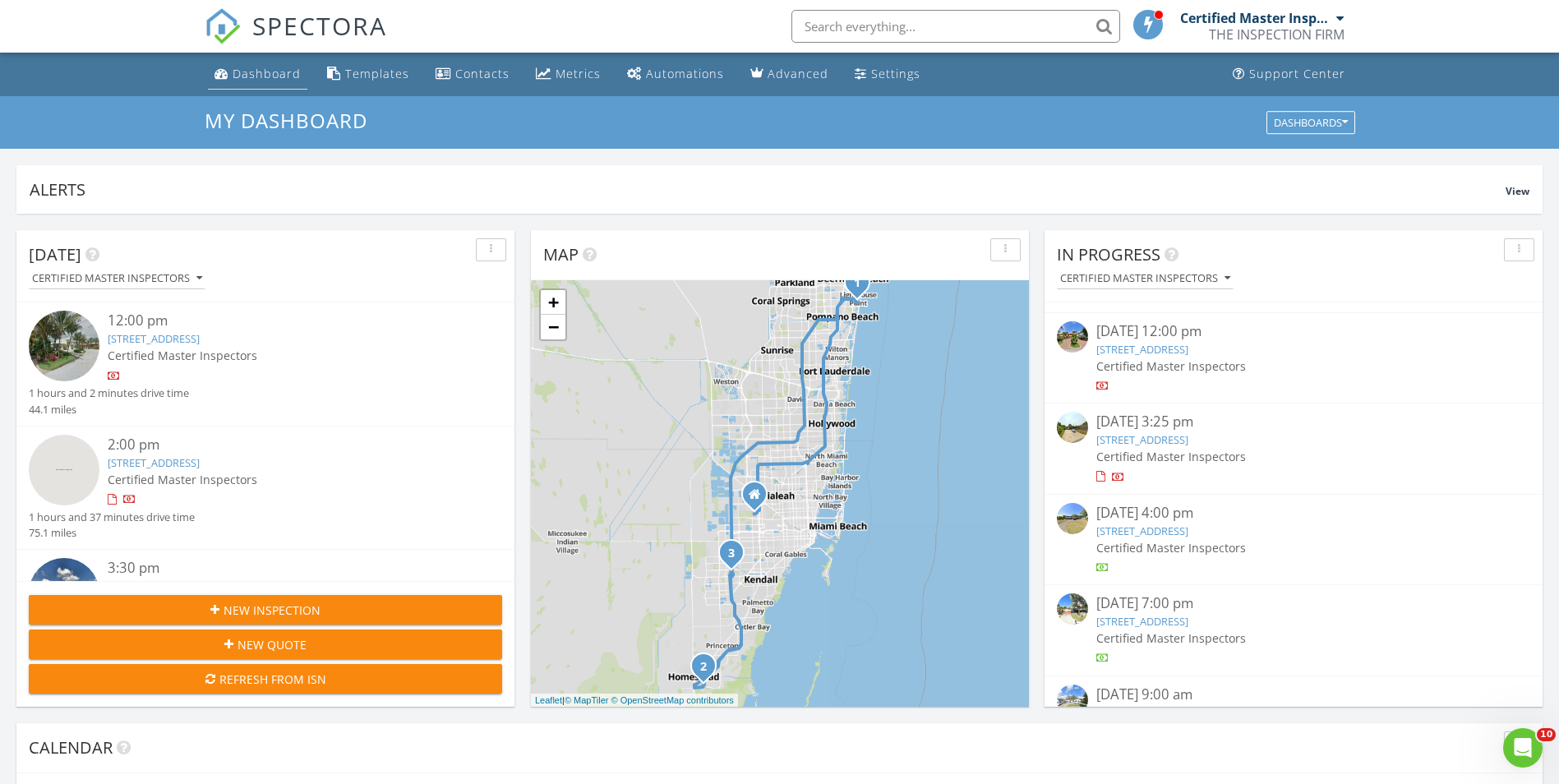
click at [255, 75] on div "Dashboard" at bounding box center [266, 73] width 68 height 16
